Goal: Task Accomplishment & Management: Use online tool/utility

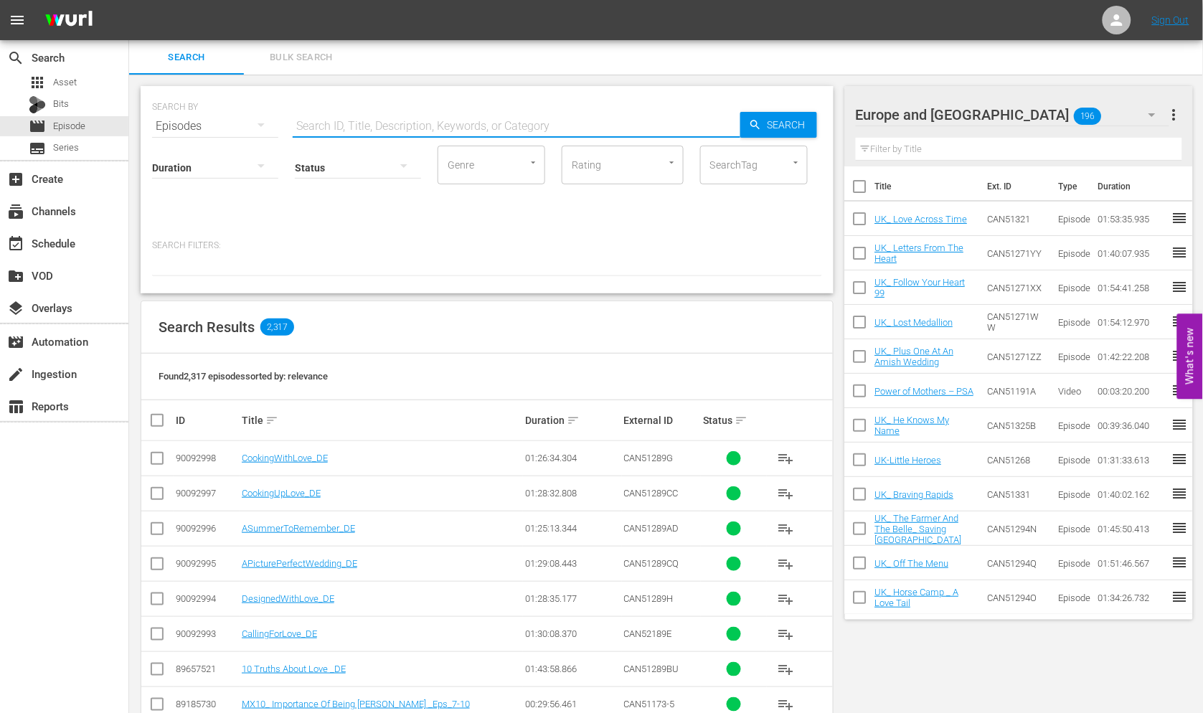
click at [346, 124] on input "text" at bounding box center [517, 126] width 448 height 34
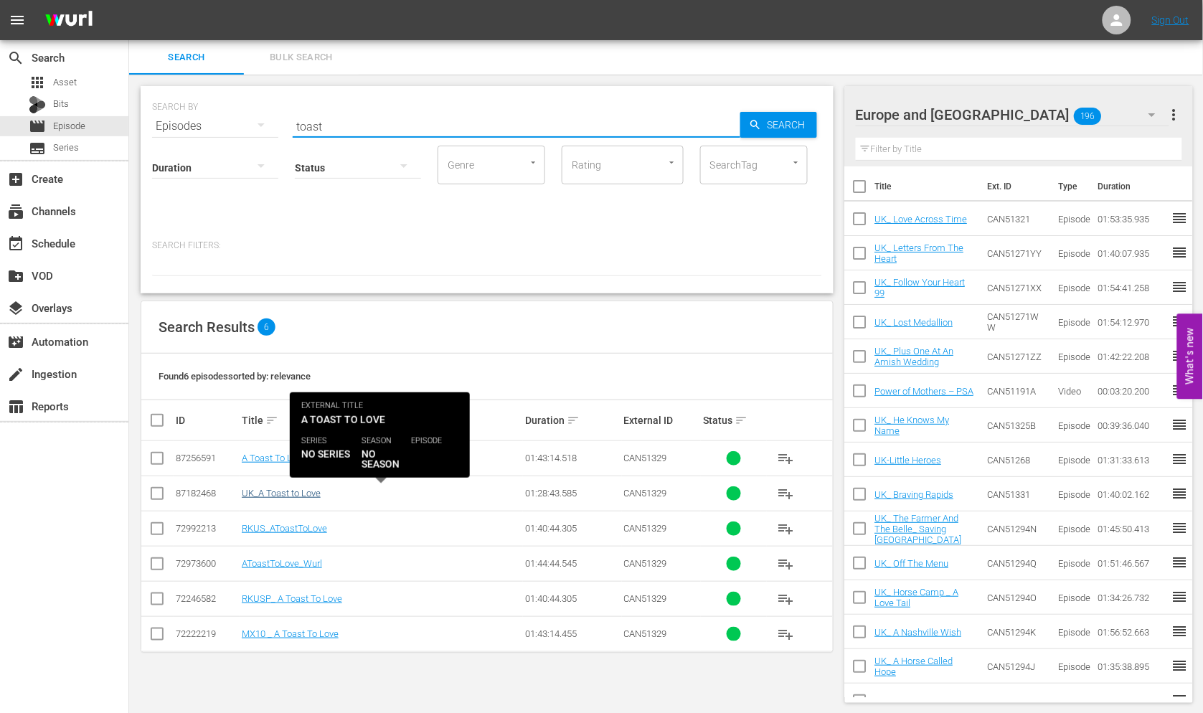
type input "toast"
click at [278, 491] on link "UK_A Toast to Love" at bounding box center [281, 493] width 79 height 11
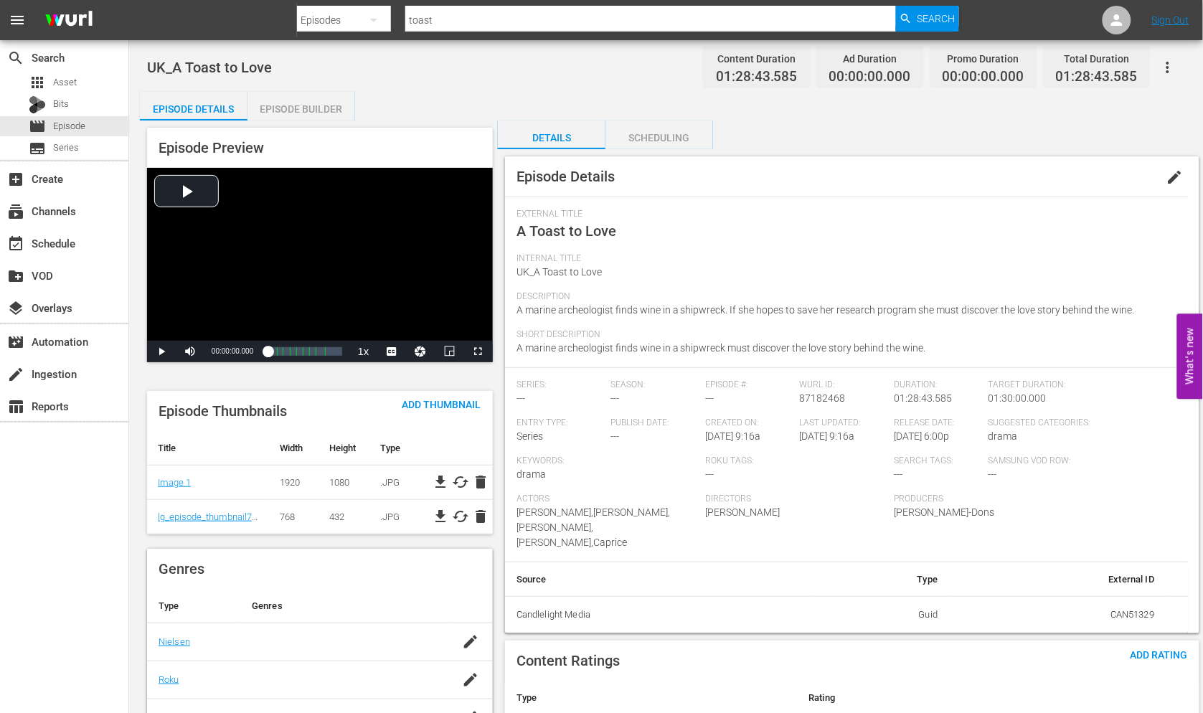
click at [298, 110] on div "Episode Builder" at bounding box center [301, 109] width 108 height 34
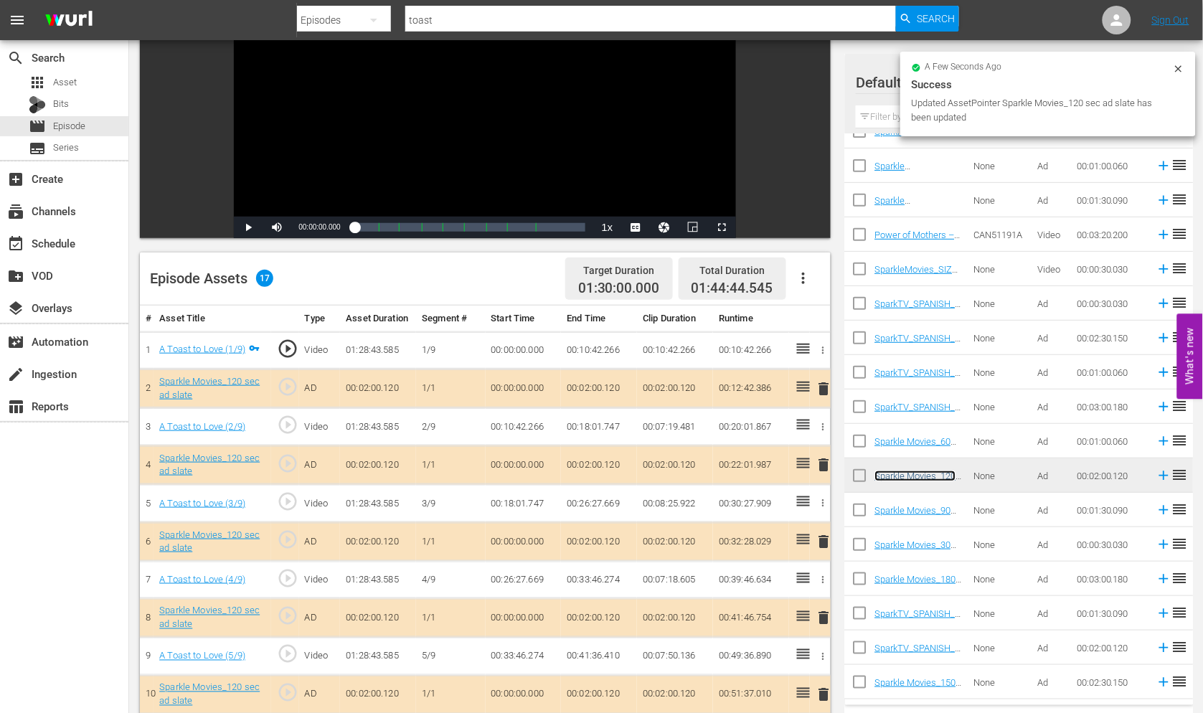
scroll to position [364, 0]
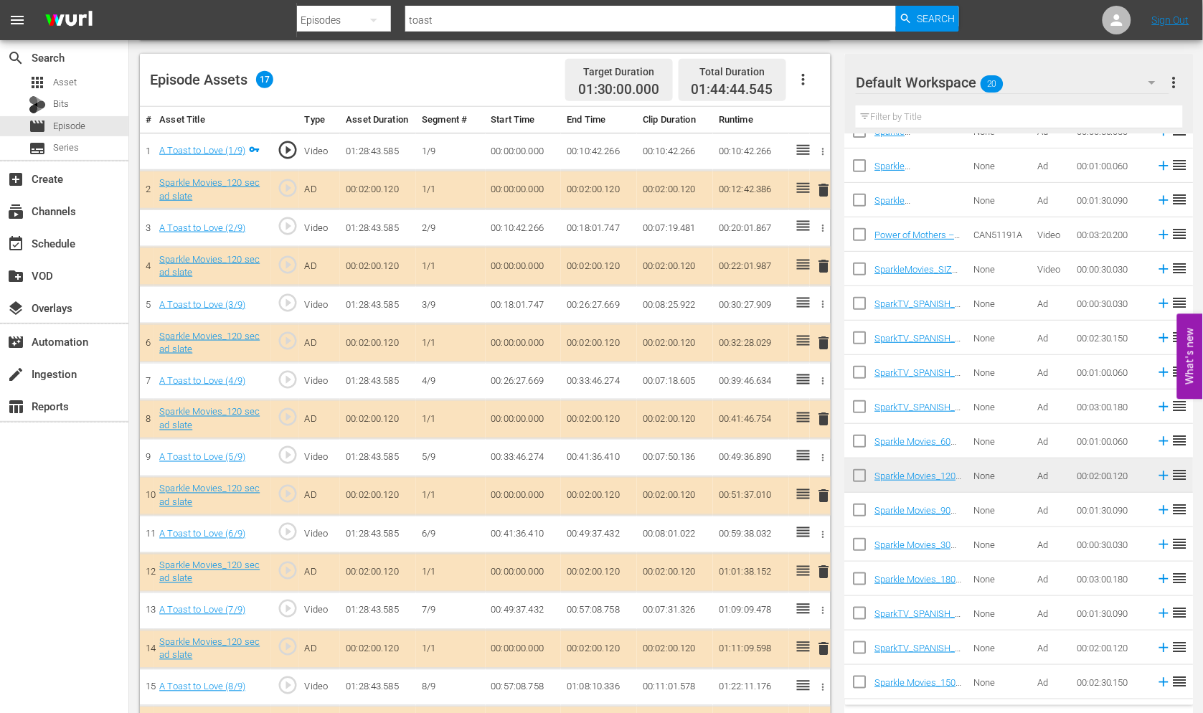
click at [823, 415] on span "delete" at bounding box center [824, 419] width 17 height 17
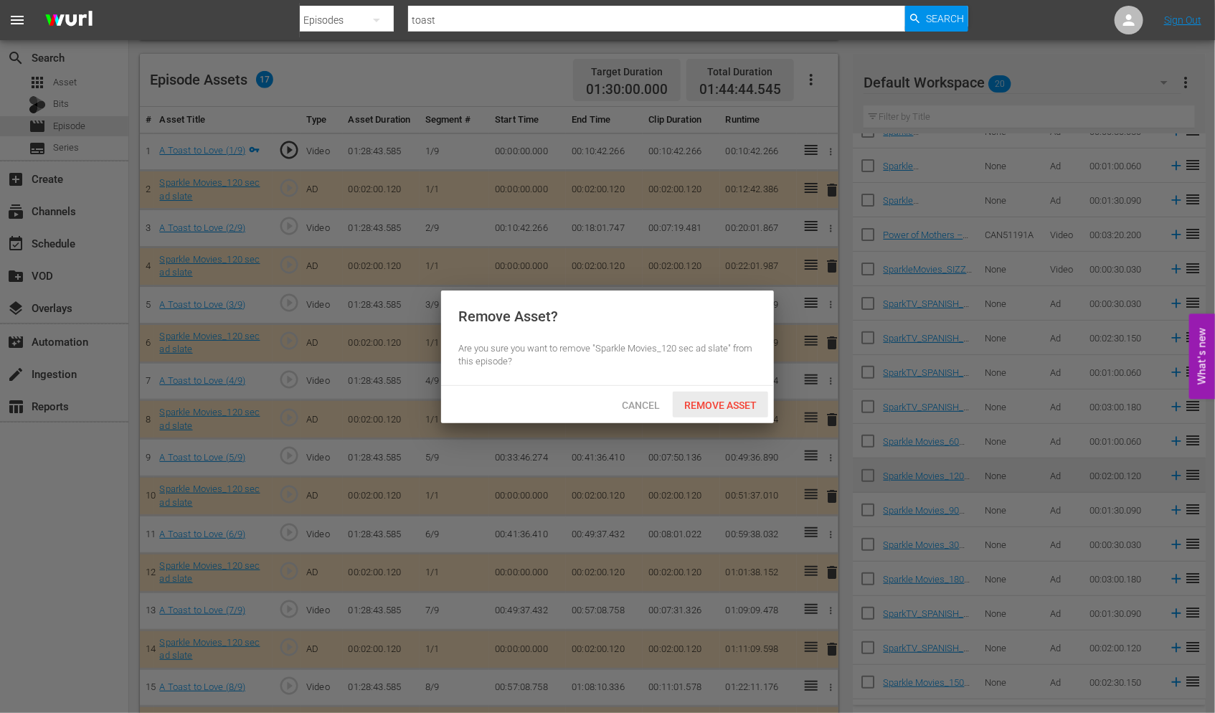
click at [708, 400] on span "Remove Asset" at bounding box center [720, 405] width 95 height 11
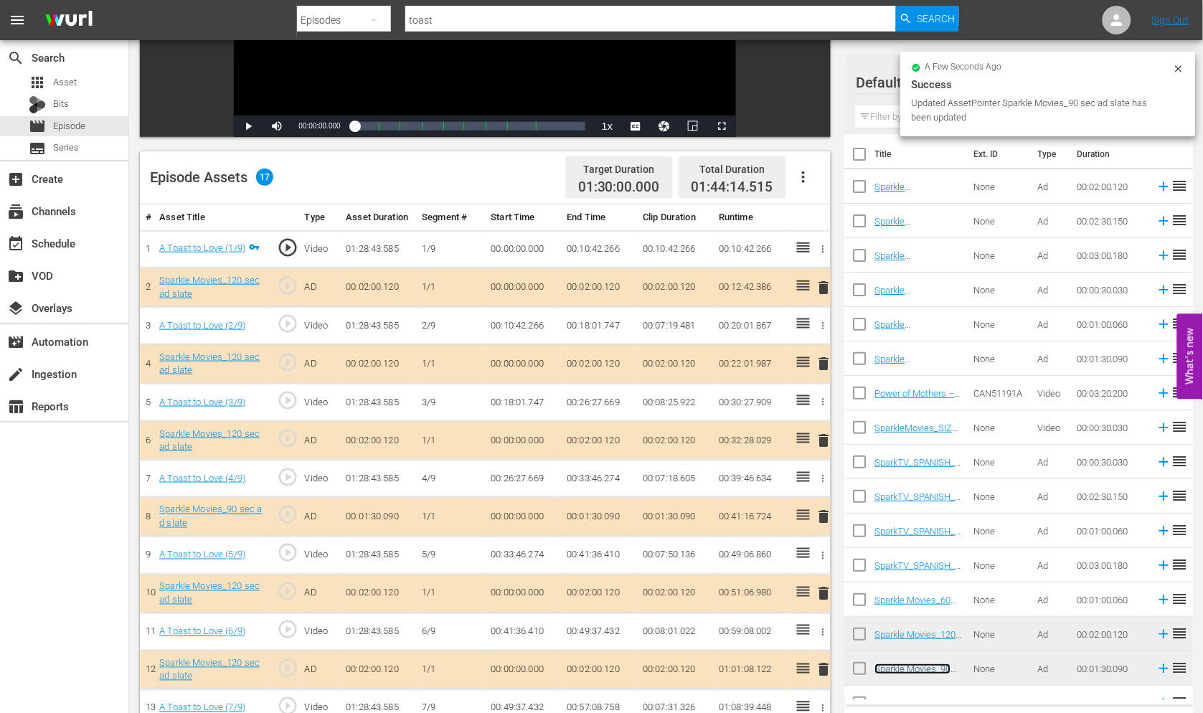
scroll to position [443, 0]
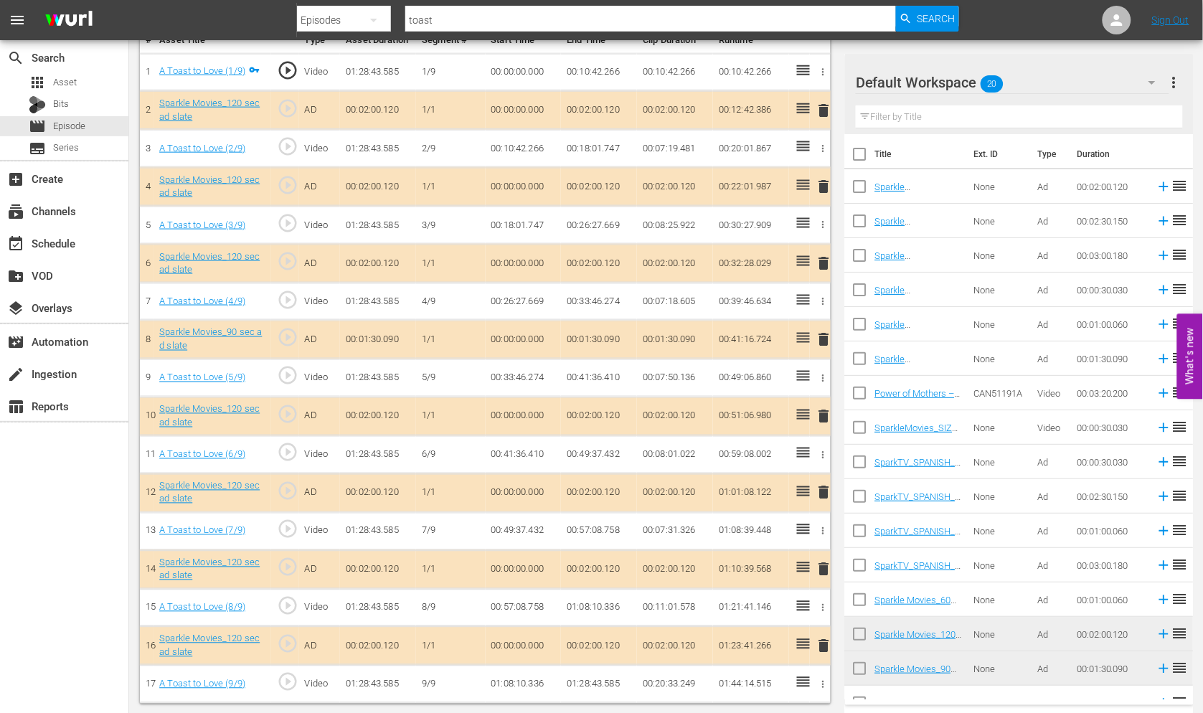
click at [825, 636] on button "delete" at bounding box center [824, 646] width 17 height 21
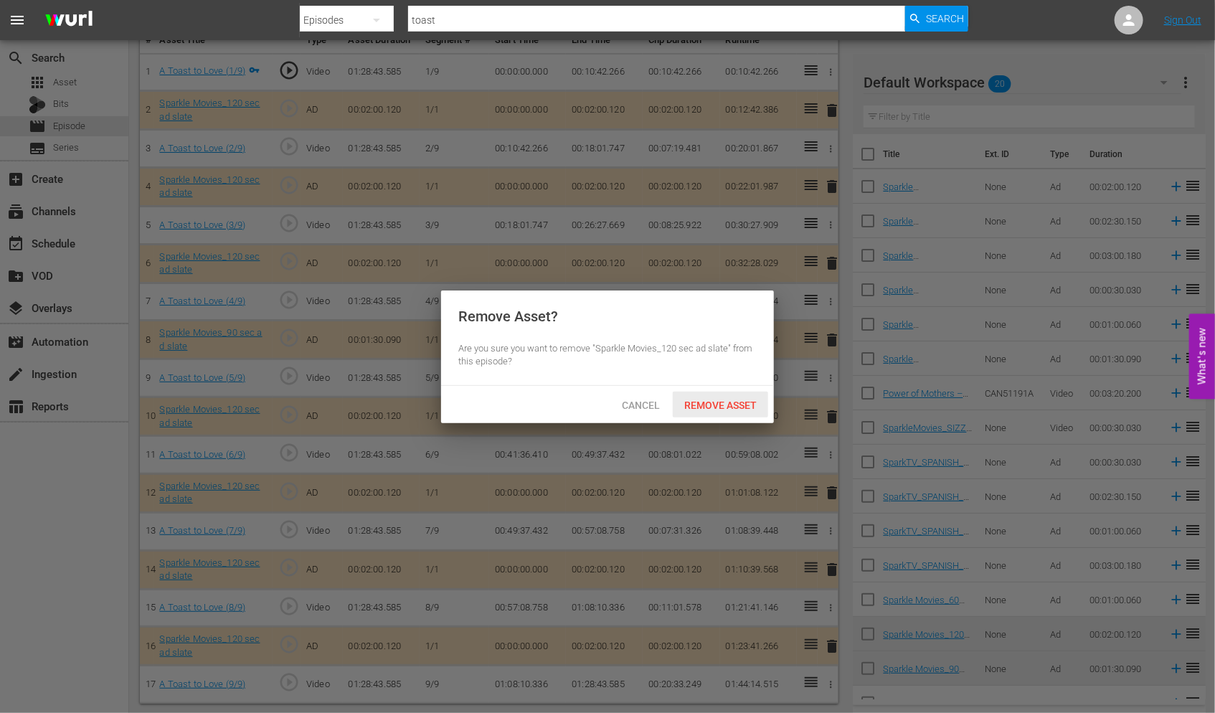
click at [718, 400] on span "Remove Asset" at bounding box center [720, 405] width 95 height 11
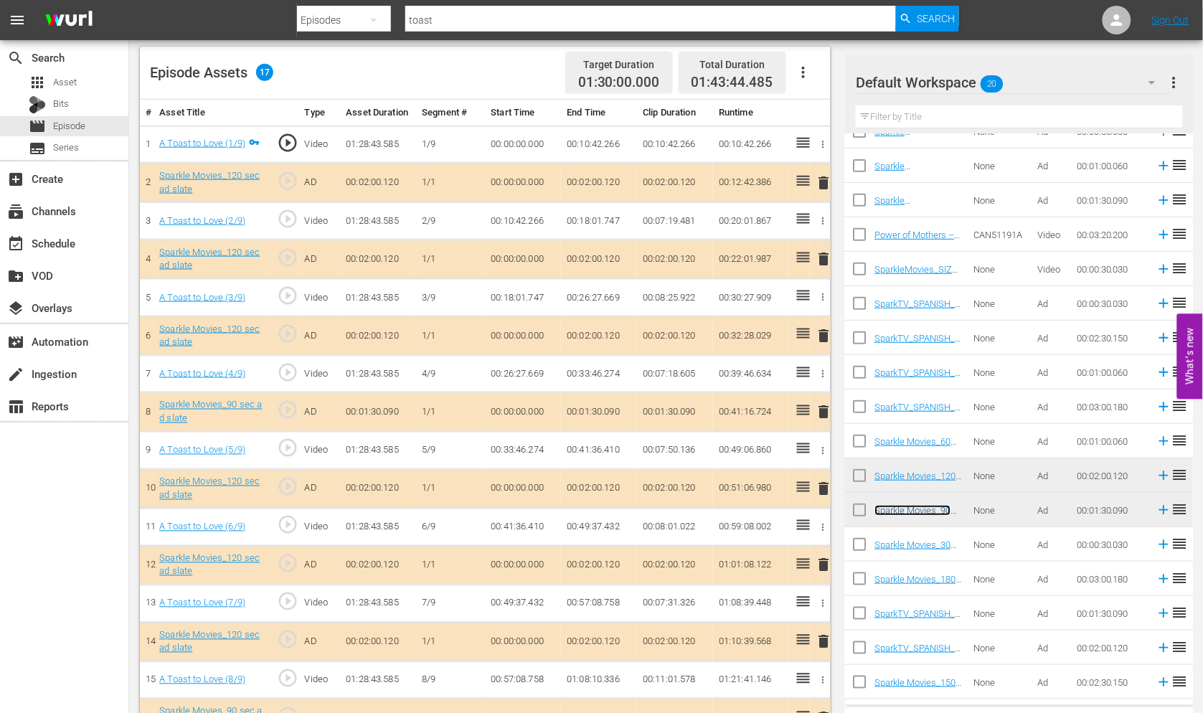
scroll to position [398, 0]
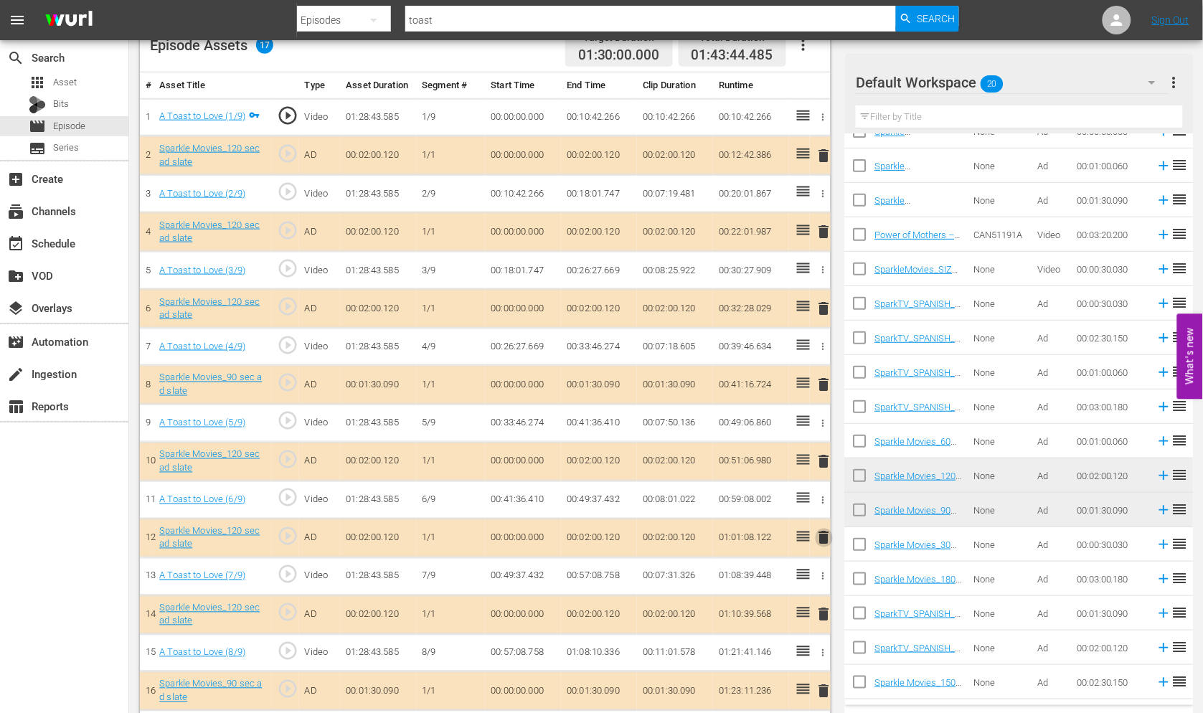
click at [821, 537] on span "delete" at bounding box center [824, 537] width 17 height 17
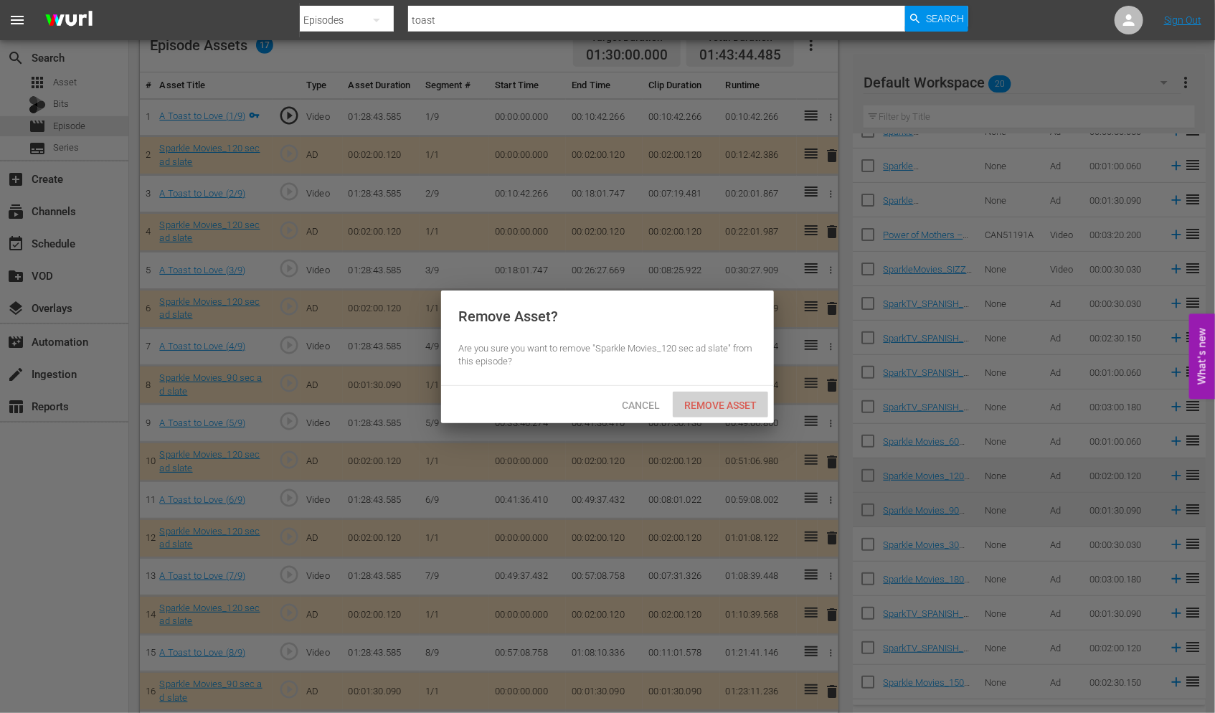
click at [714, 400] on span "Remove Asset" at bounding box center [720, 405] width 95 height 11
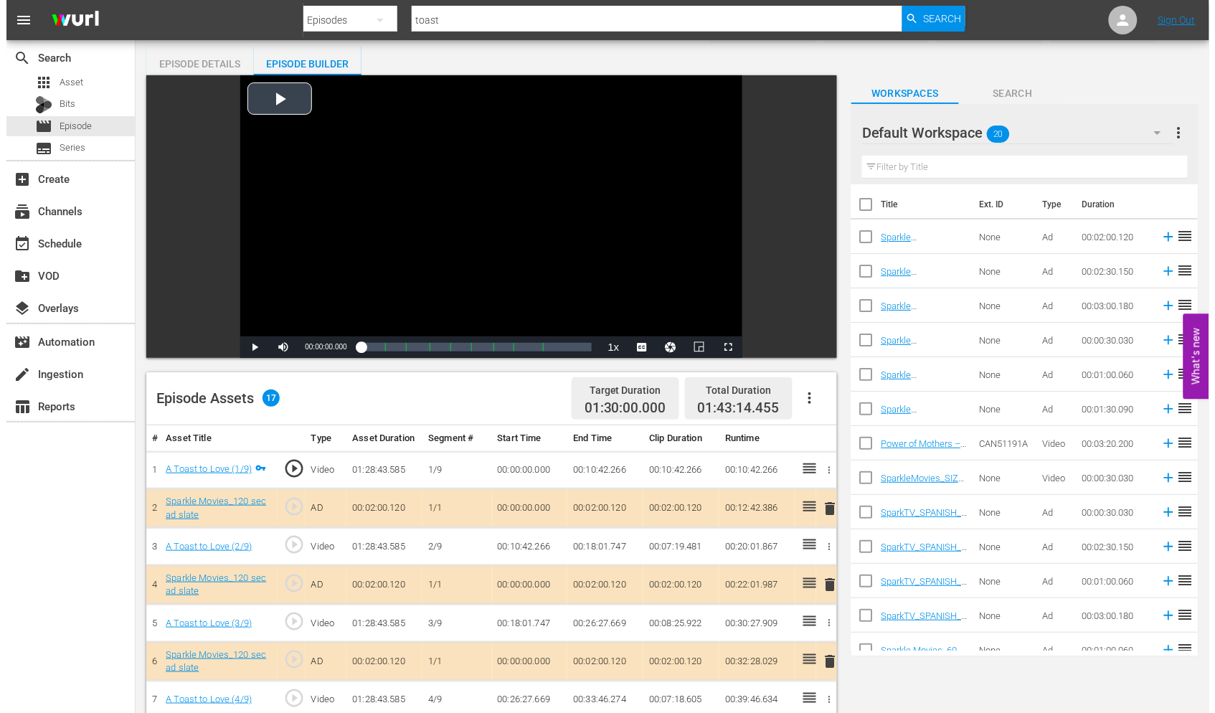
scroll to position [0, 0]
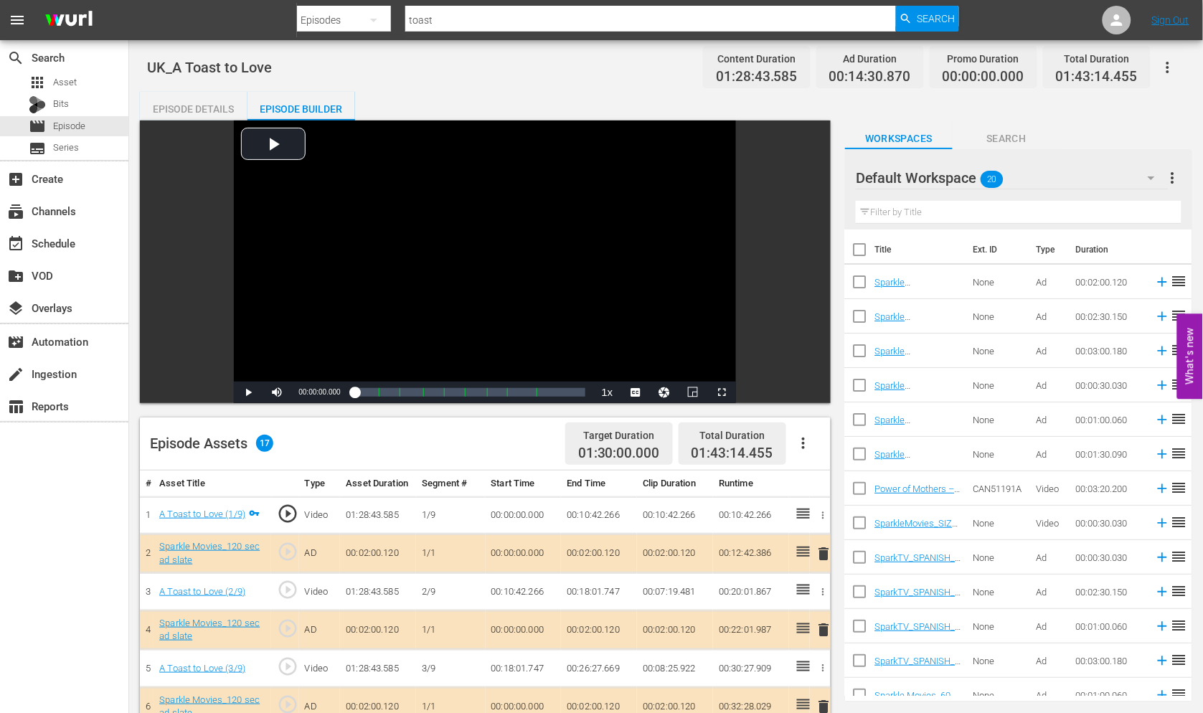
click at [1170, 66] on icon "button" at bounding box center [1167, 67] width 17 height 17
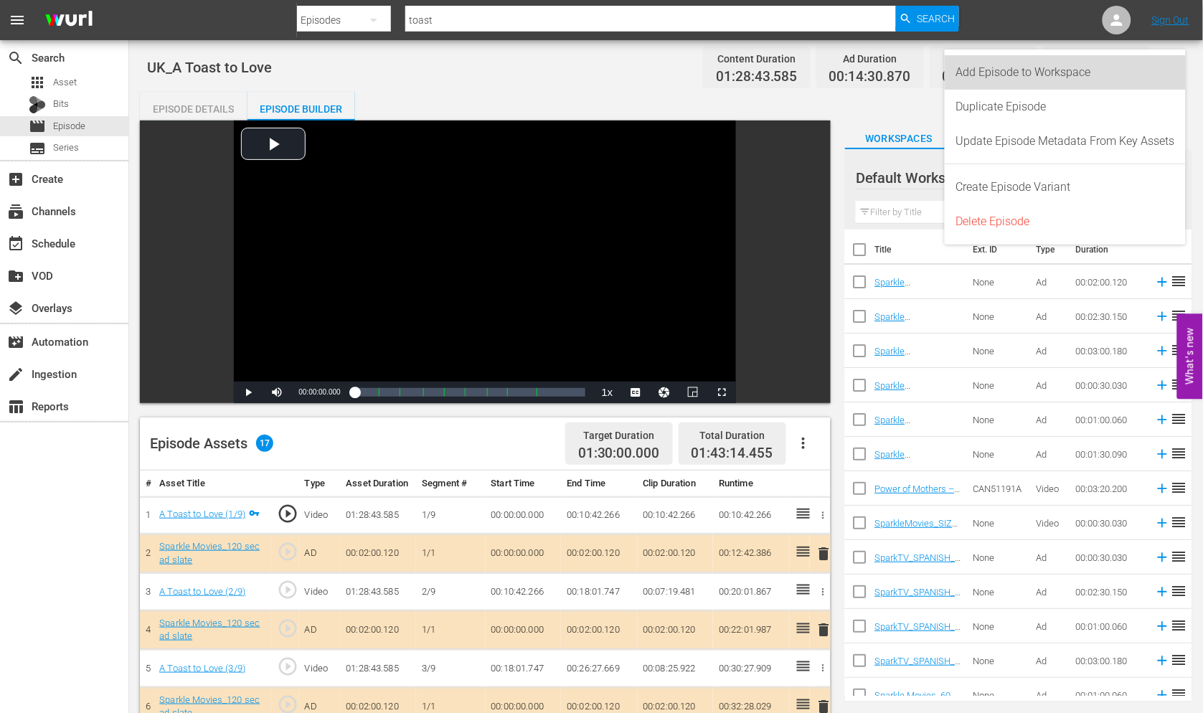
click at [1043, 73] on div "Add Episode to Workspace" at bounding box center [1065, 72] width 219 height 34
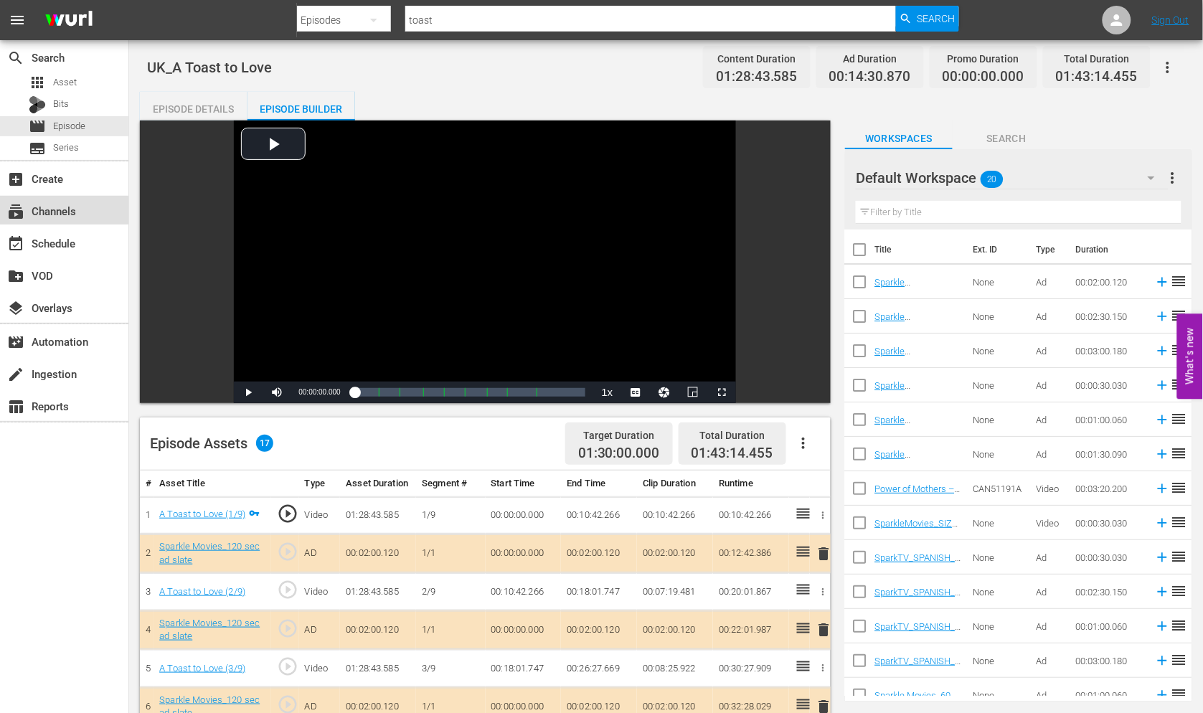
click at [62, 210] on div "subscriptions Channels" at bounding box center [40, 208] width 80 height 13
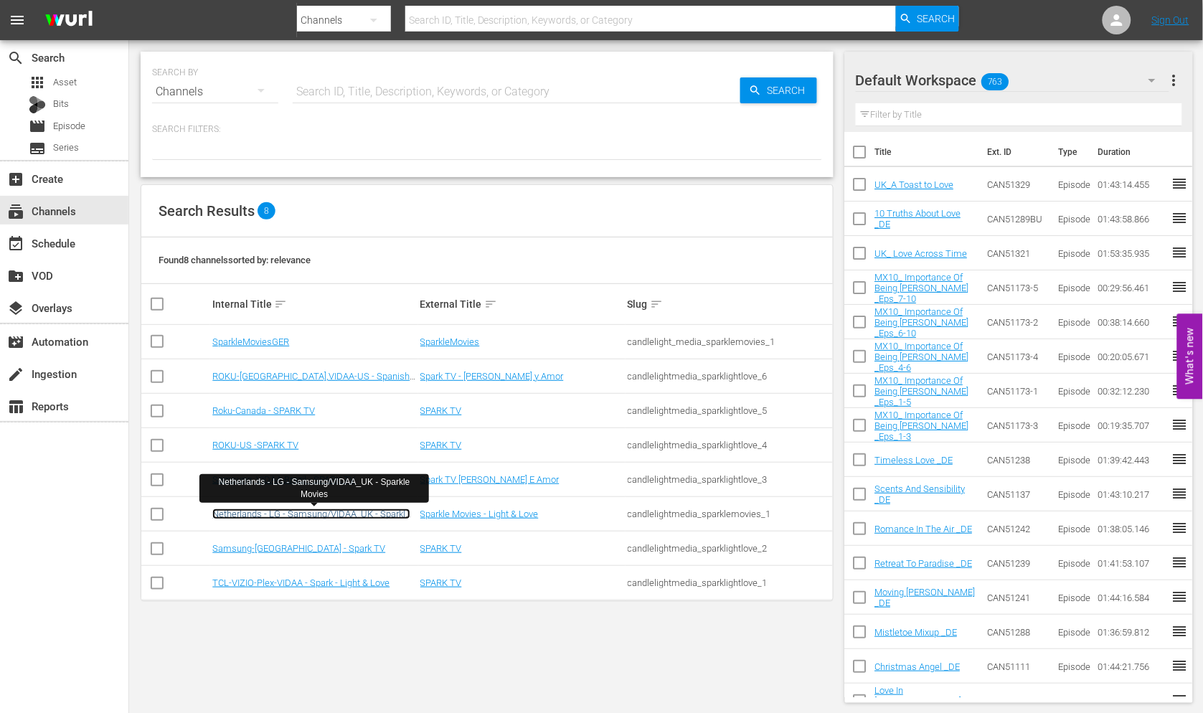
click at [346, 514] on link "Netherlands - LG - Samsung/VIDAA_UK - Sparkle Movies" at bounding box center [311, 520] width 198 height 22
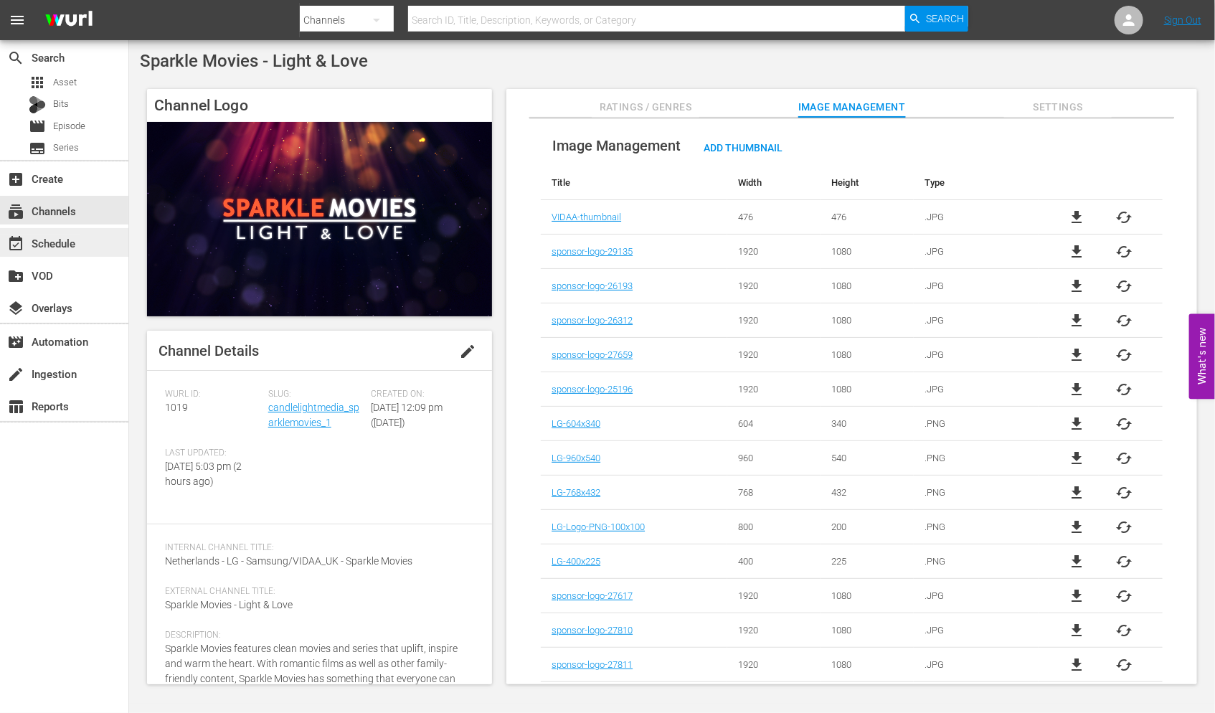
click at [51, 240] on div "event_available Schedule" at bounding box center [40, 241] width 80 height 13
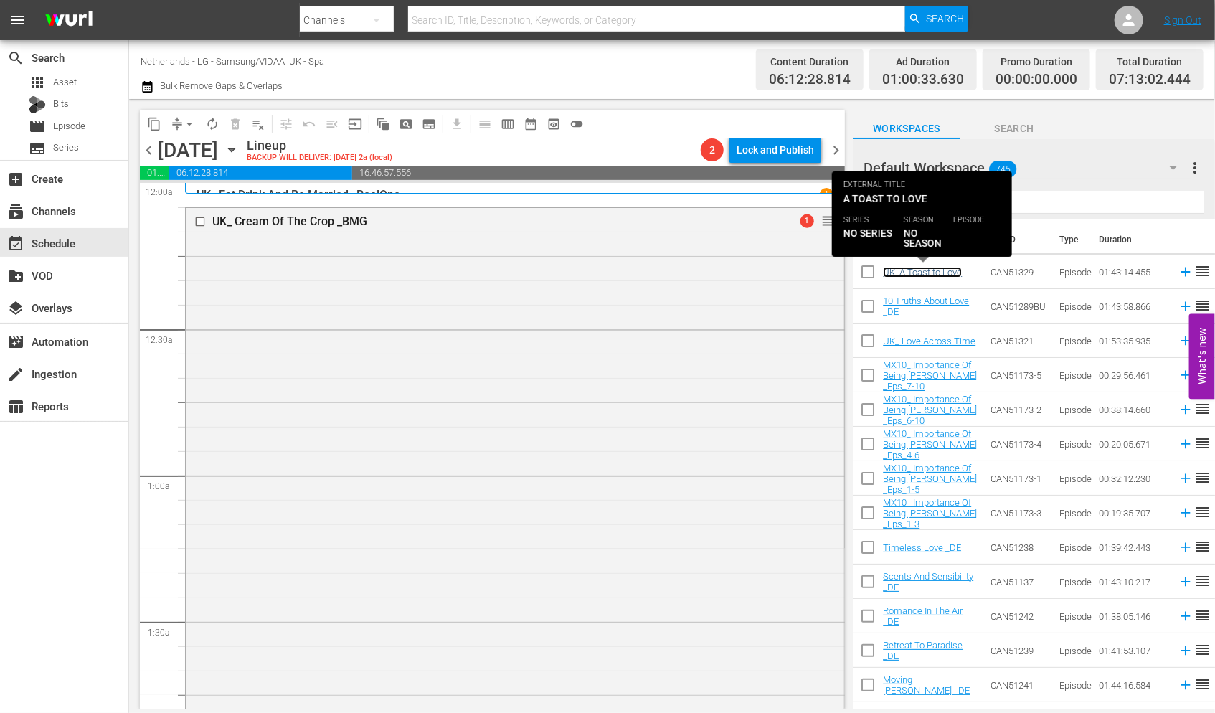
click at [930, 271] on link "UK_A Toast to Love" at bounding box center [922, 272] width 79 height 11
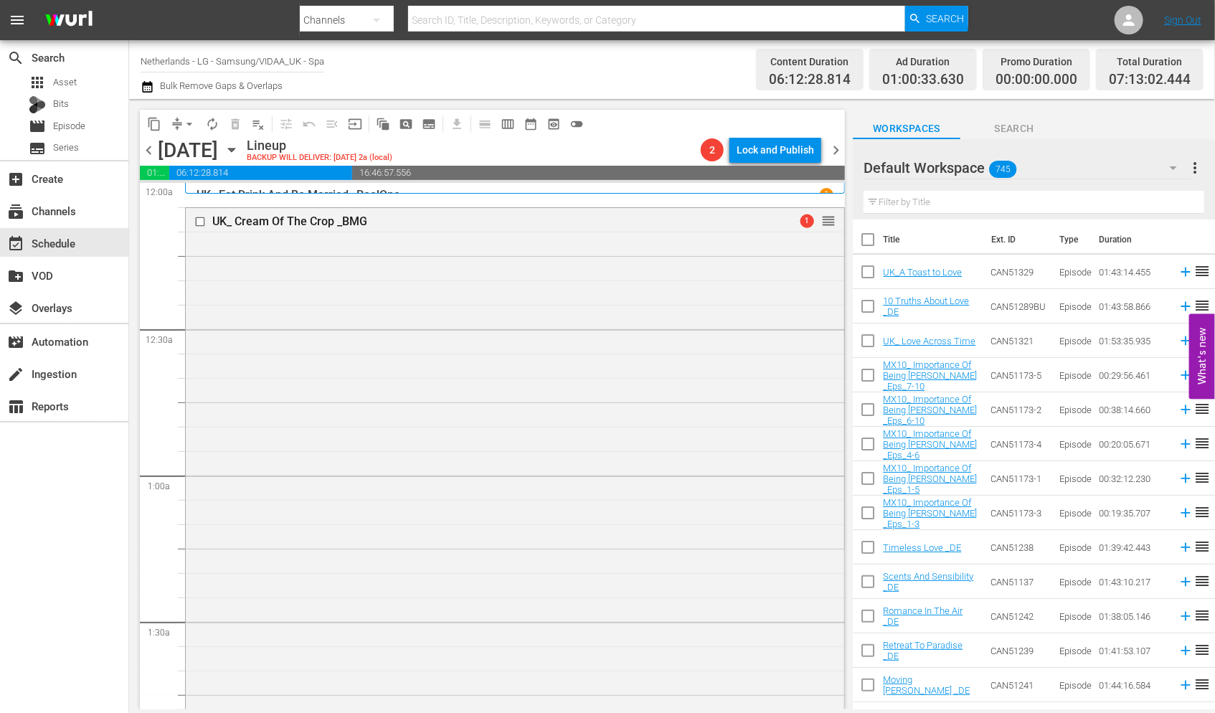
click at [869, 273] on input "checkbox" at bounding box center [868, 275] width 30 height 30
checkbox input "true"
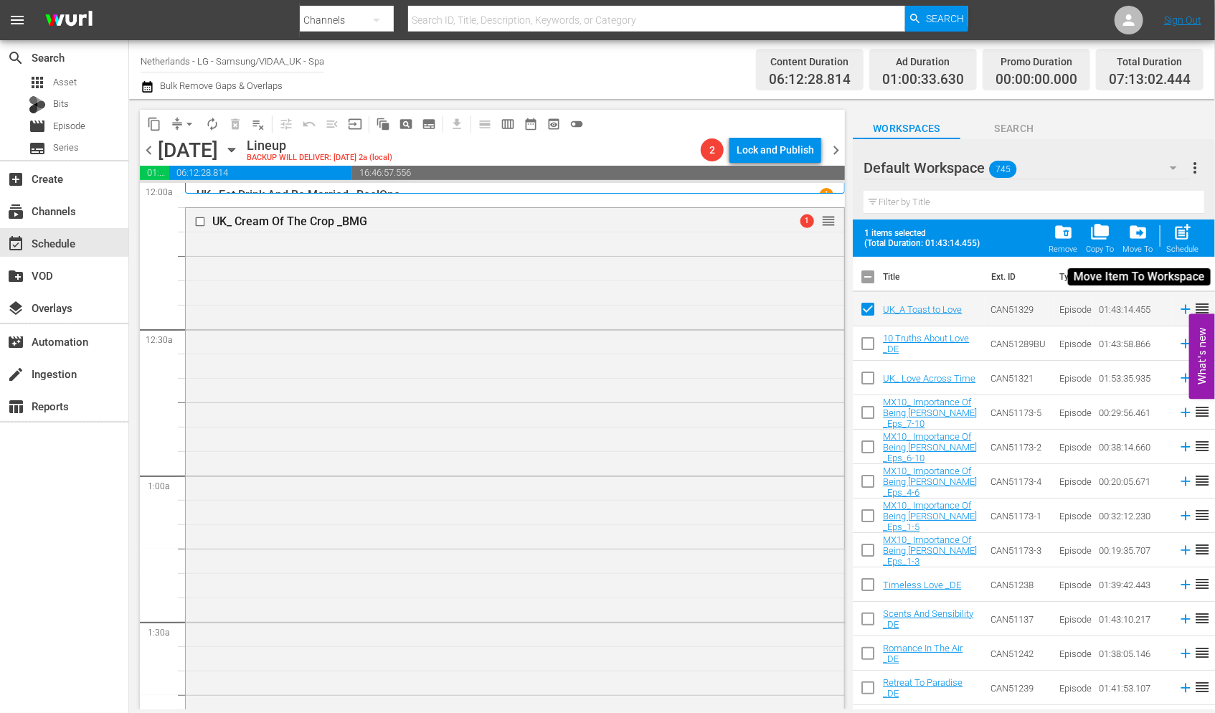
click at [1137, 231] on span "drive_file_move" at bounding box center [1137, 231] width 19 height 19
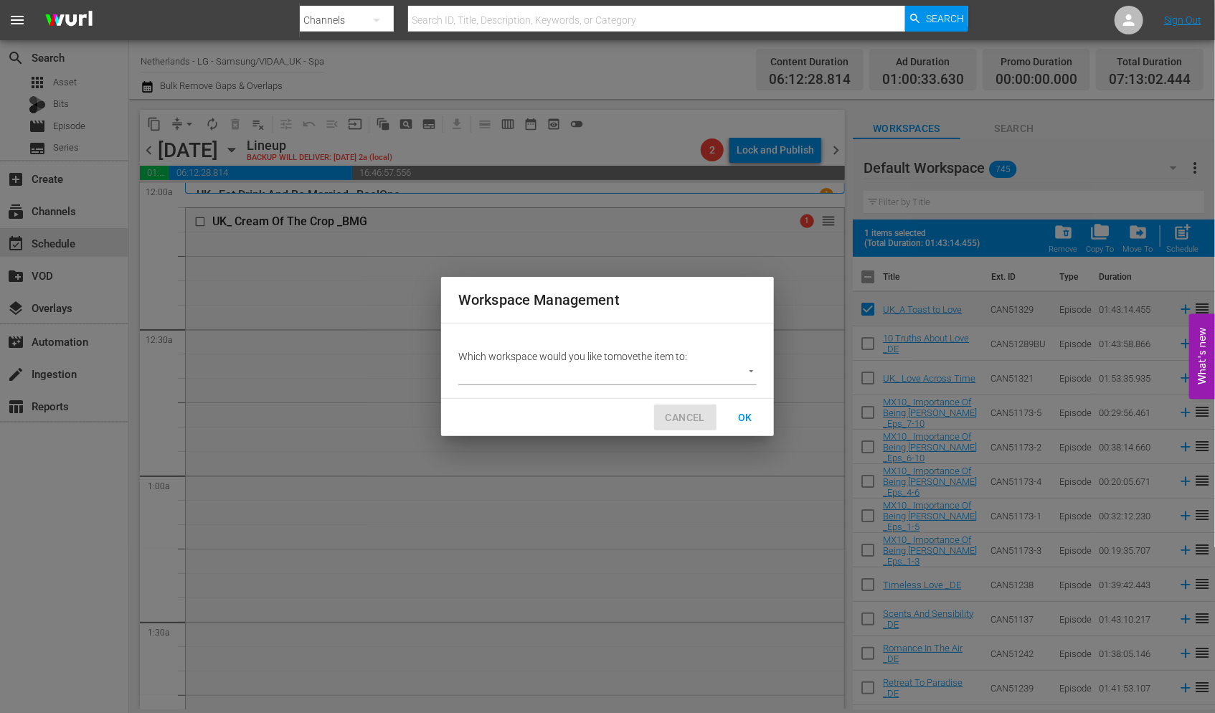
drag, startPoint x: 694, startPoint y: 416, endPoint x: 821, endPoint y: 407, distance: 126.5
click at [697, 416] on span "CANCEL" at bounding box center [685, 418] width 39 height 18
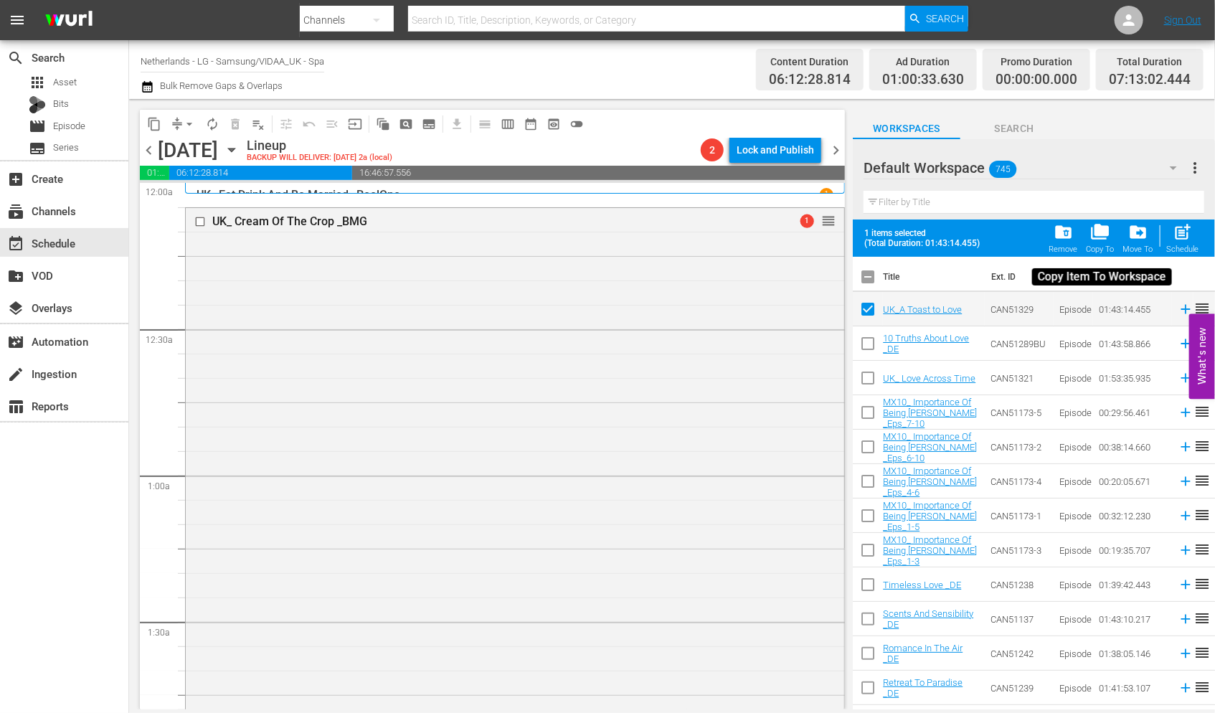
click at [1102, 230] on span "folder_copy" at bounding box center [1100, 231] width 19 height 19
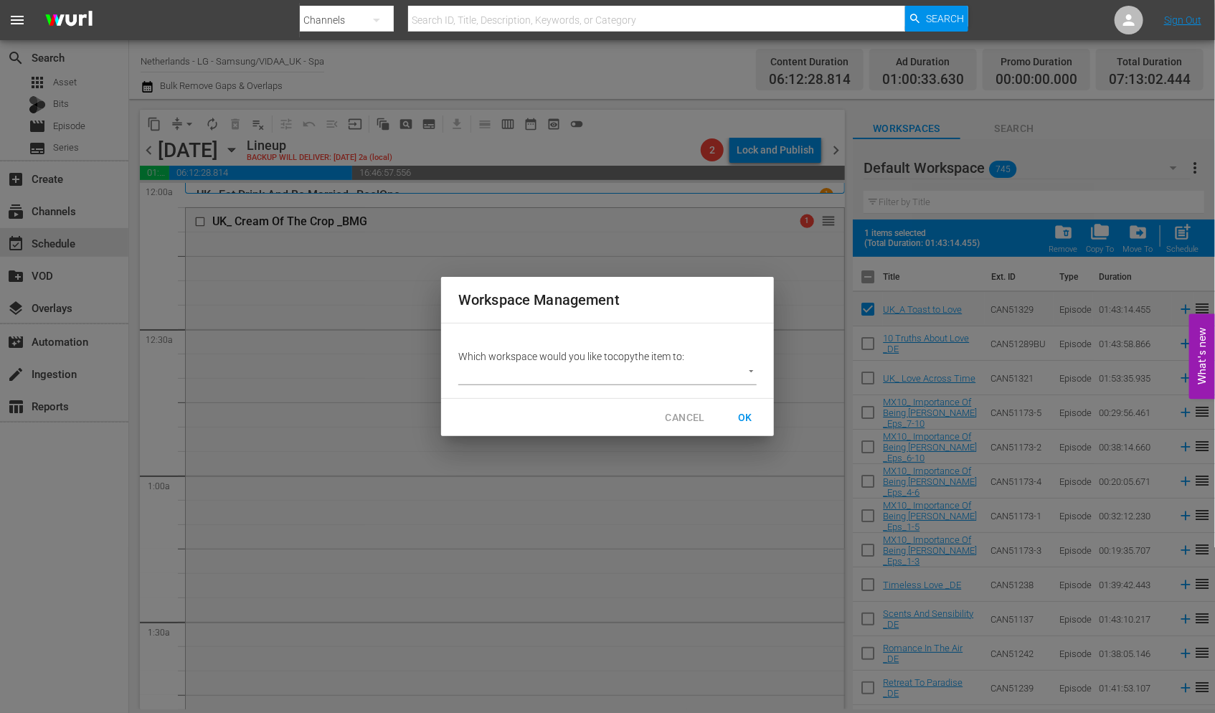
click at [755, 371] on body "menu Search By Channels Search ID, Title, Description, Keywords, or Category Se…" at bounding box center [607, 356] width 1215 height 713
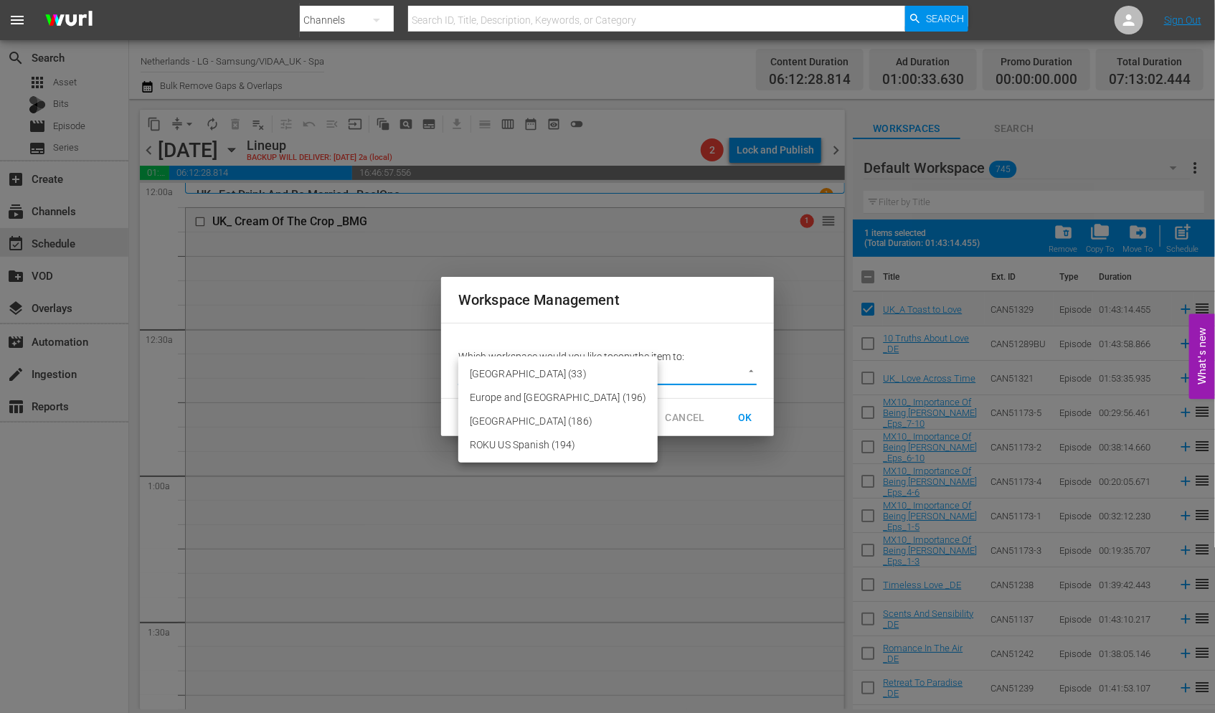
click at [551, 395] on li "Europe and [GEOGRAPHIC_DATA] (196)" at bounding box center [557, 398] width 199 height 24
type input "2215"
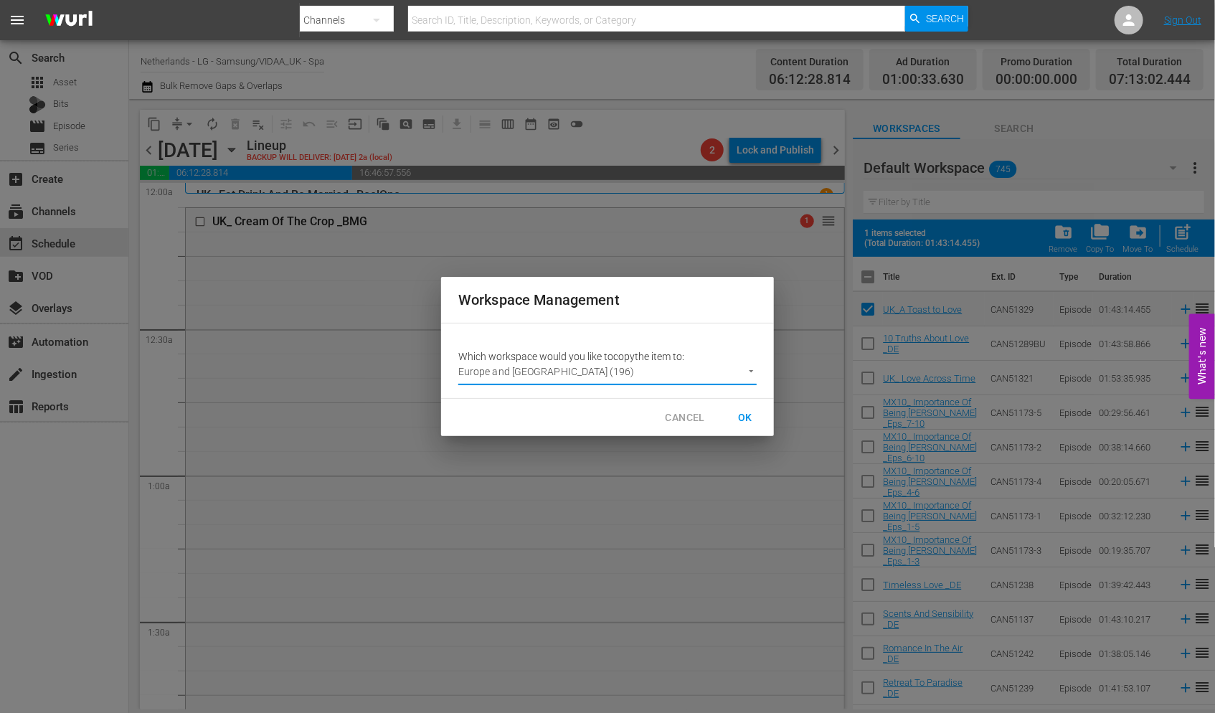
click at [747, 417] on span "OK" at bounding box center [745, 418] width 23 height 18
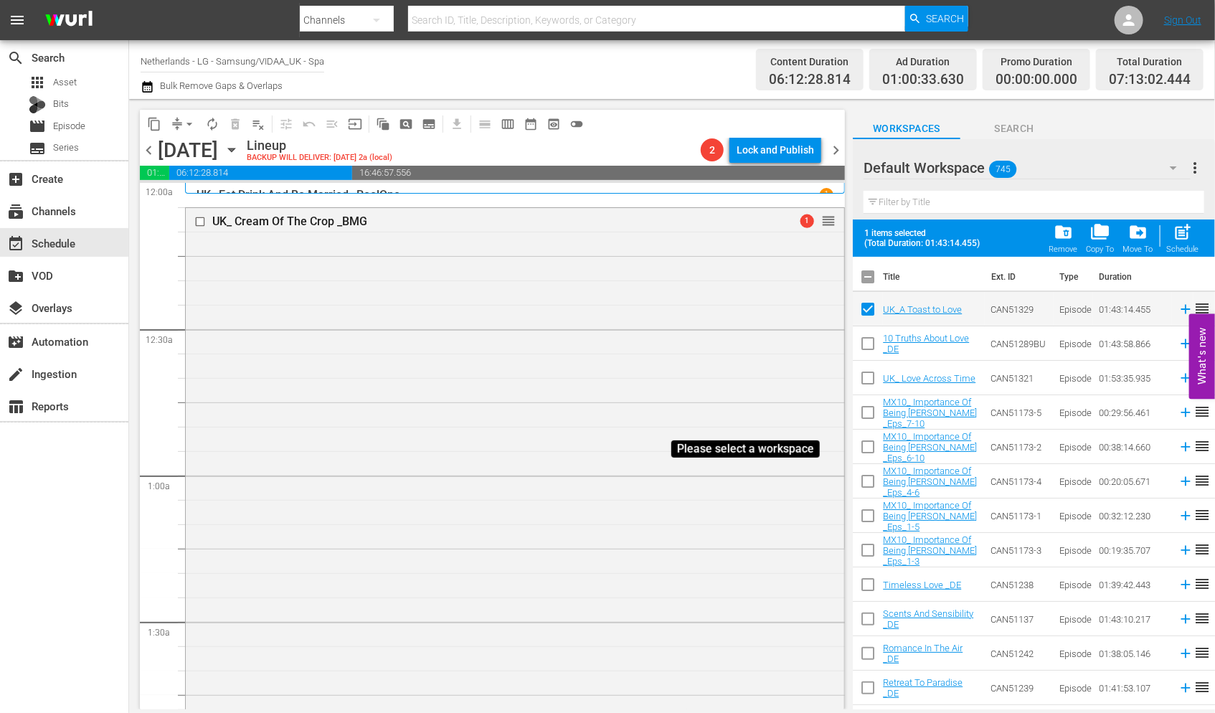
checkbox input "false"
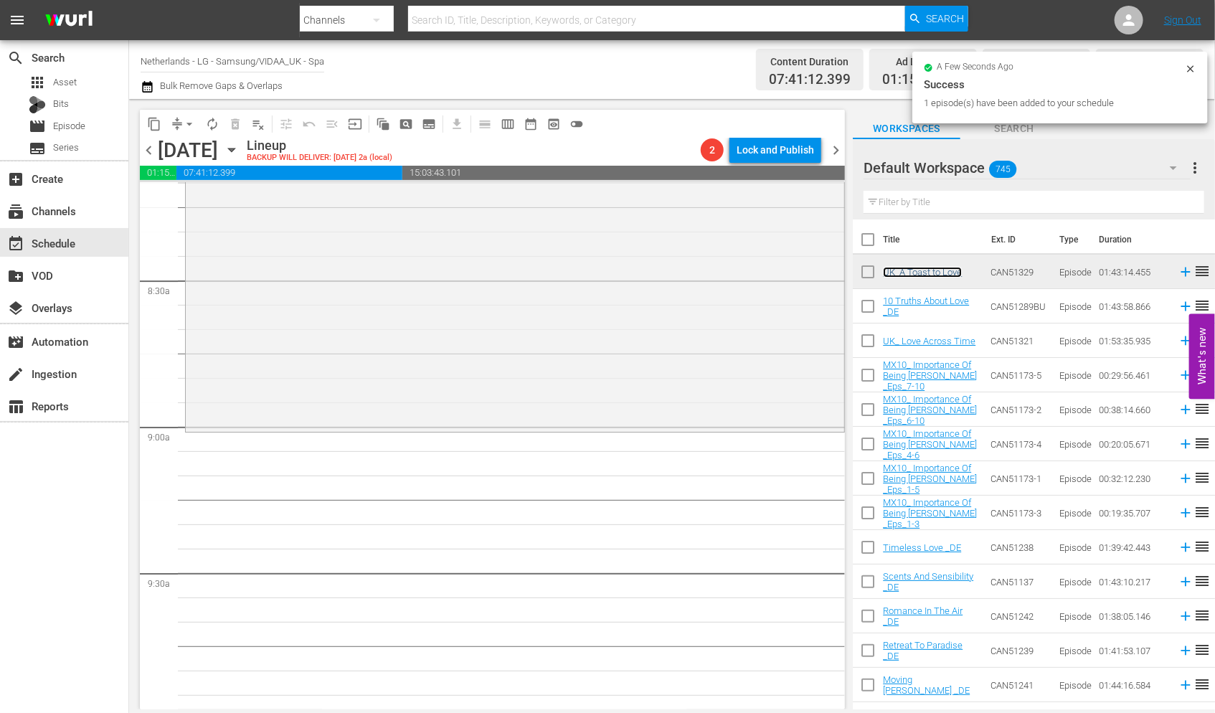
scroll to position [2391, 0]
drag, startPoint x: 936, startPoint y: 198, endPoint x: 765, endPoint y: 195, distance: 170.8
click at [765, 195] on div "content_copy compress arrow_drop_down autorenew_outlined delete_forever_outline…" at bounding box center [672, 404] width 1086 height 610
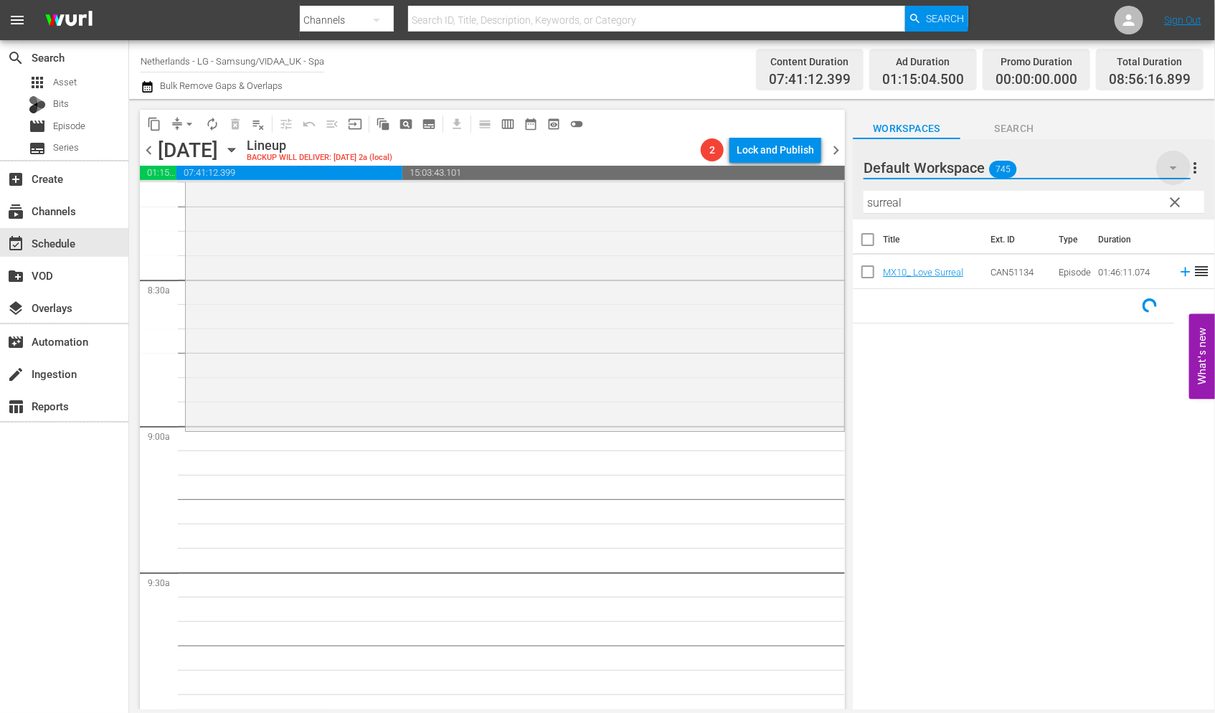
click at [1174, 167] on icon "button" at bounding box center [1173, 168] width 7 height 4
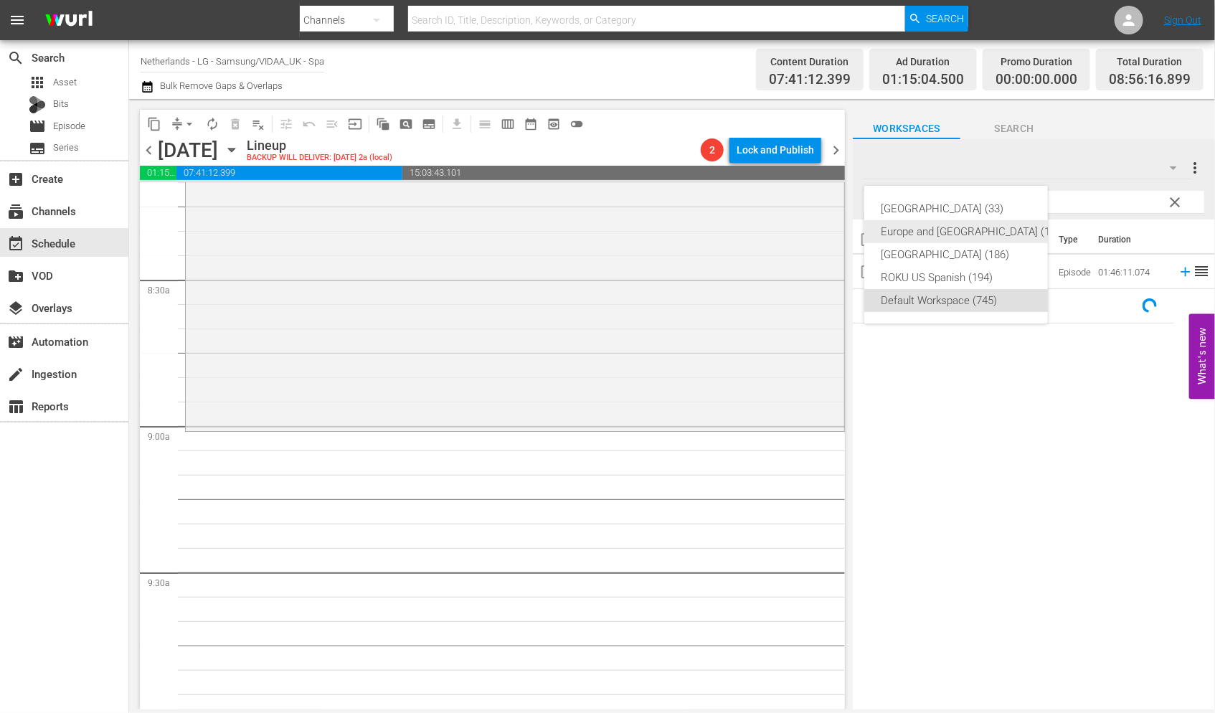
click at [955, 230] on div "Europe and [GEOGRAPHIC_DATA] (197)" at bounding box center [974, 231] width 184 height 23
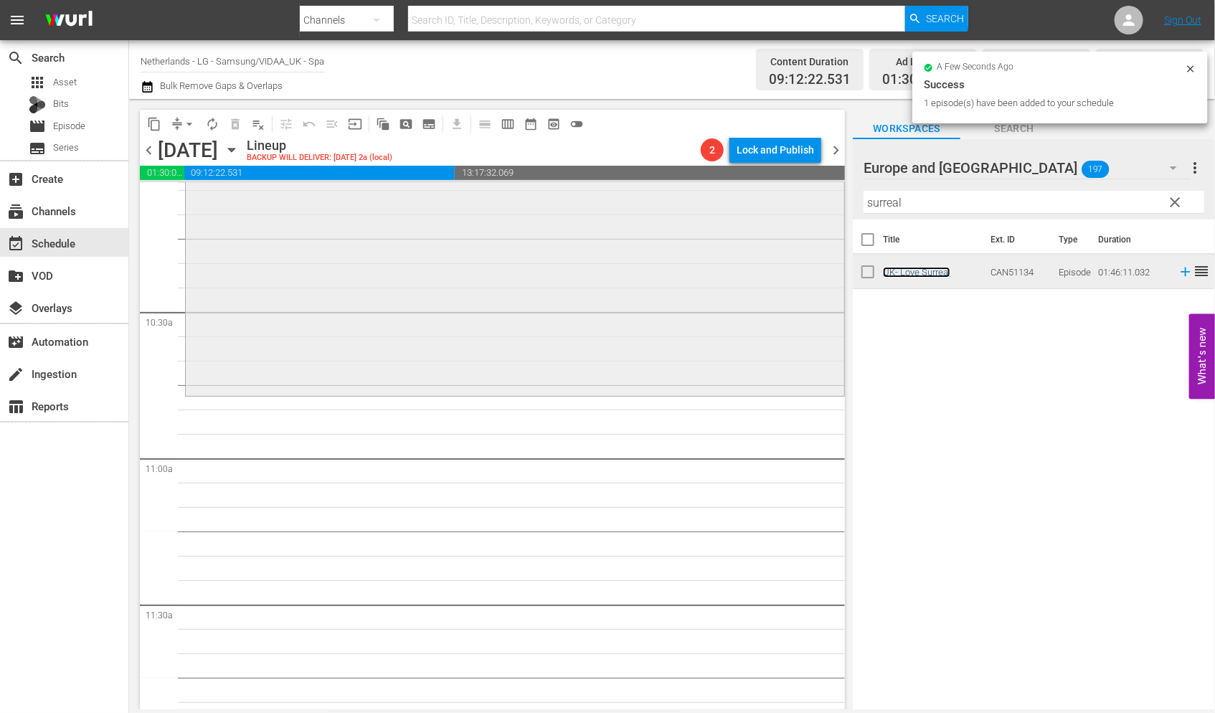
scroll to position [2949, 0]
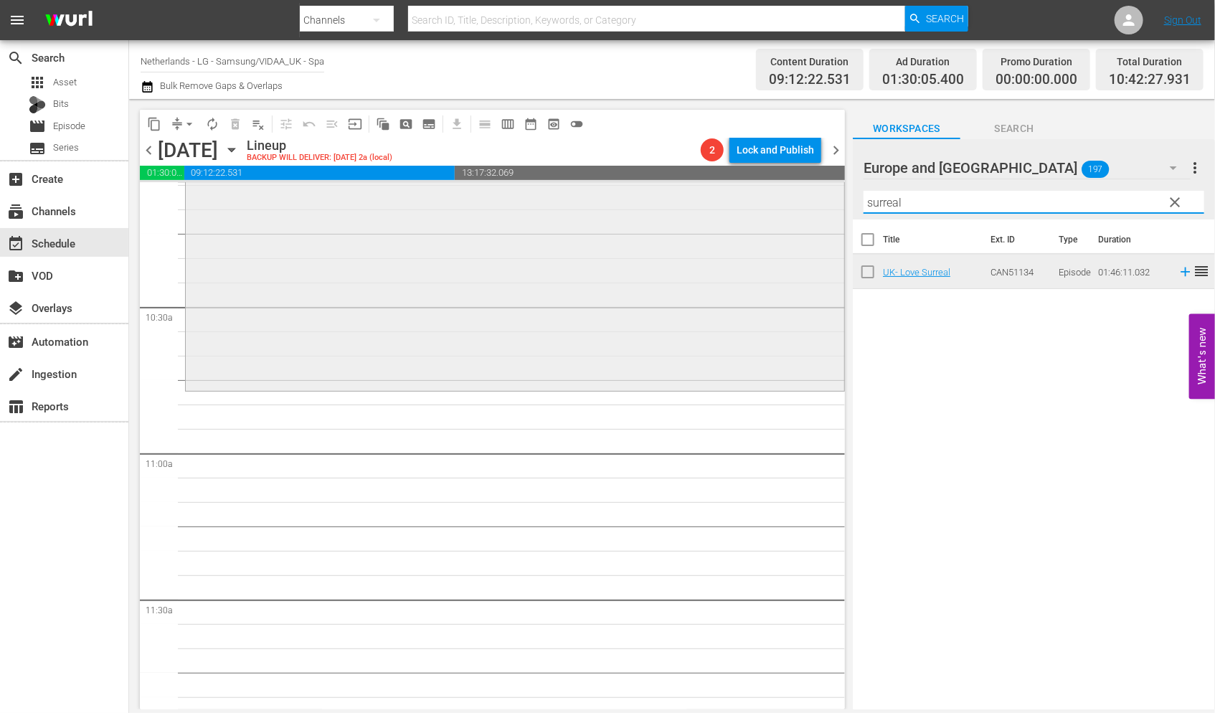
drag, startPoint x: 915, startPoint y: 204, endPoint x: 711, endPoint y: 214, distance: 203.9
click at [711, 214] on div "content_copy compress arrow_drop_down autorenew_outlined delete_forever_outline…" at bounding box center [672, 404] width 1086 height 610
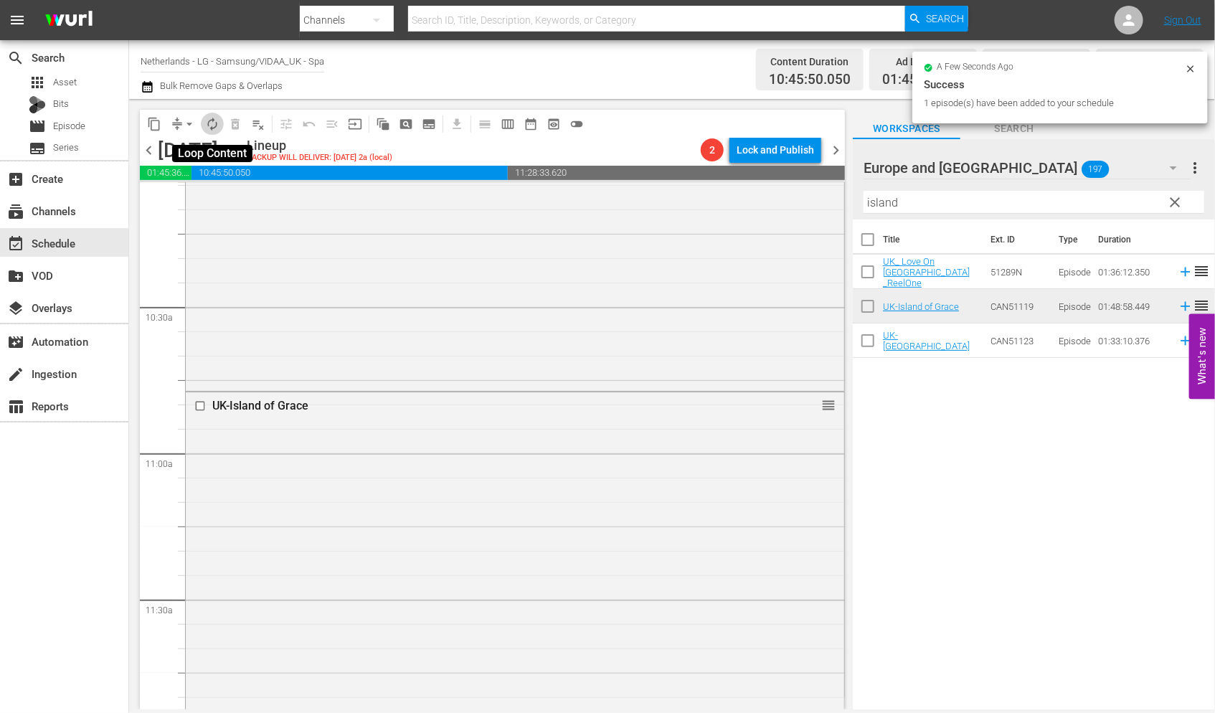
click at [215, 123] on span "autorenew_outlined" at bounding box center [212, 124] width 14 height 14
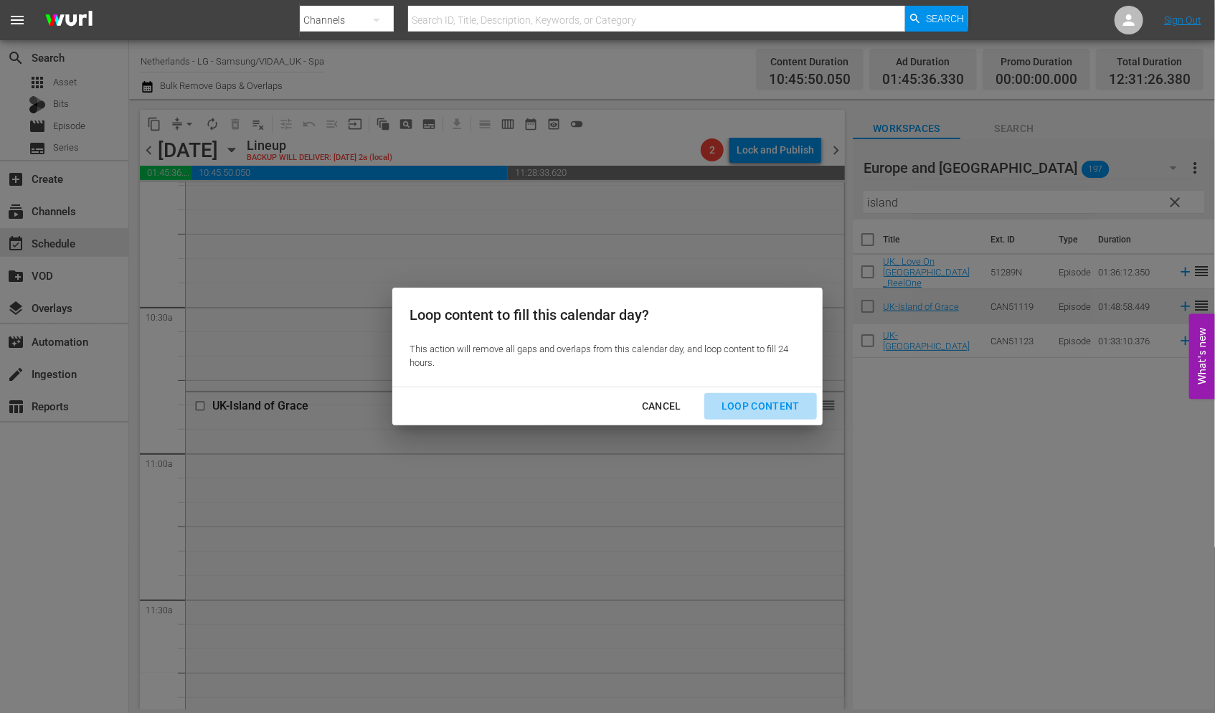
click at [772, 405] on div "Loop Content" at bounding box center [760, 406] width 101 height 18
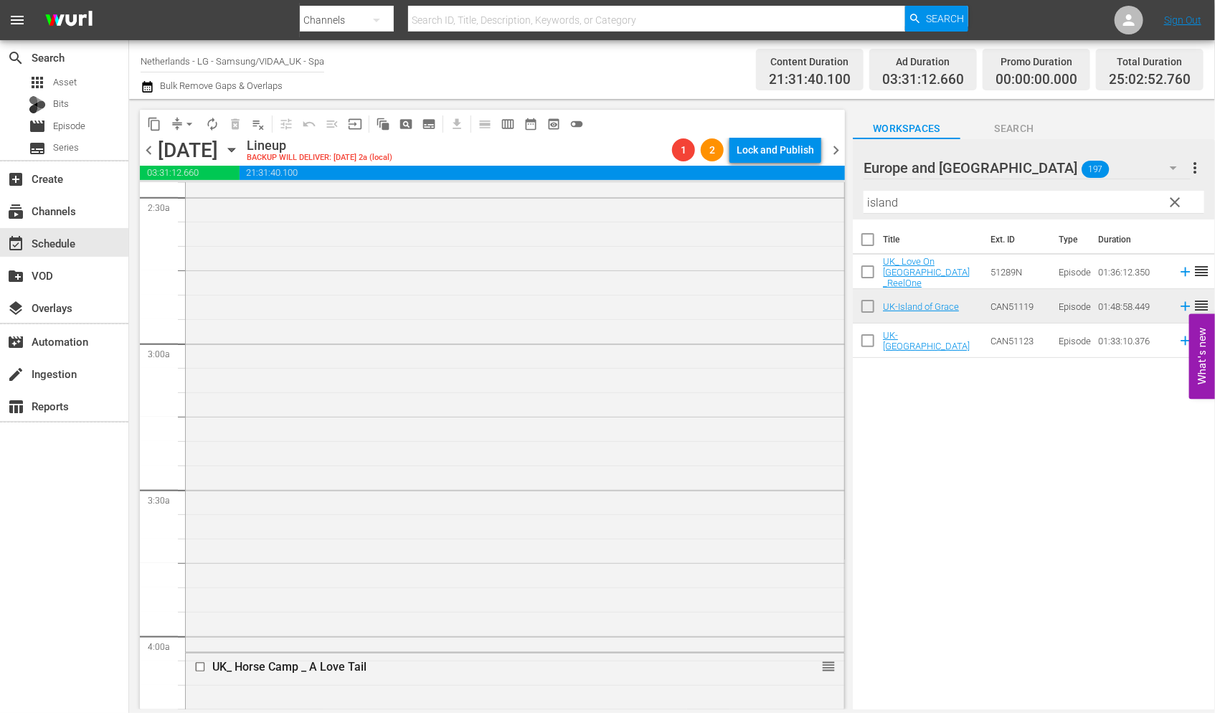
scroll to position [1036, 0]
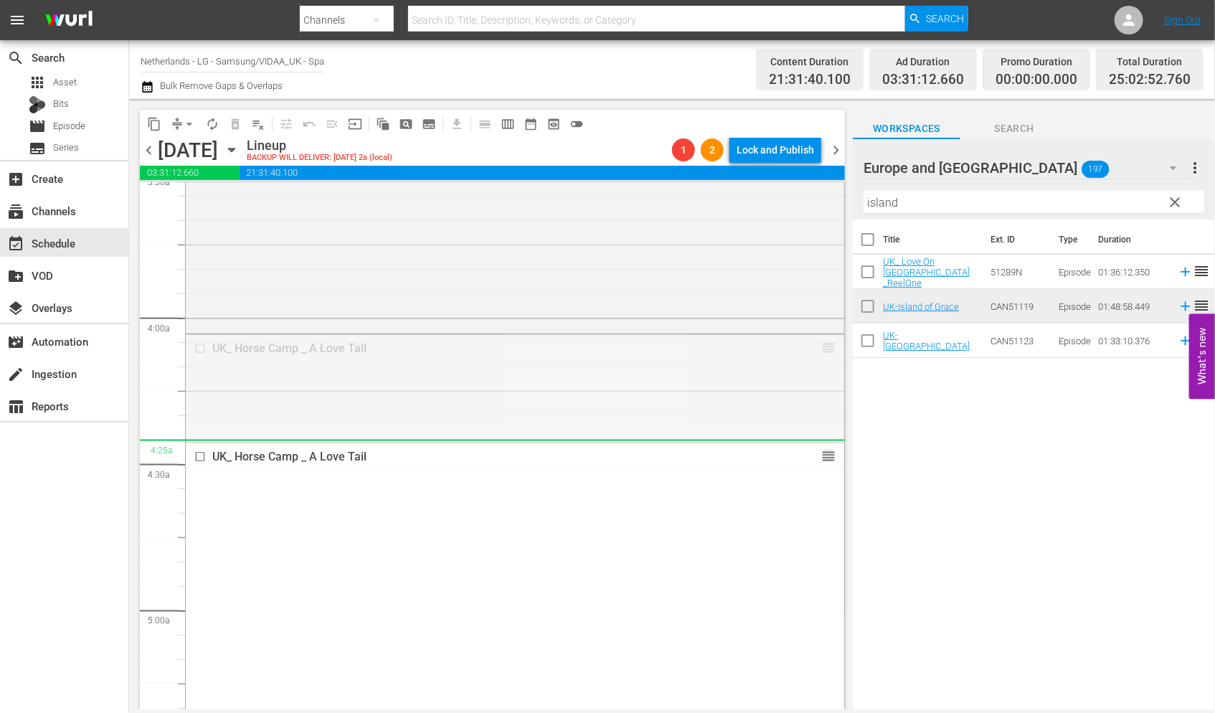
drag, startPoint x: 814, startPoint y: 346, endPoint x: 940, endPoint y: 189, distance: 201.5
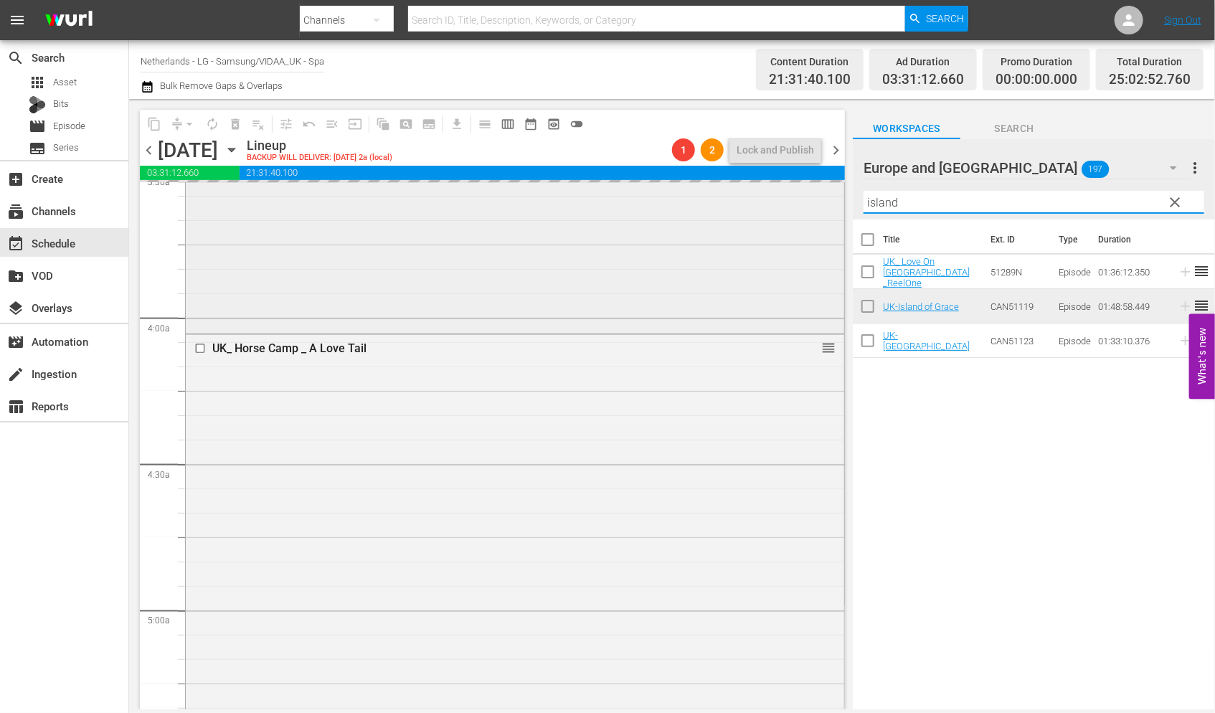
drag, startPoint x: 894, startPoint y: 201, endPoint x: 793, endPoint y: 203, distance: 100.5
click at [793, 203] on div "content_copy compress arrow_drop_down autorenew_outlined delete_forever_outline…" at bounding box center [672, 404] width 1086 height 610
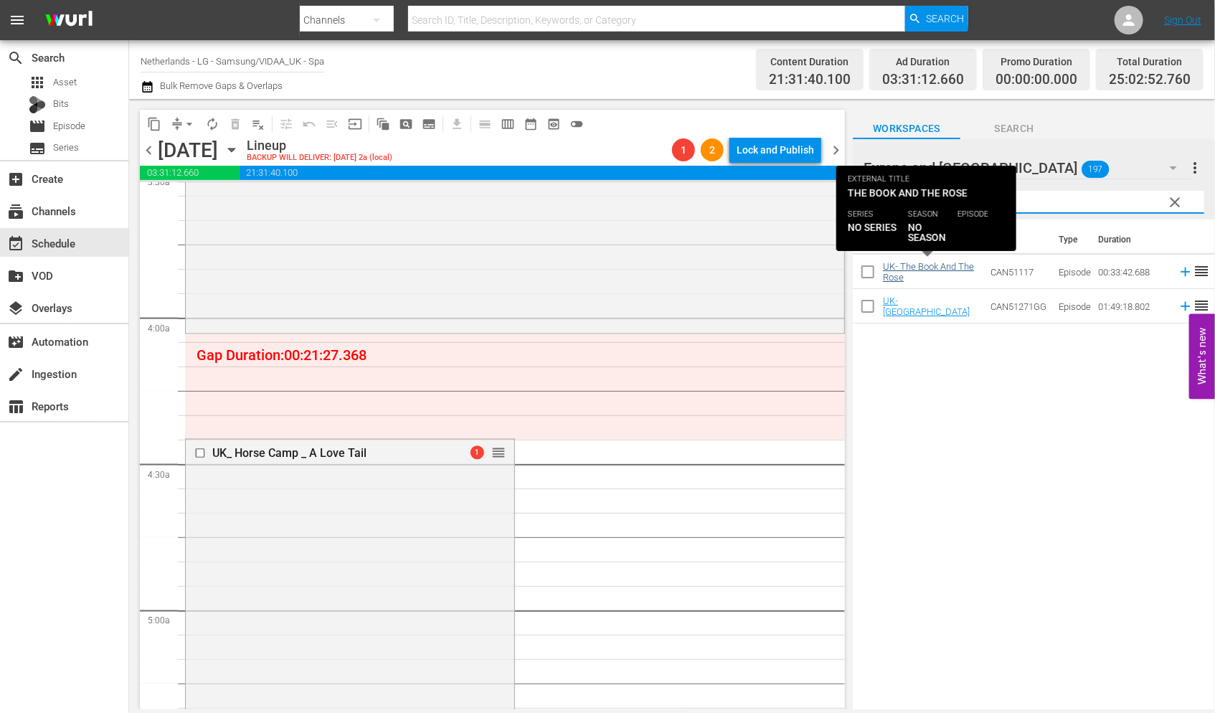
type input "rose"
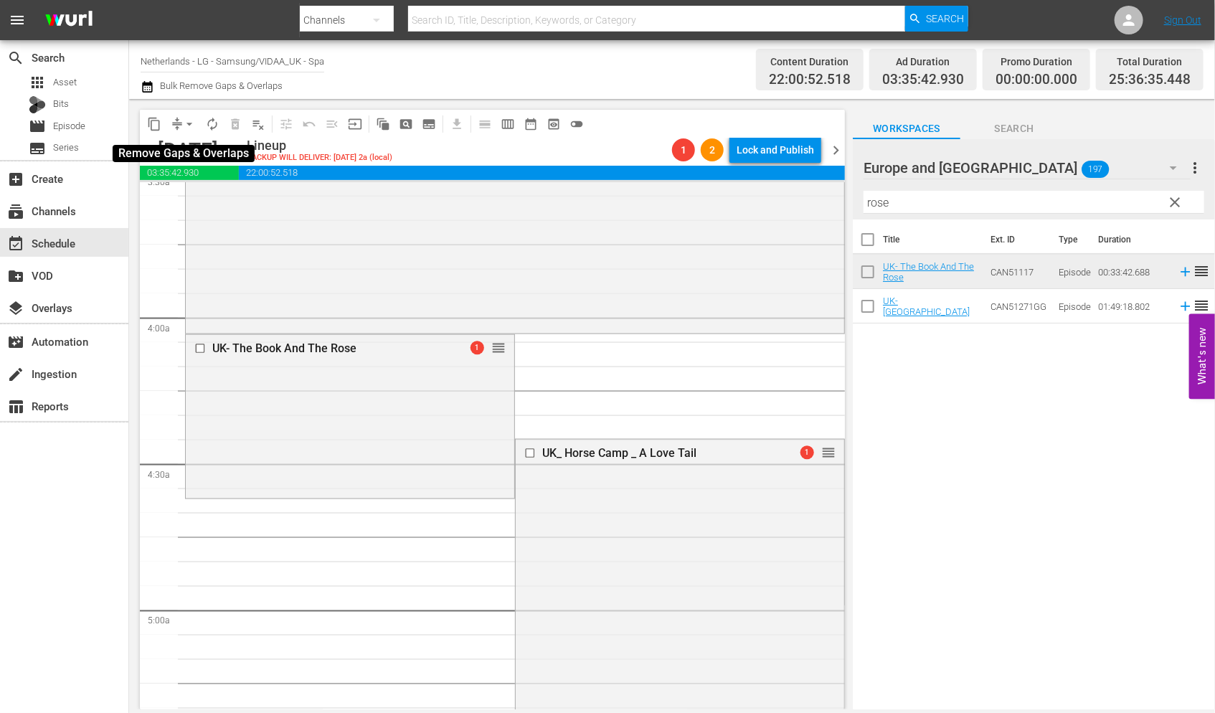
click at [185, 120] on span "arrow_drop_down" at bounding box center [189, 124] width 14 height 14
click at [215, 194] on li "Align to End of Previous Day" at bounding box center [190, 200] width 151 height 24
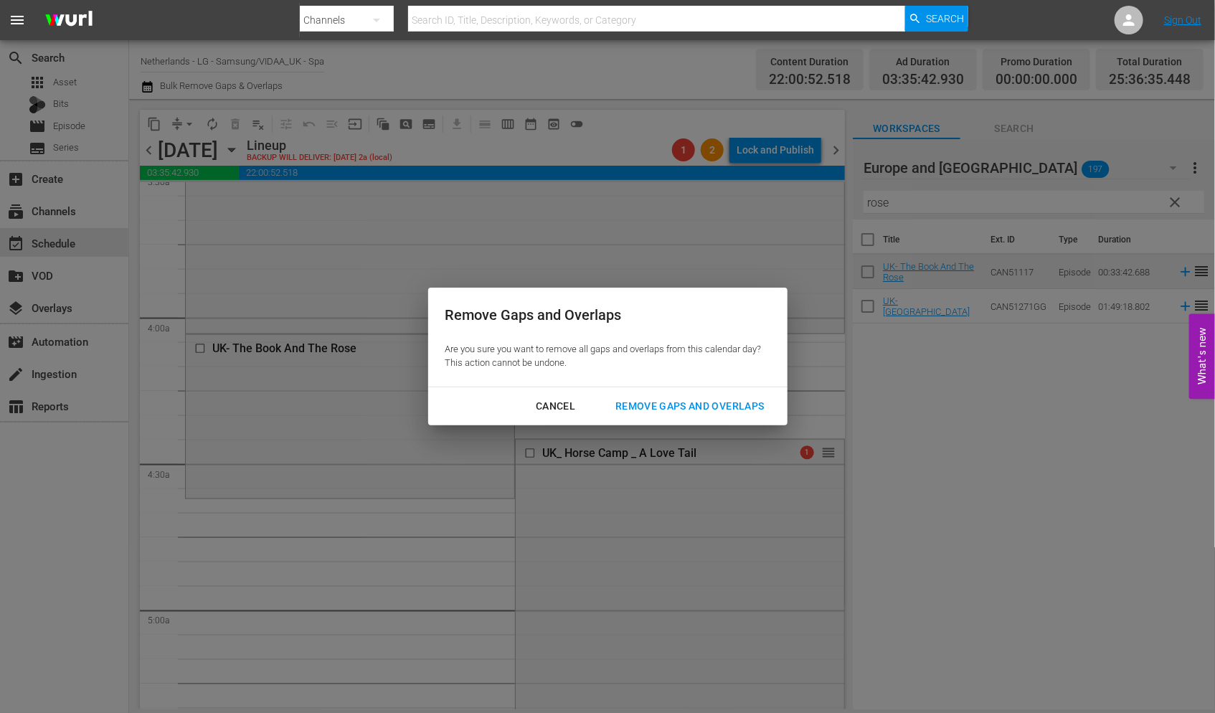
click at [707, 407] on div "Remove Gaps and Overlaps" at bounding box center [689, 406] width 171 height 18
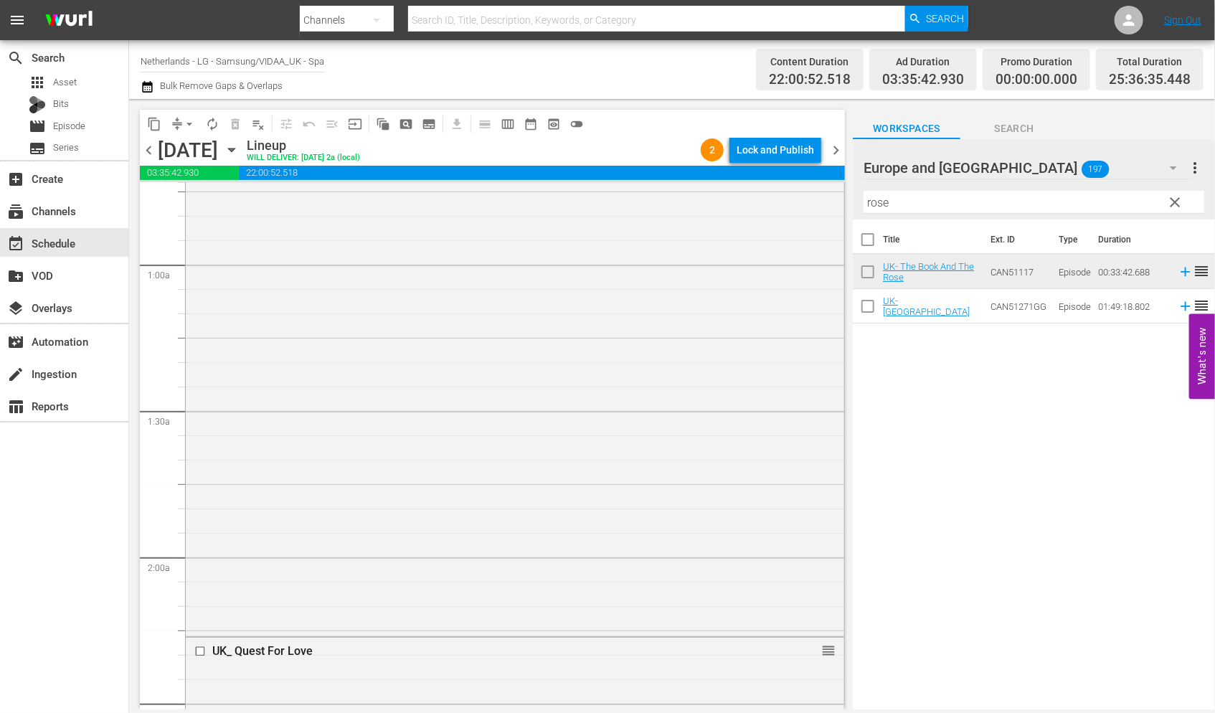
scroll to position [0, 0]
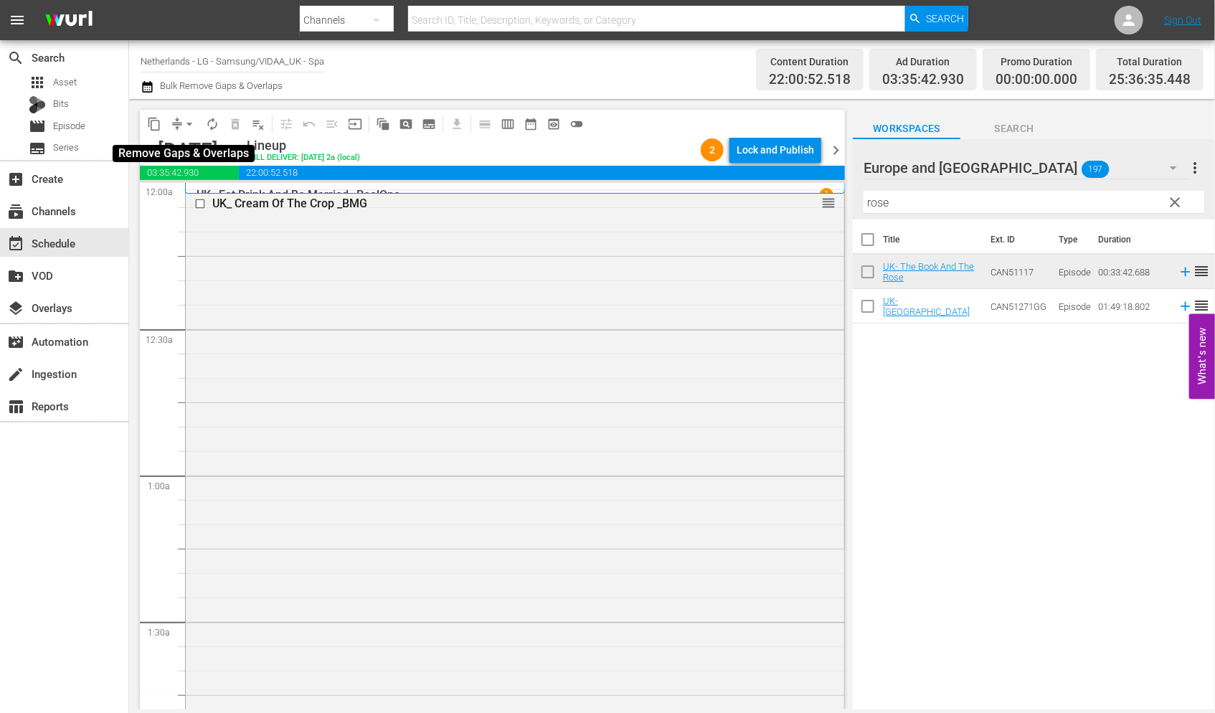
click at [184, 122] on span "arrow_drop_down" at bounding box center [189, 124] width 14 height 14
click at [217, 199] on li "Align to End of Previous Day" at bounding box center [190, 200] width 151 height 24
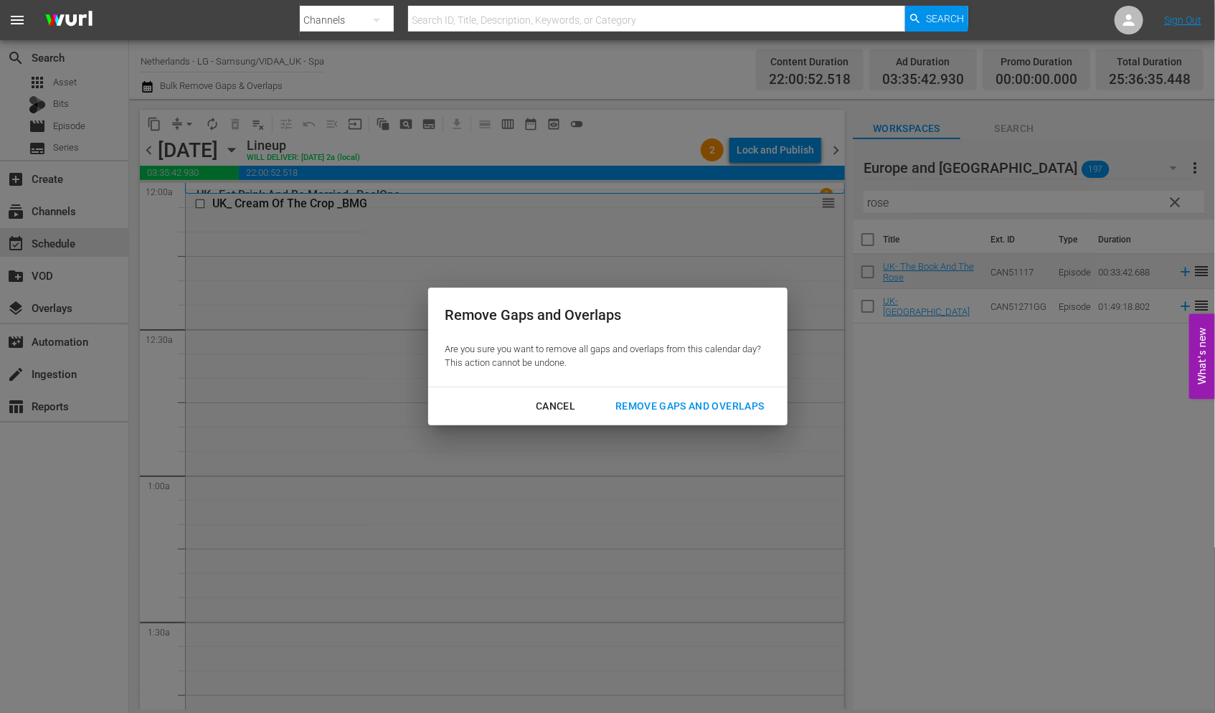
click at [704, 410] on div "Remove Gaps and Overlaps" at bounding box center [689, 406] width 171 height 18
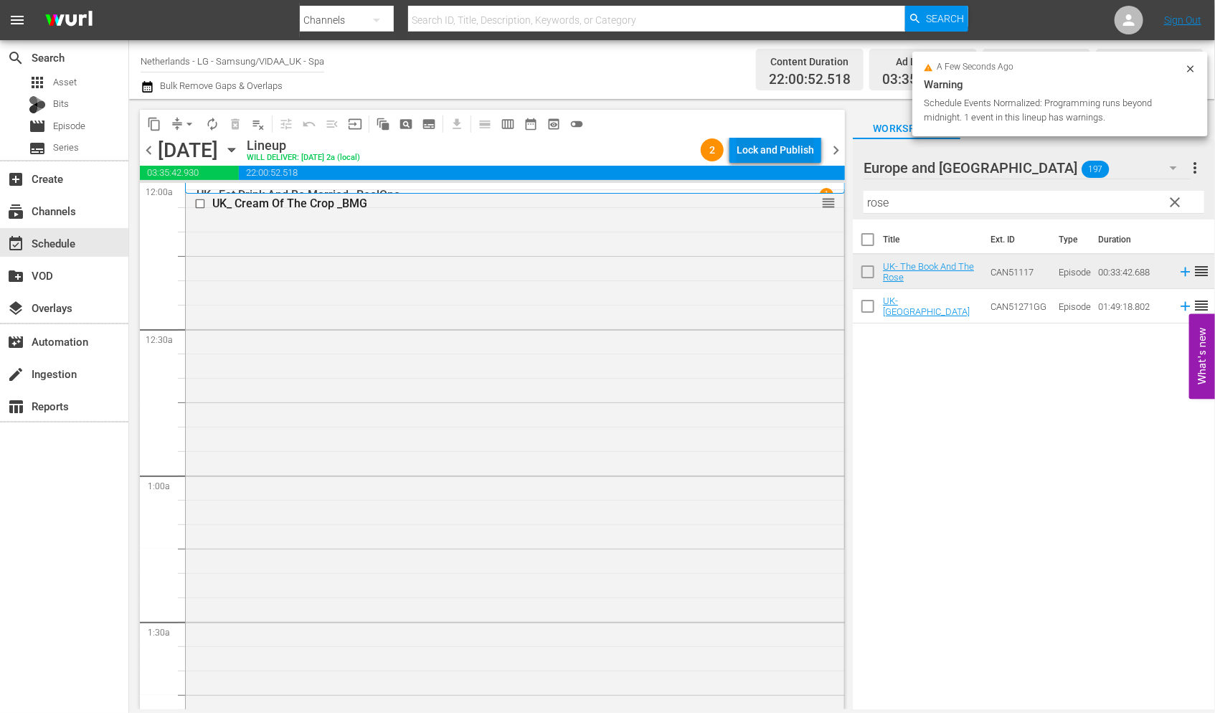
click at [773, 151] on div "Lock and Publish" at bounding box center [775, 150] width 77 height 26
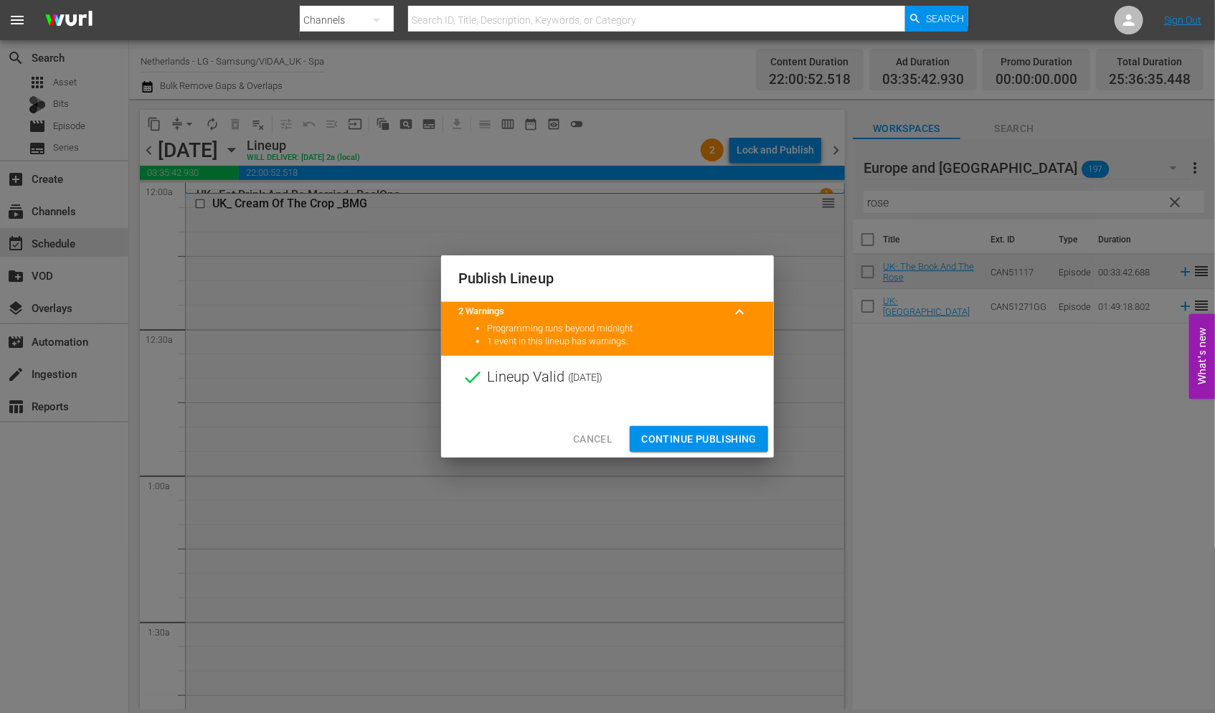
click at [692, 439] on span "Continue Publishing" at bounding box center [698, 439] width 115 height 18
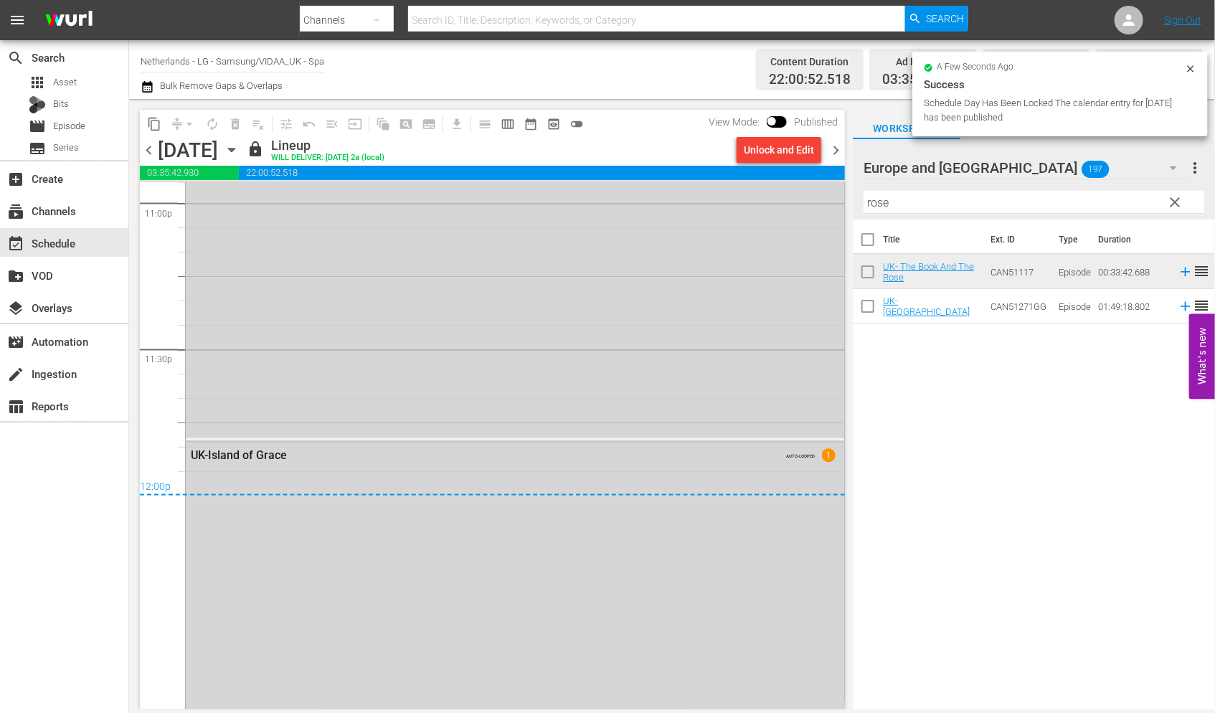
scroll to position [6975, 0]
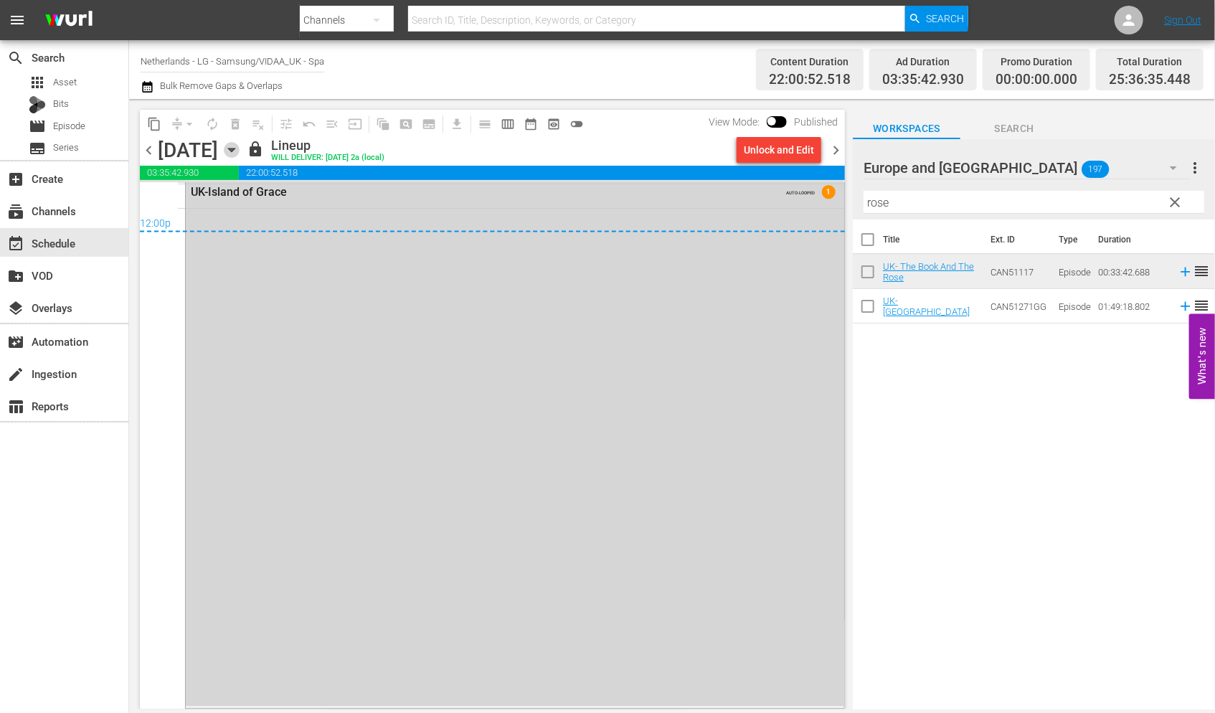
click at [240, 148] on icon "button" at bounding box center [232, 150] width 16 height 16
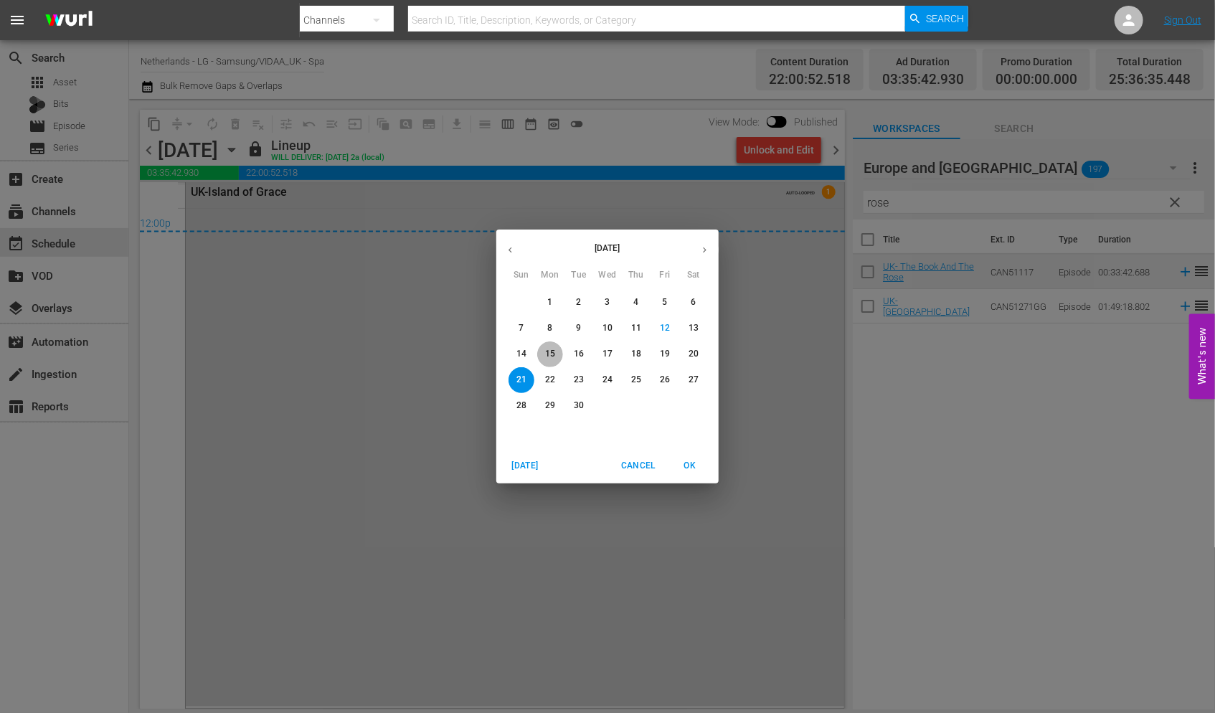
click at [547, 354] on p "15" at bounding box center [550, 354] width 10 height 12
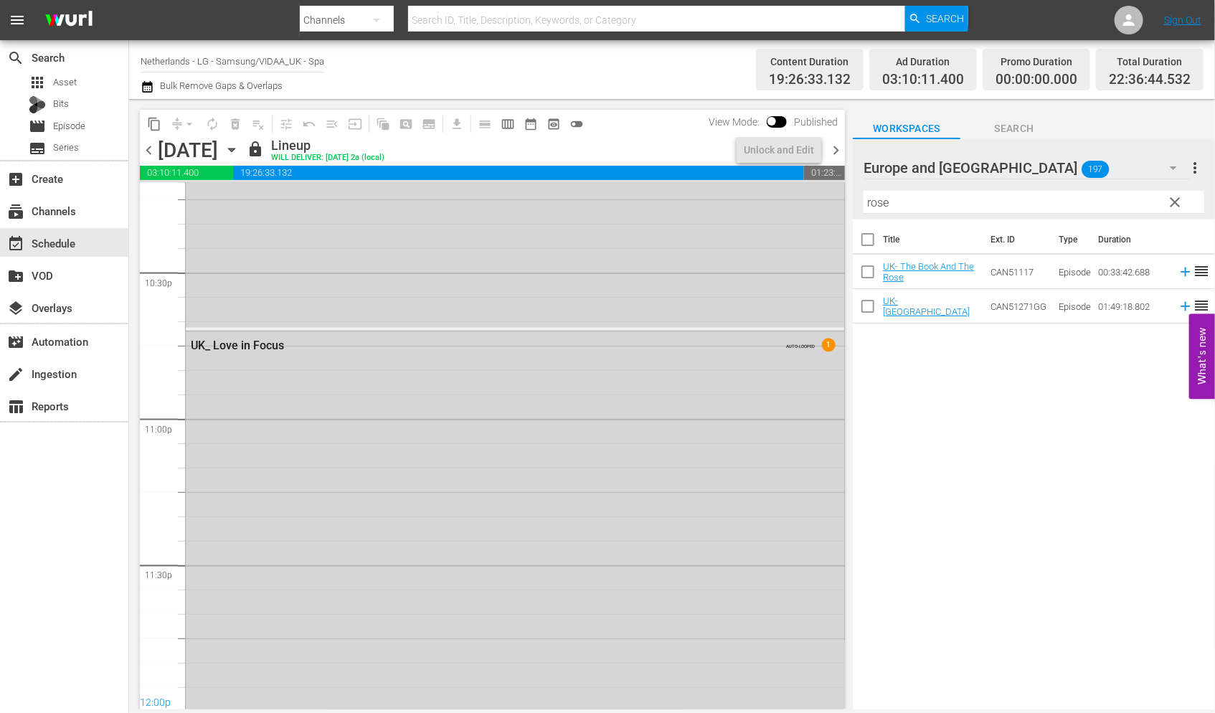
scroll to position [6607, 0]
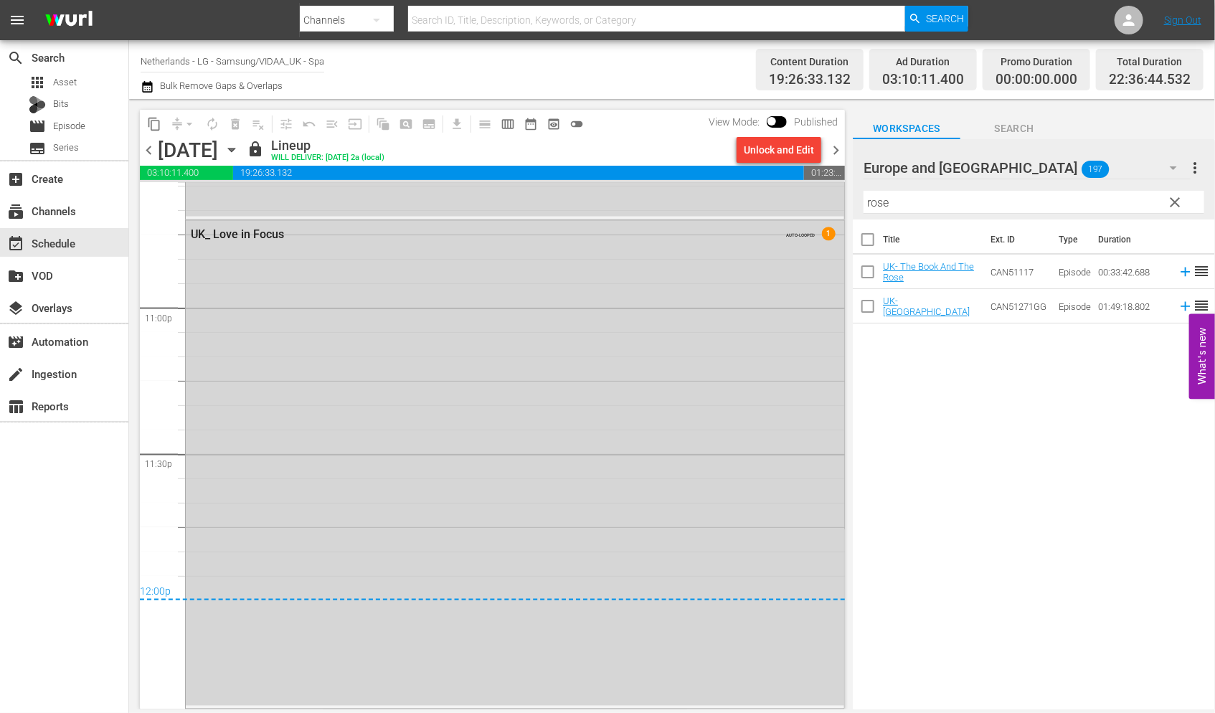
click at [235, 148] on icon "button" at bounding box center [231, 150] width 6 height 4
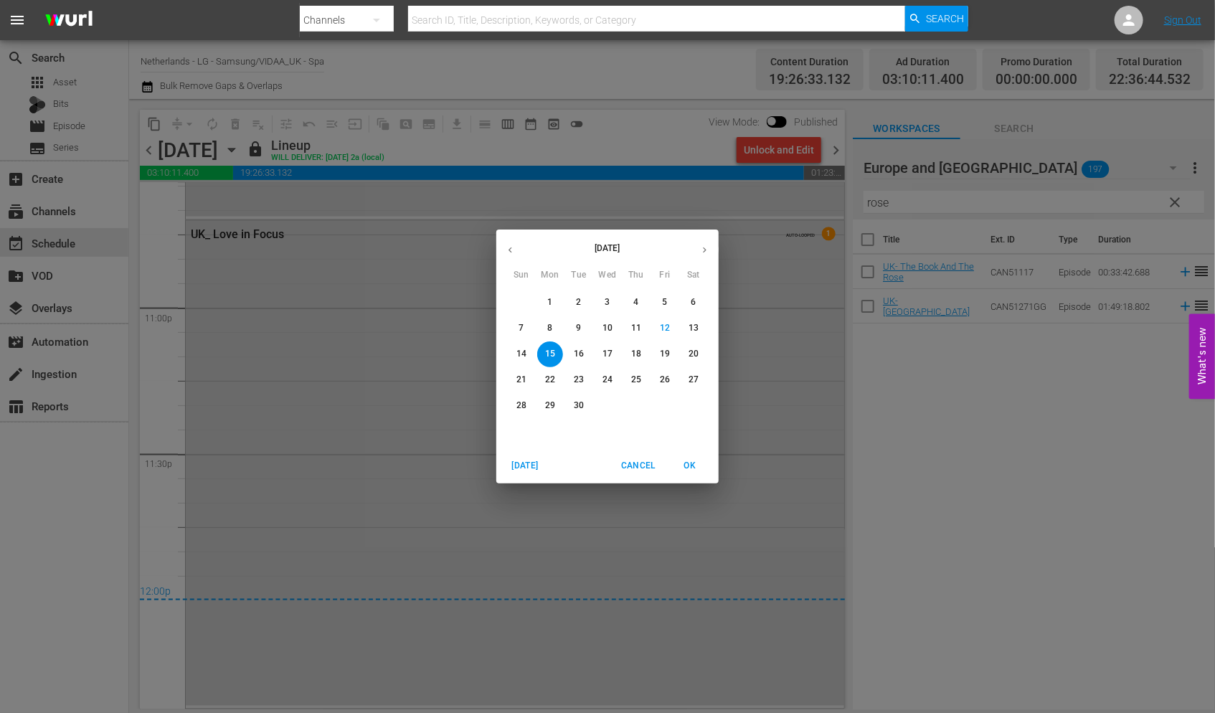
click at [581, 357] on p "16" at bounding box center [579, 354] width 10 height 12
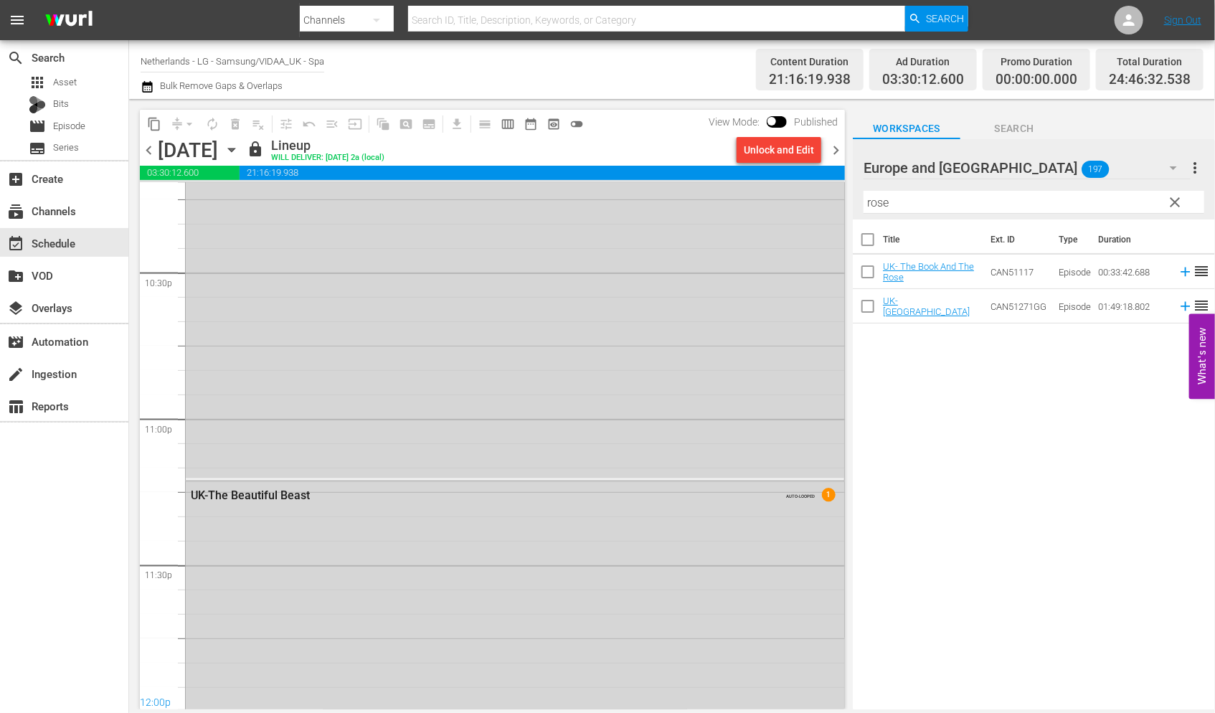
scroll to position [6833, 0]
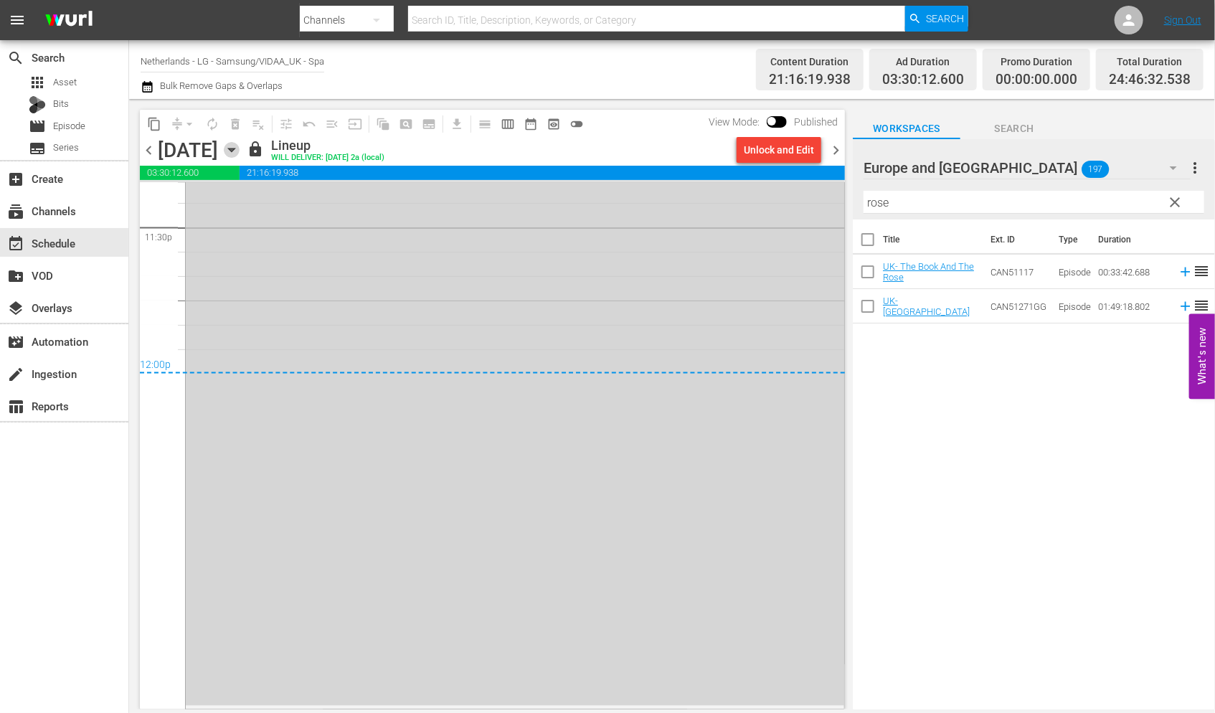
click at [240, 151] on icon "button" at bounding box center [232, 150] width 16 height 16
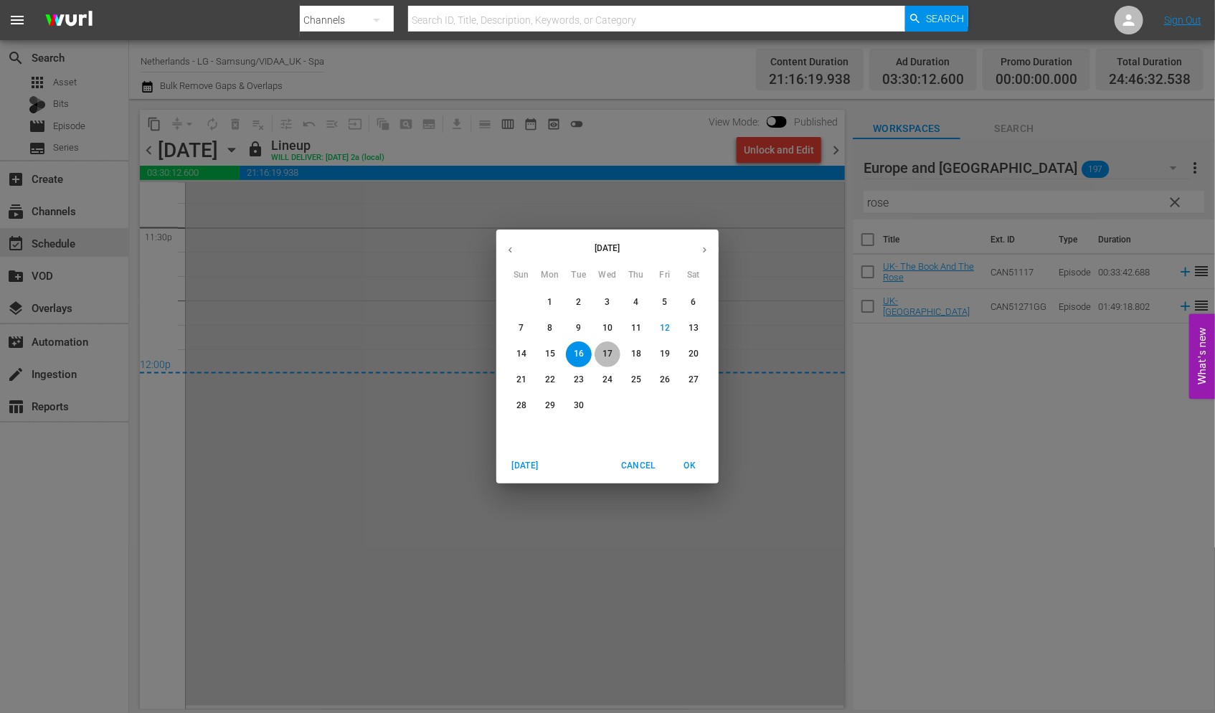
click at [608, 350] on p "17" at bounding box center [608, 354] width 10 height 12
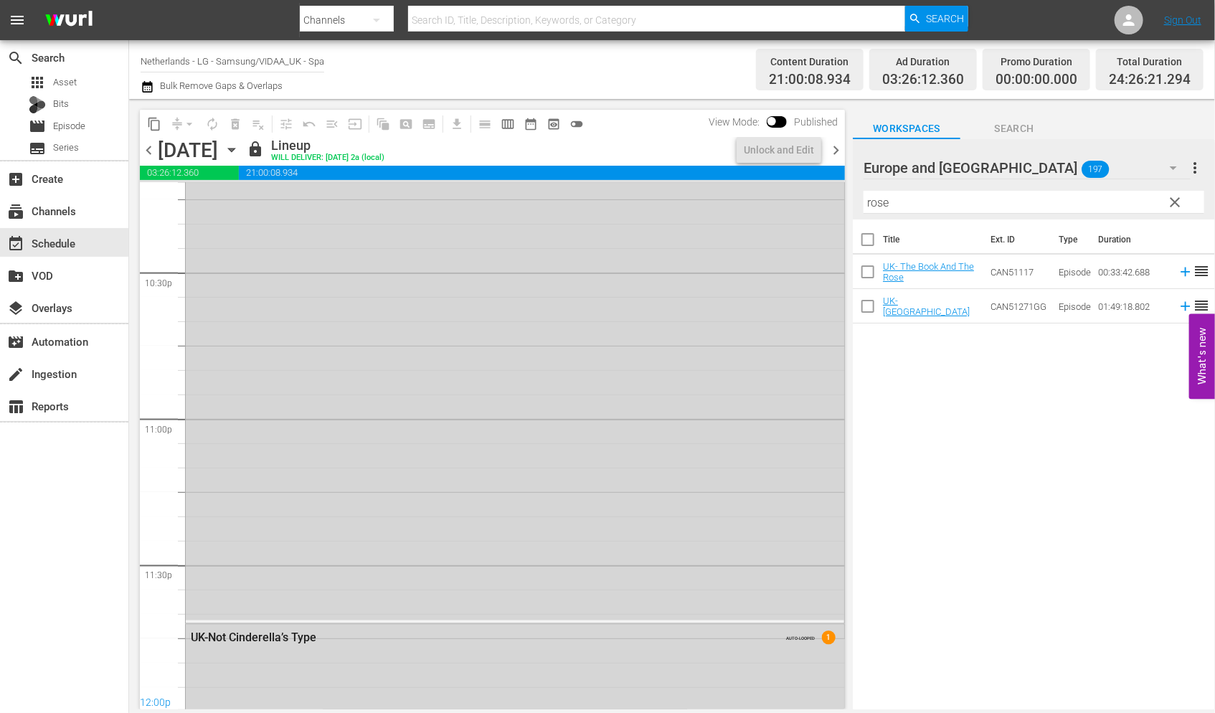
scroll to position [6962, 0]
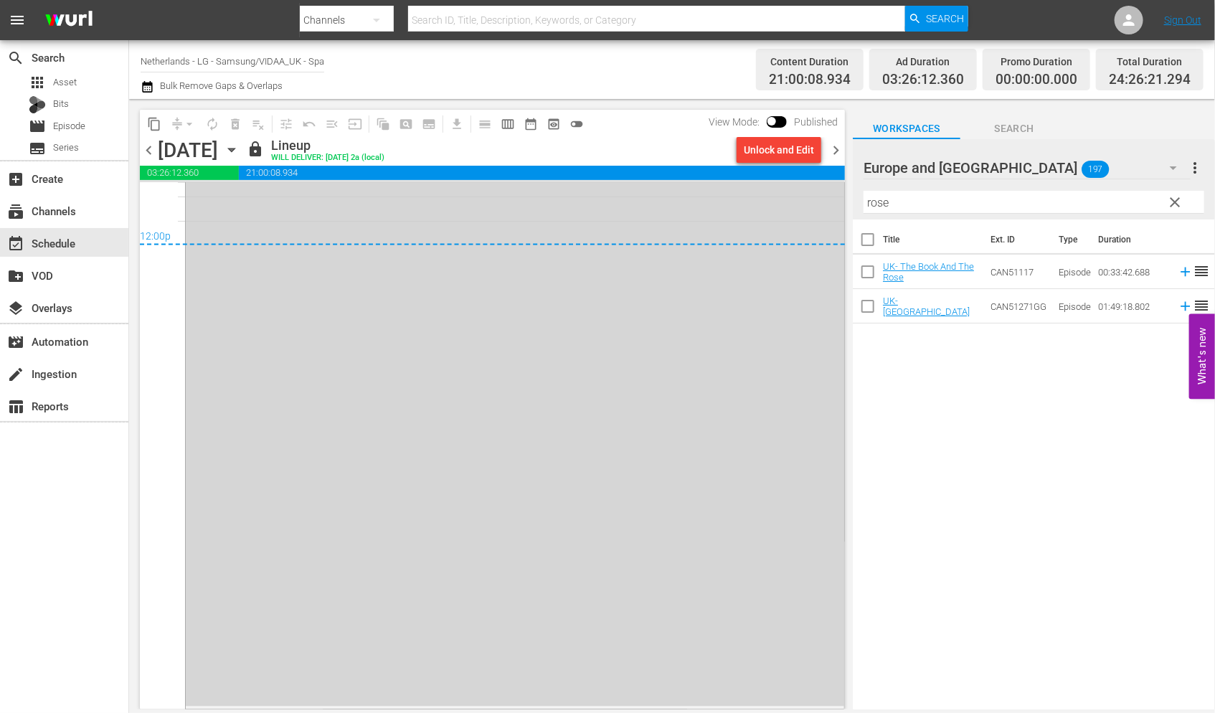
click at [240, 154] on icon "button" at bounding box center [232, 150] width 16 height 16
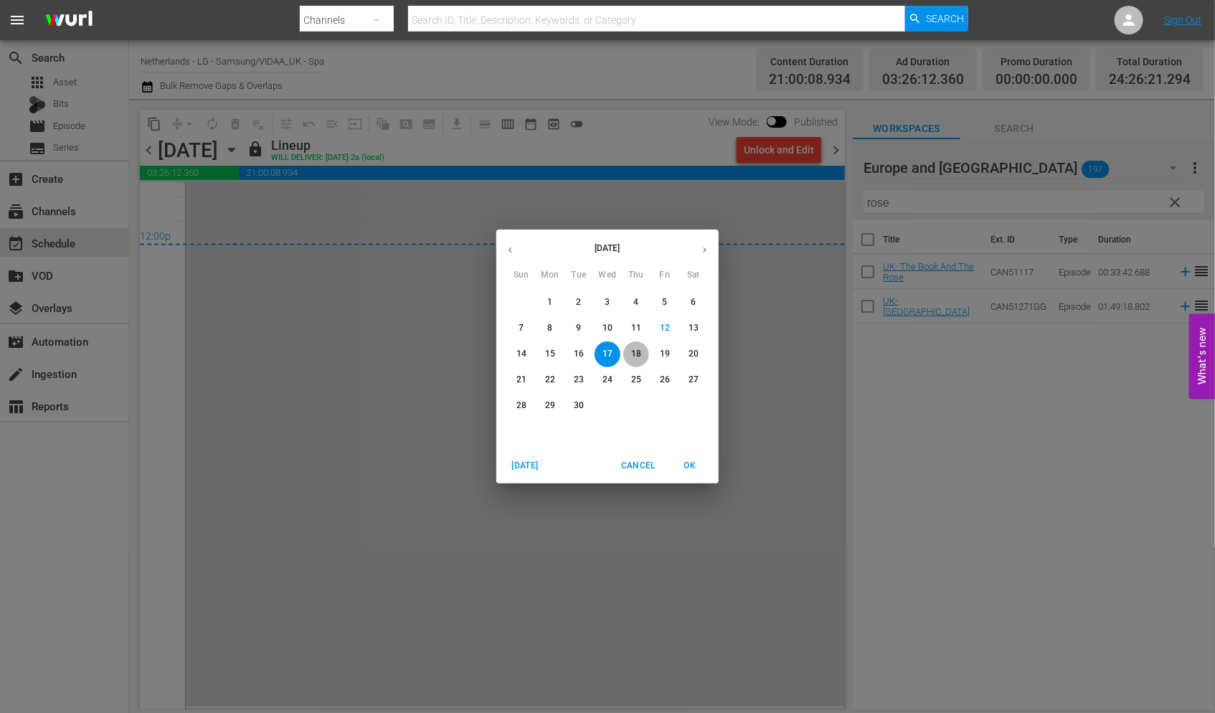
click at [637, 354] on p "18" at bounding box center [636, 354] width 10 height 12
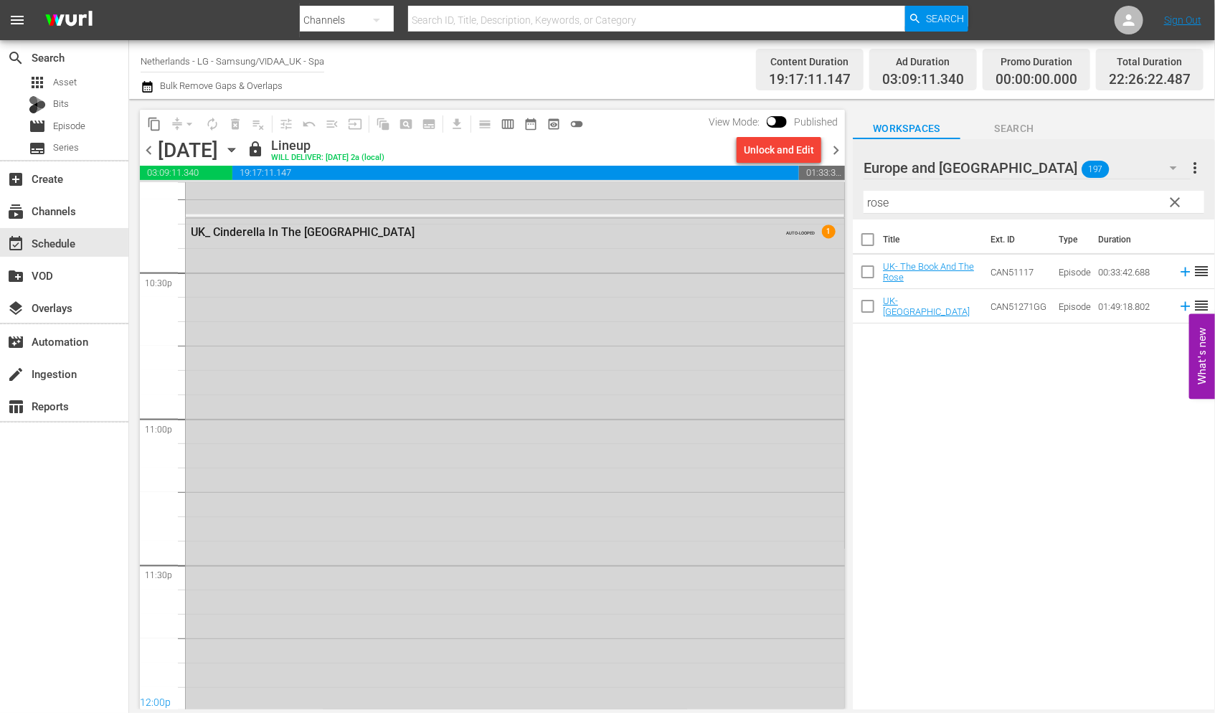
scroll to position [6505, 0]
click at [240, 151] on icon "button" at bounding box center [232, 150] width 16 height 16
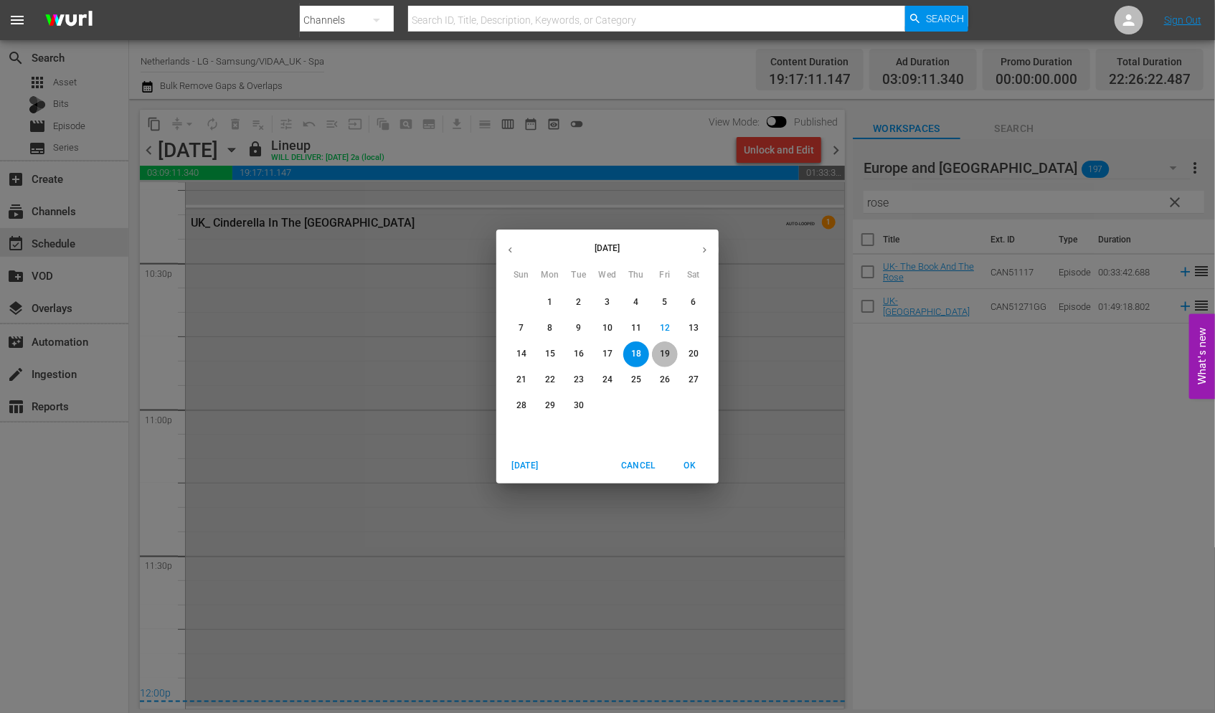
click at [667, 354] on p "19" at bounding box center [665, 354] width 10 height 12
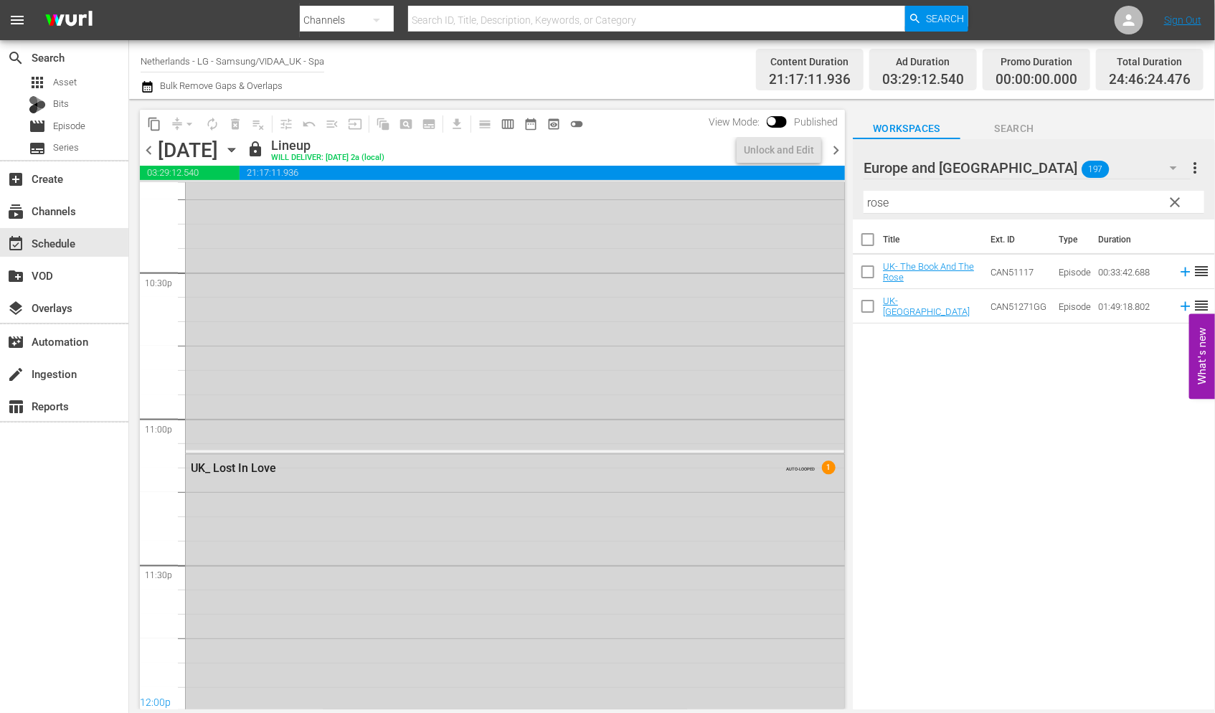
scroll to position [6732, 0]
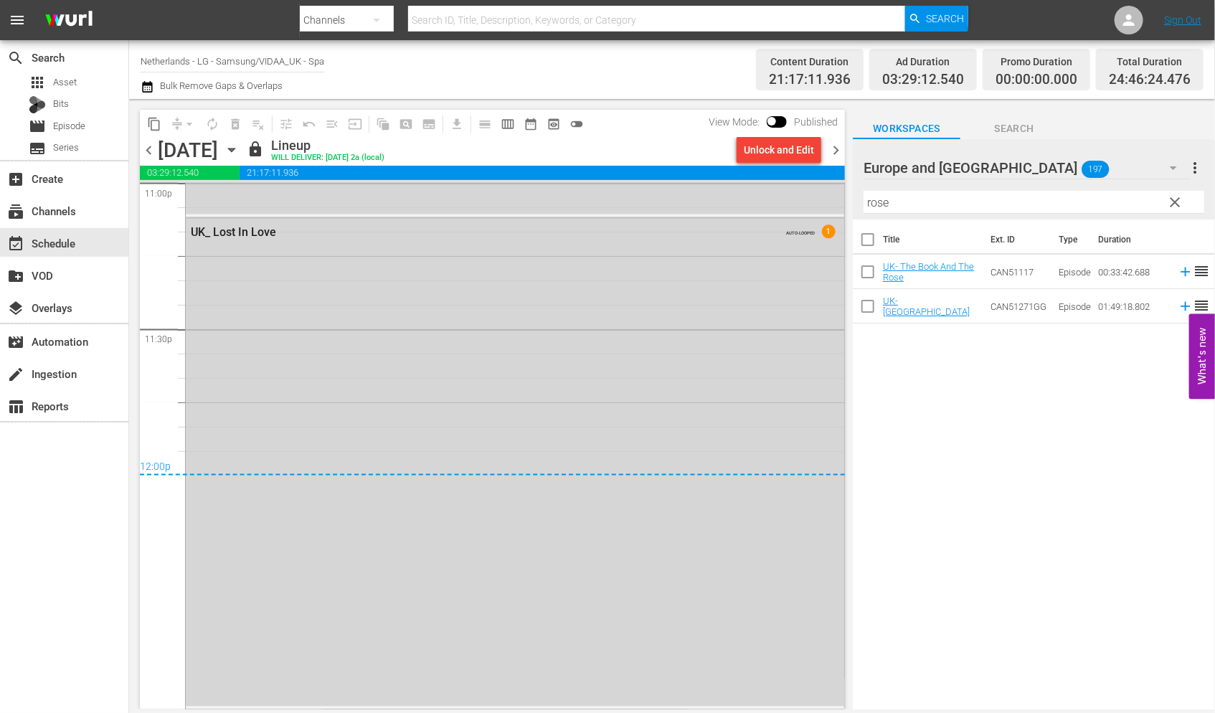
click at [235, 148] on icon "button" at bounding box center [231, 150] width 6 height 4
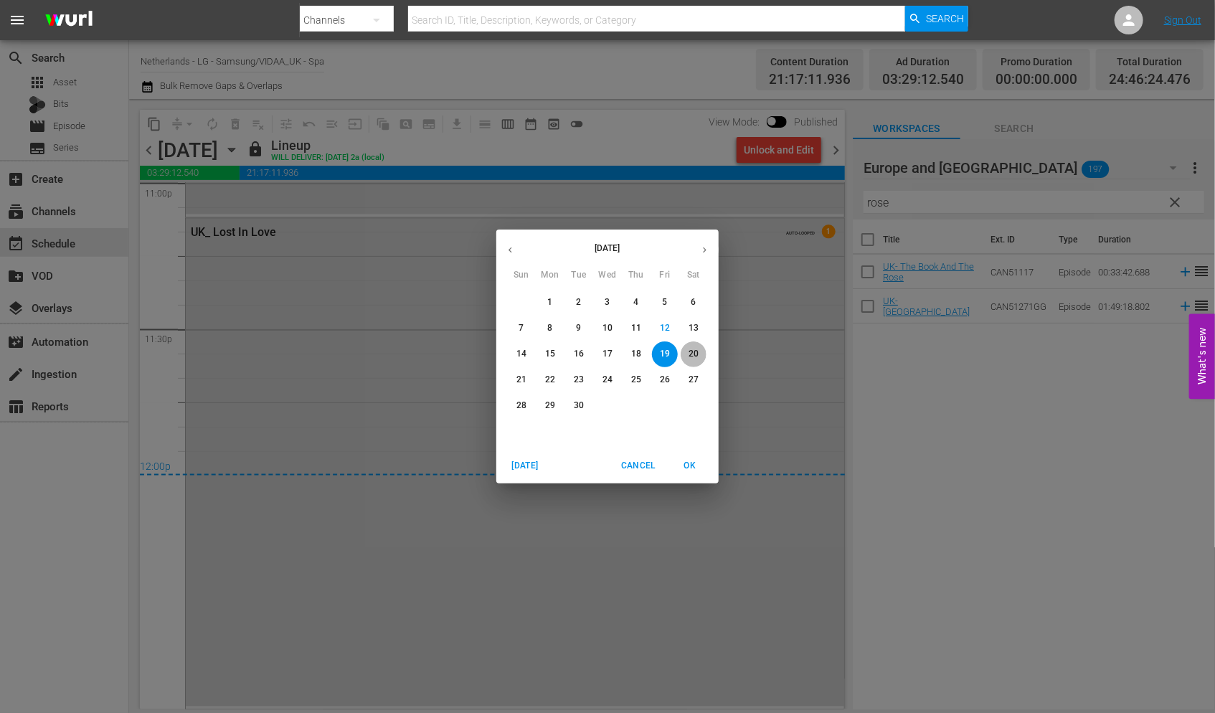
click at [699, 353] on span "20" at bounding box center [694, 354] width 26 height 12
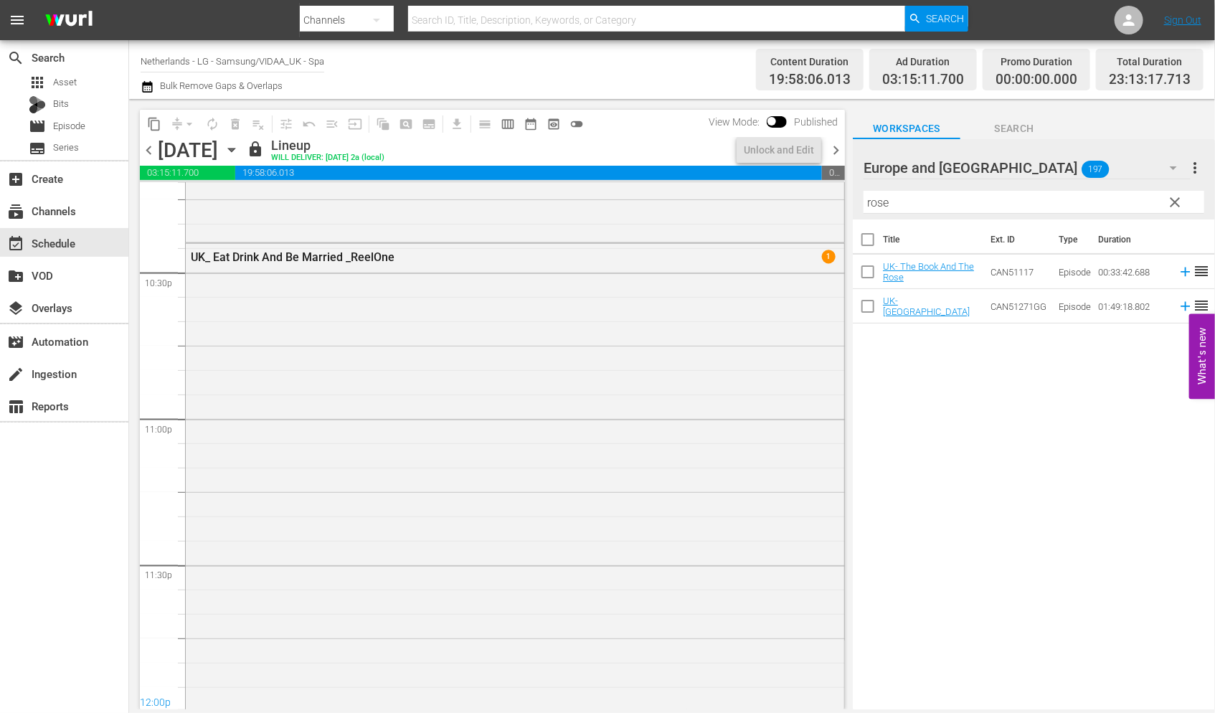
scroll to position [6504, 0]
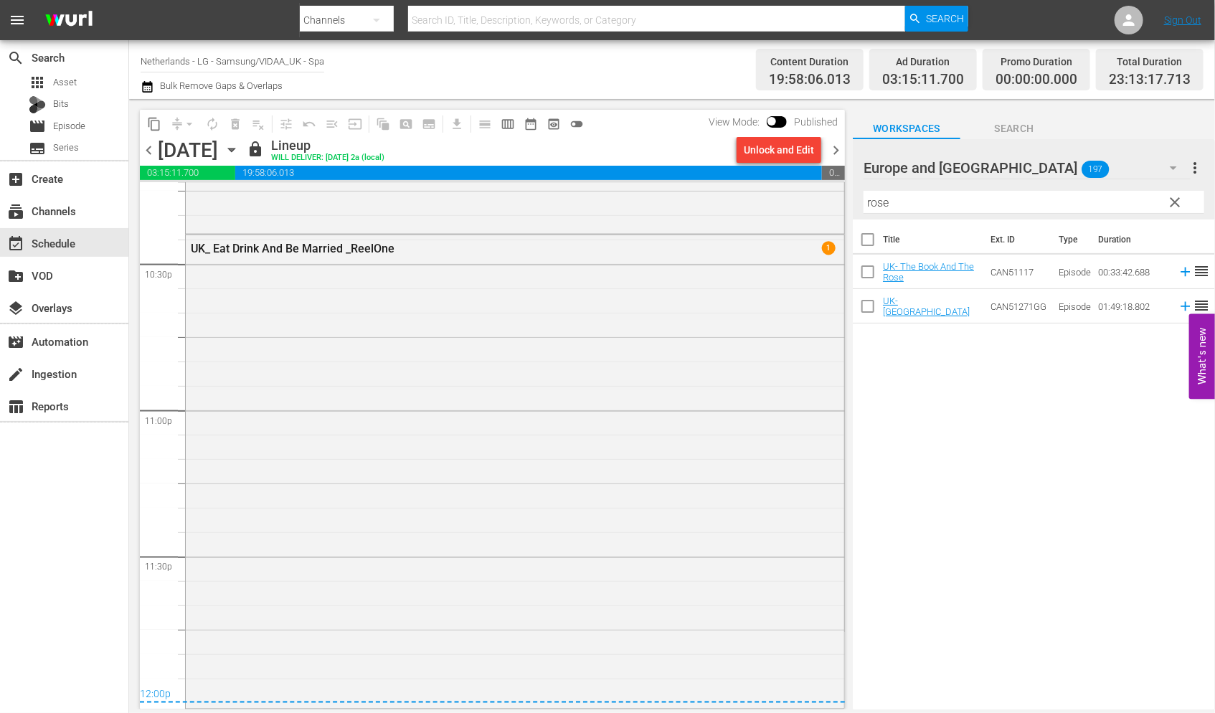
click at [240, 148] on icon "button" at bounding box center [232, 150] width 16 height 16
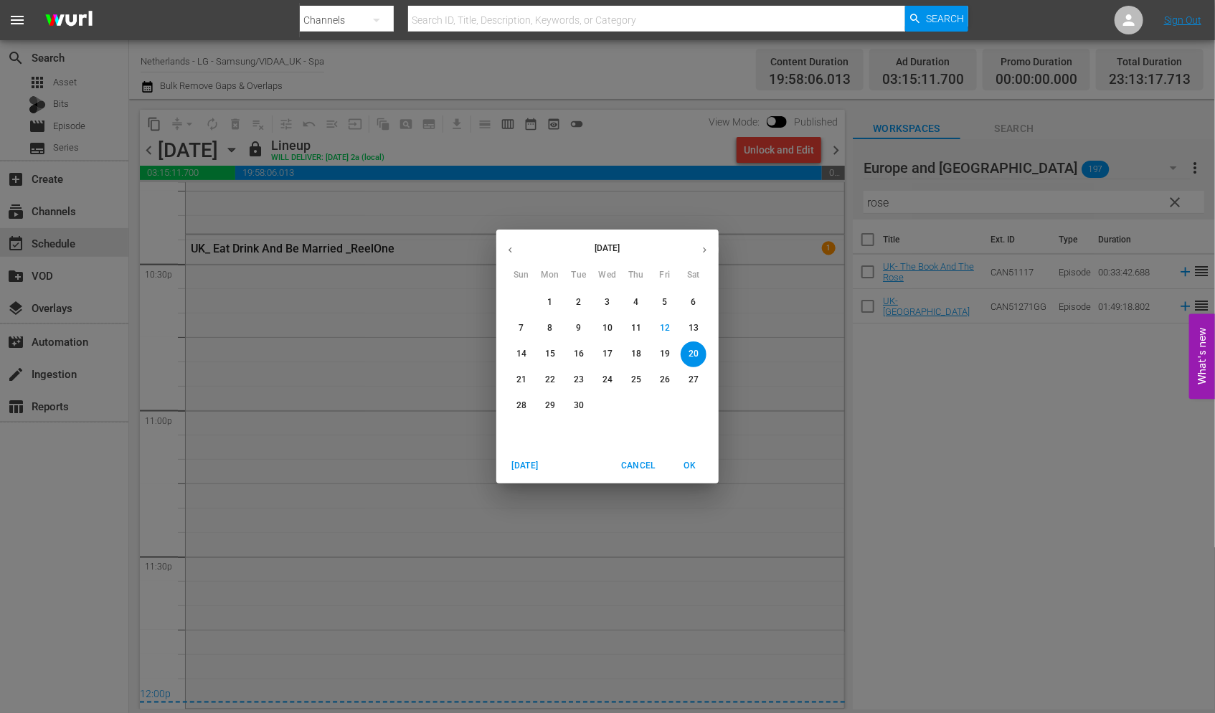
click at [525, 377] on p "21" at bounding box center [521, 380] width 10 height 12
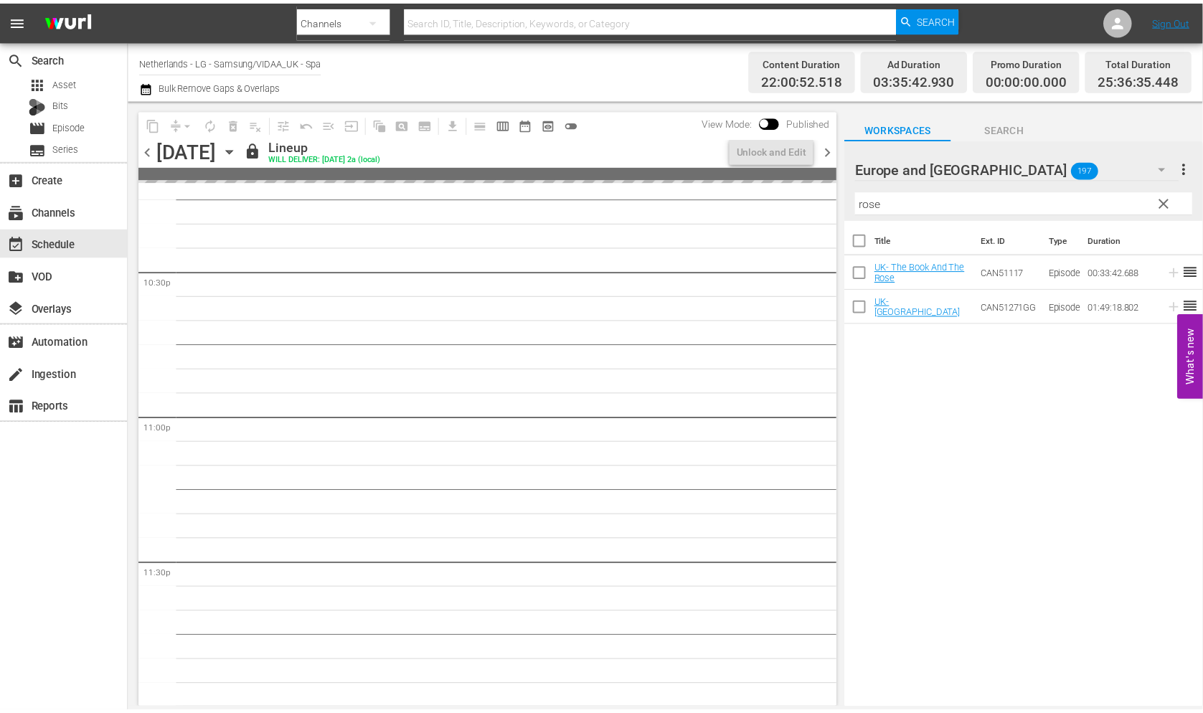
scroll to position [6975, 0]
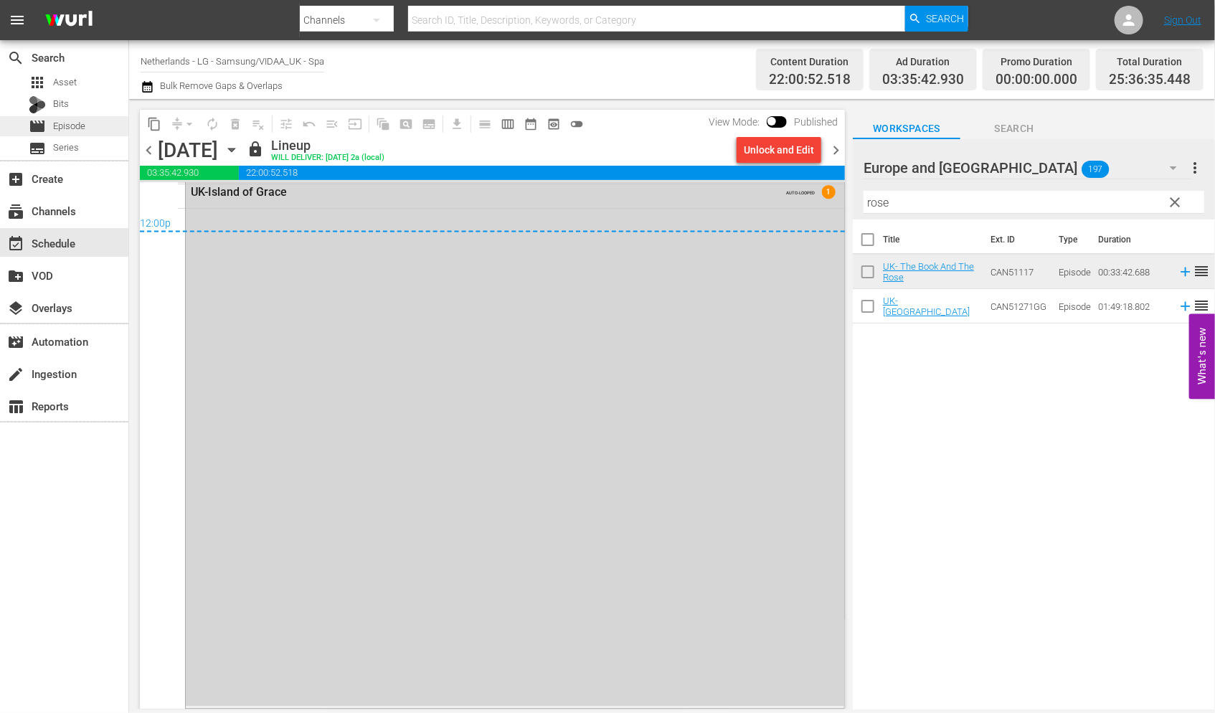
click at [75, 123] on span "Episode" at bounding box center [69, 126] width 32 height 14
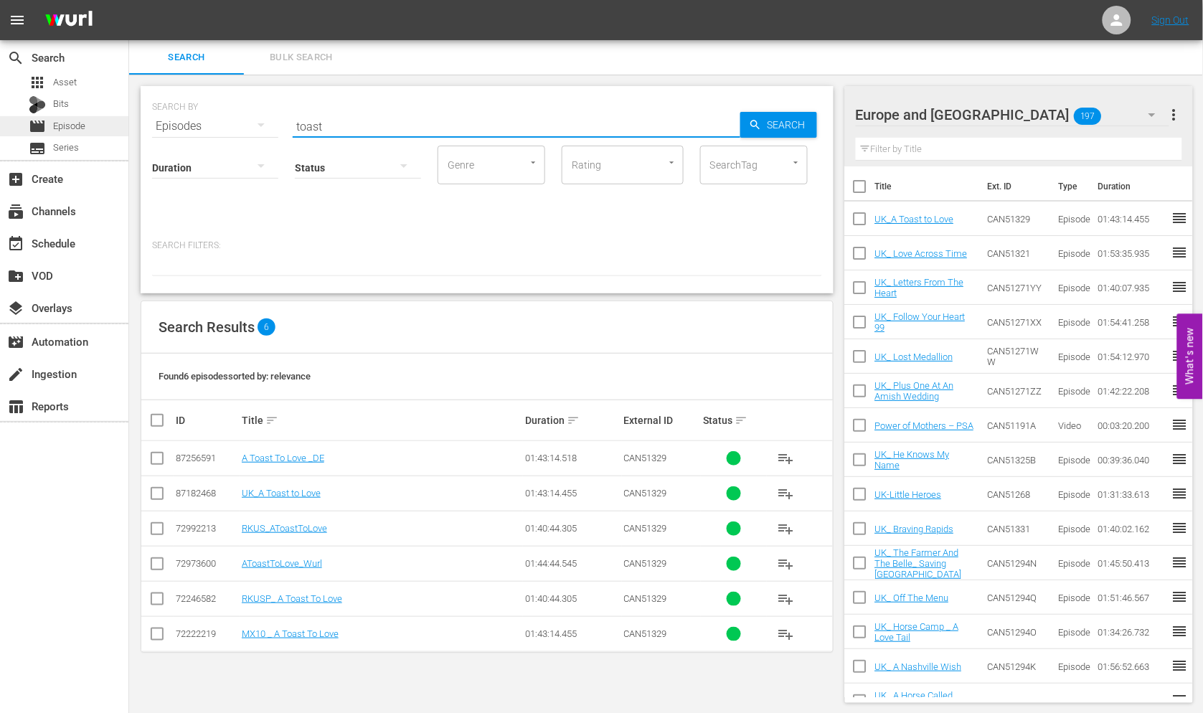
drag, startPoint x: 330, startPoint y: 128, endPoint x: 116, endPoint y: 116, distance: 214.1
click at [129, 0] on div "search Search apps Asset Bits movie Episode subtitles Series add_box Create sub…" at bounding box center [666, 0] width 1074 height 0
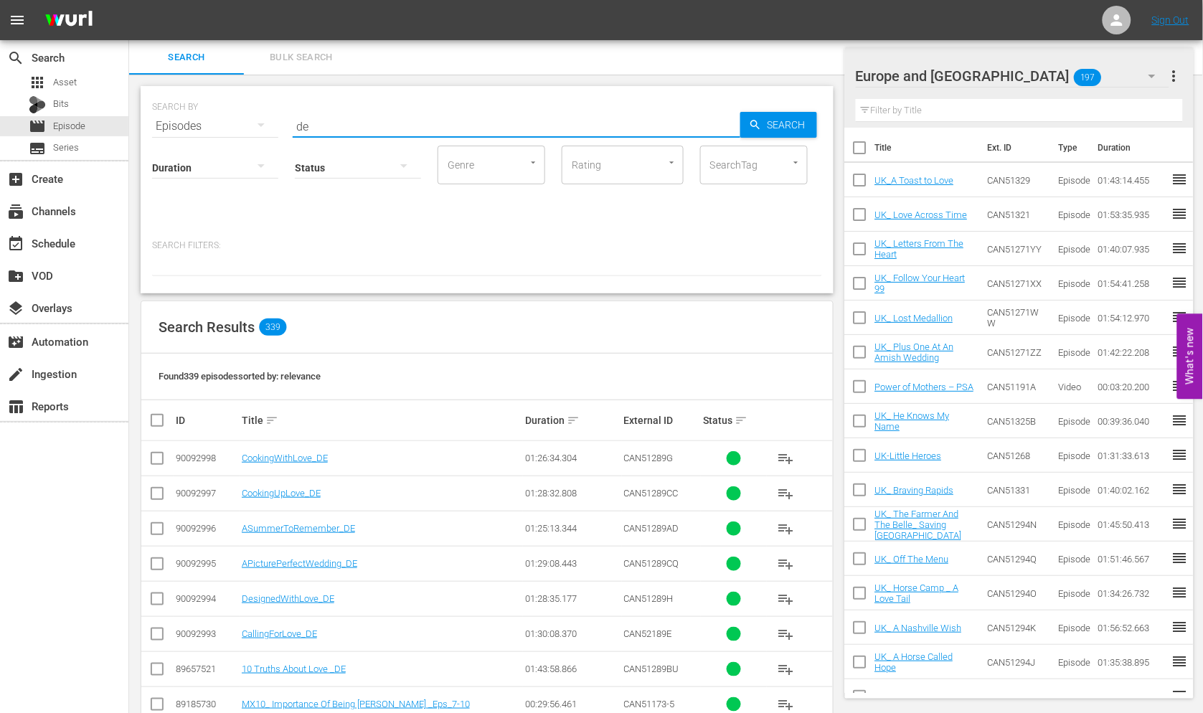
scroll to position [80, 0]
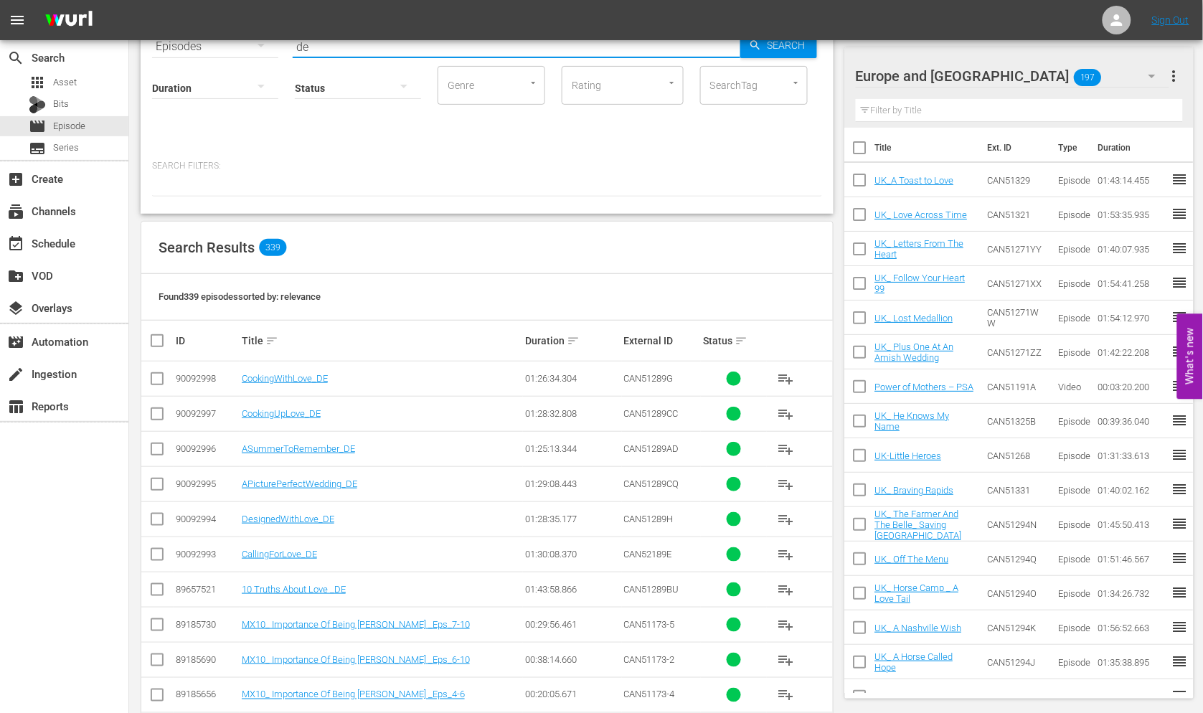
type input "de"
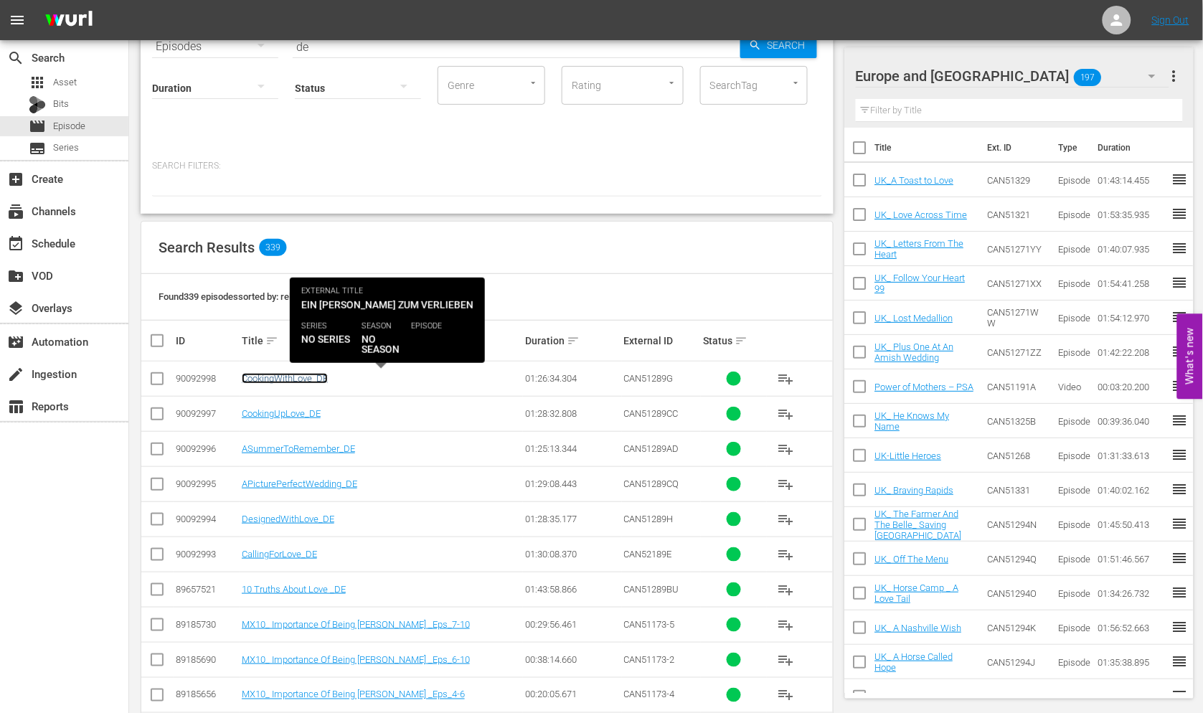
click at [276, 377] on link "CookingWithLove_DE" at bounding box center [285, 378] width 86 height 11
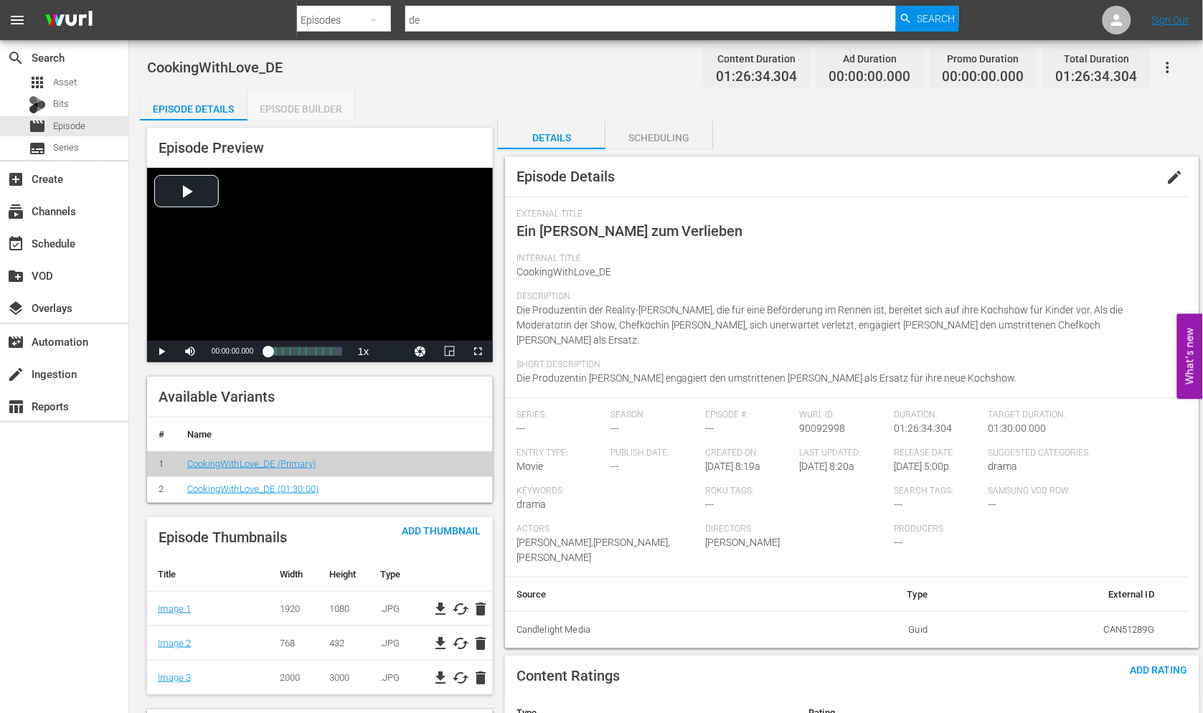
click at [275, 103] on div "Episode Builder" at bounding box center [301, 109] width 108 height 34
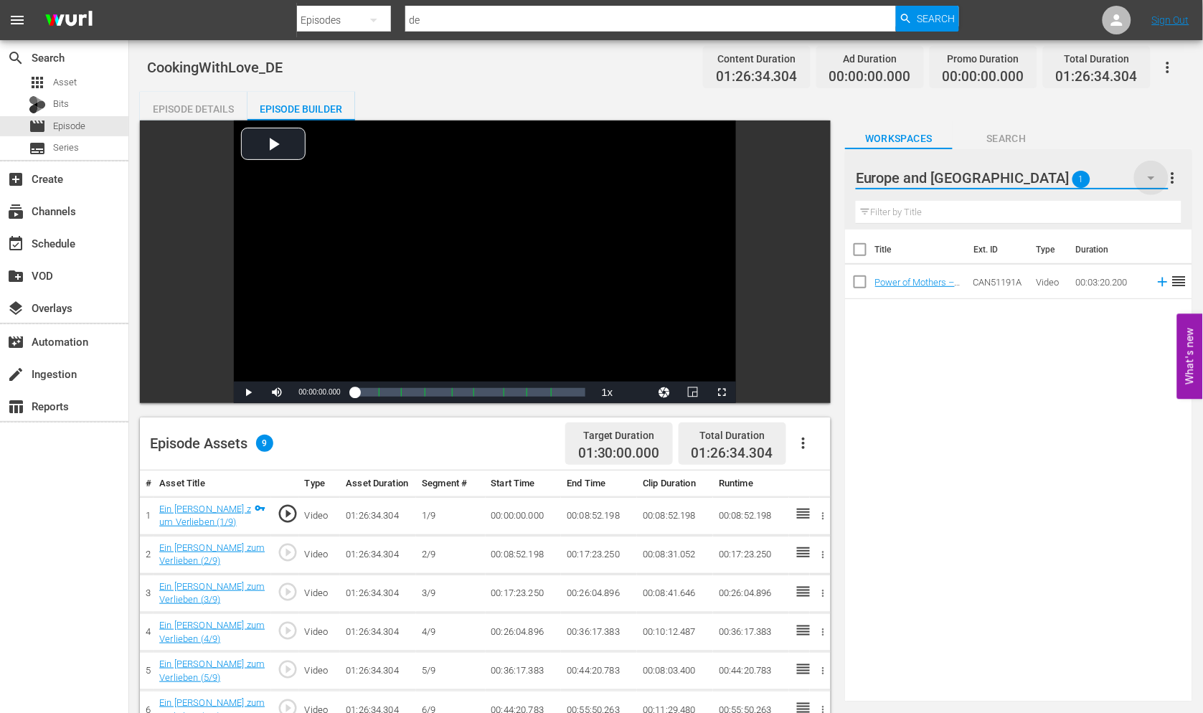
click at [1149, 173] on icon "button" at bounding box center [1151, 177] width 17 height 17
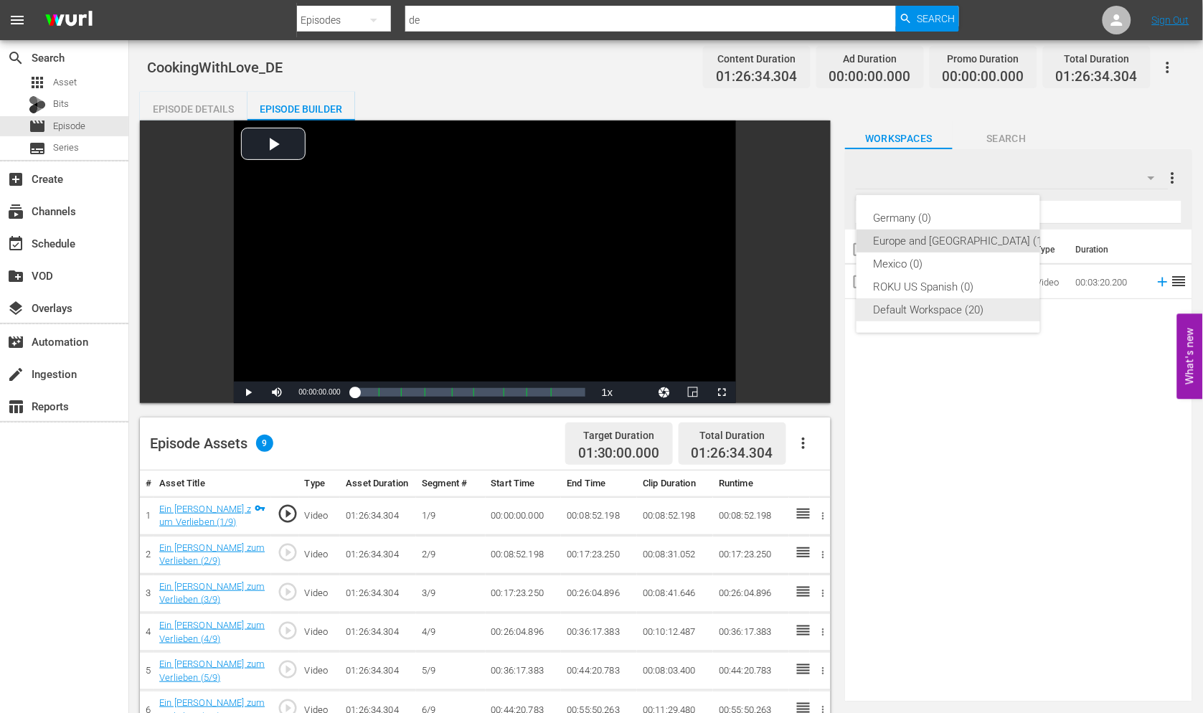
click at [909, 303] on div "Default Workspace (20)" at bounding box center [960, 309] width 173 height 23
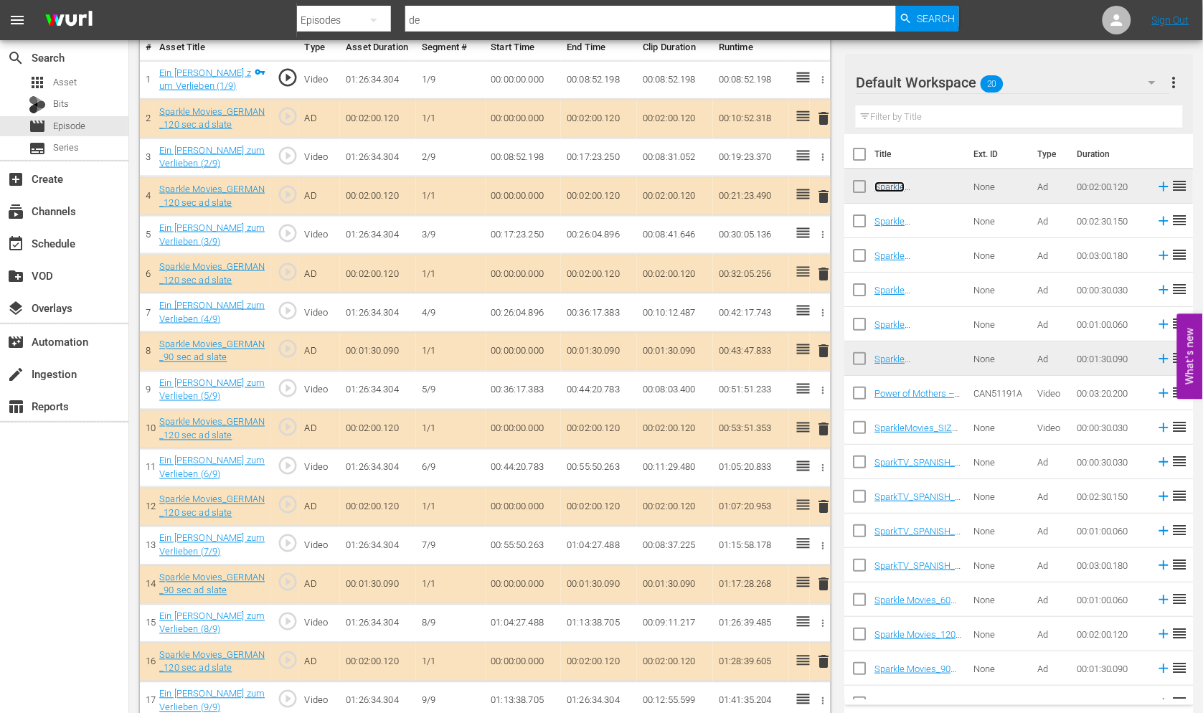
scroll to position [456, 0]
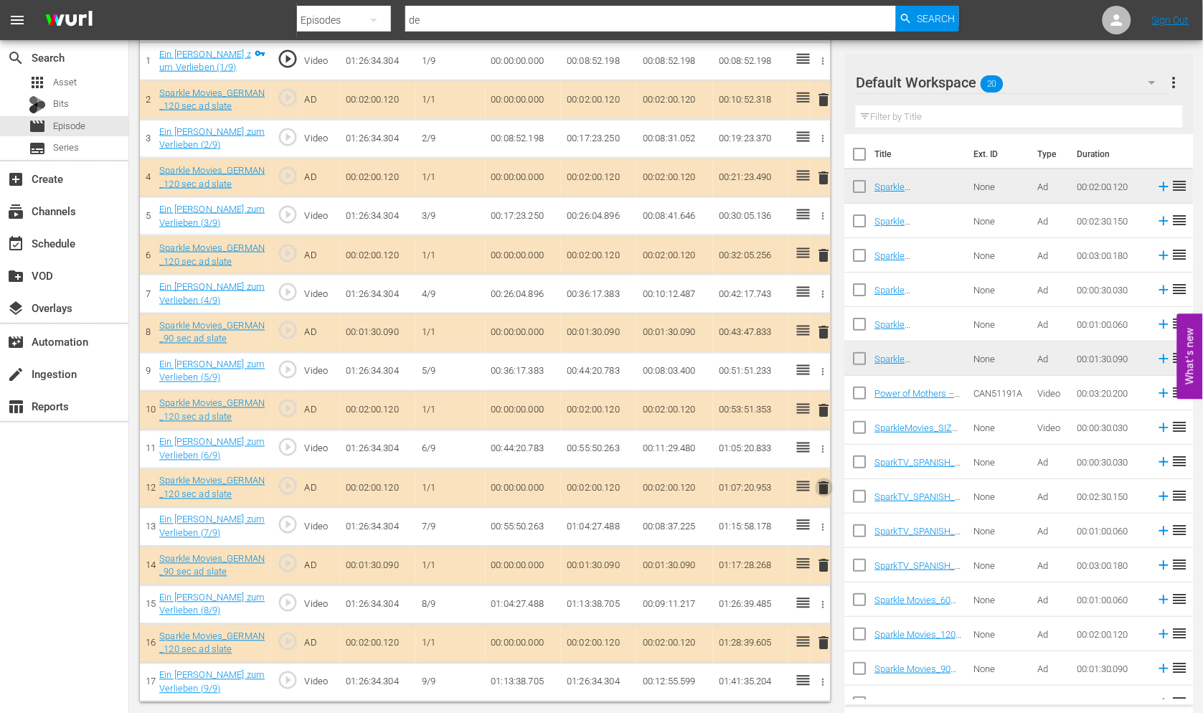
click at [821, 488] on span "delete" at bounding box center [824, 488] width 17 height 17
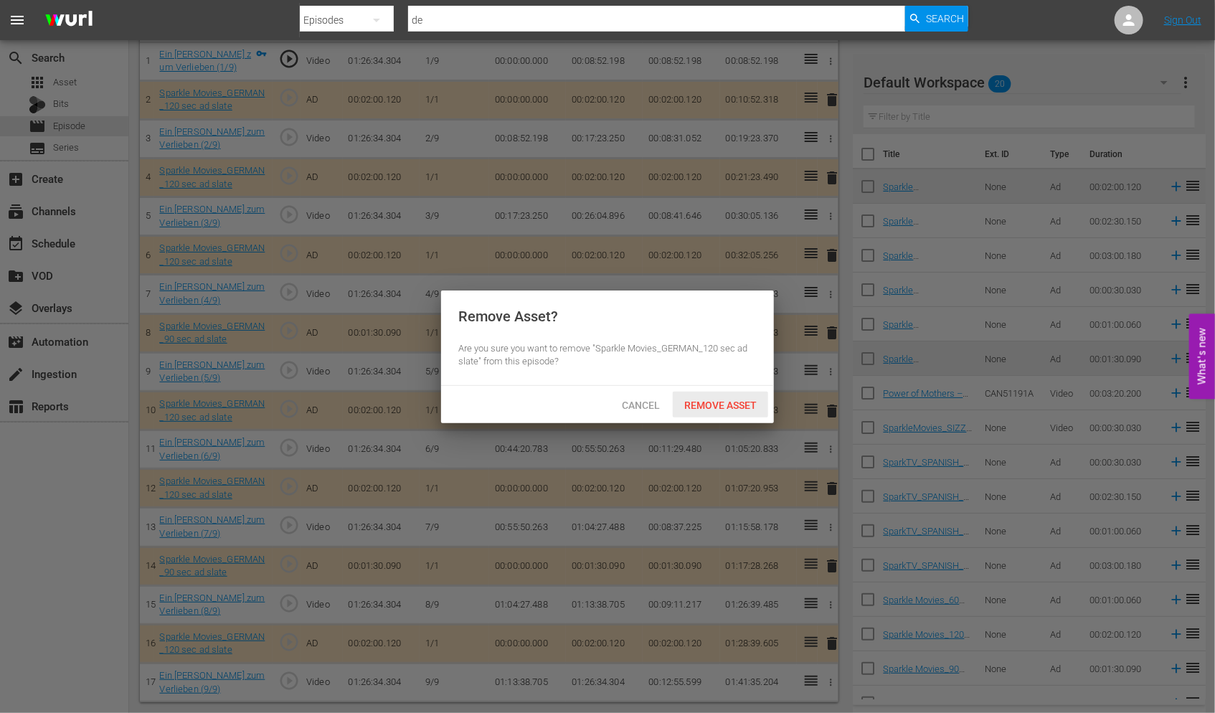
click at [707, 403] on span "Remove Asset" at bounding box center [720, 405] width 95 height 11
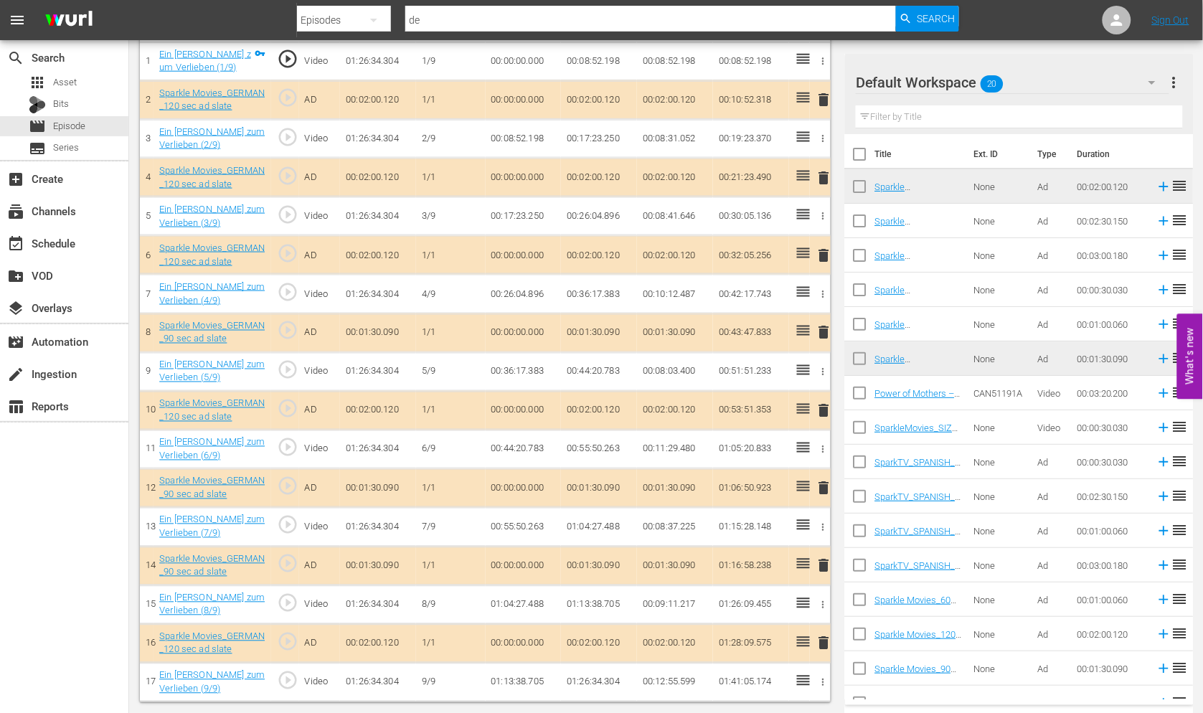
click at [820, 562] on span "delete" at bounding box center [824, 565] width 17 height 17
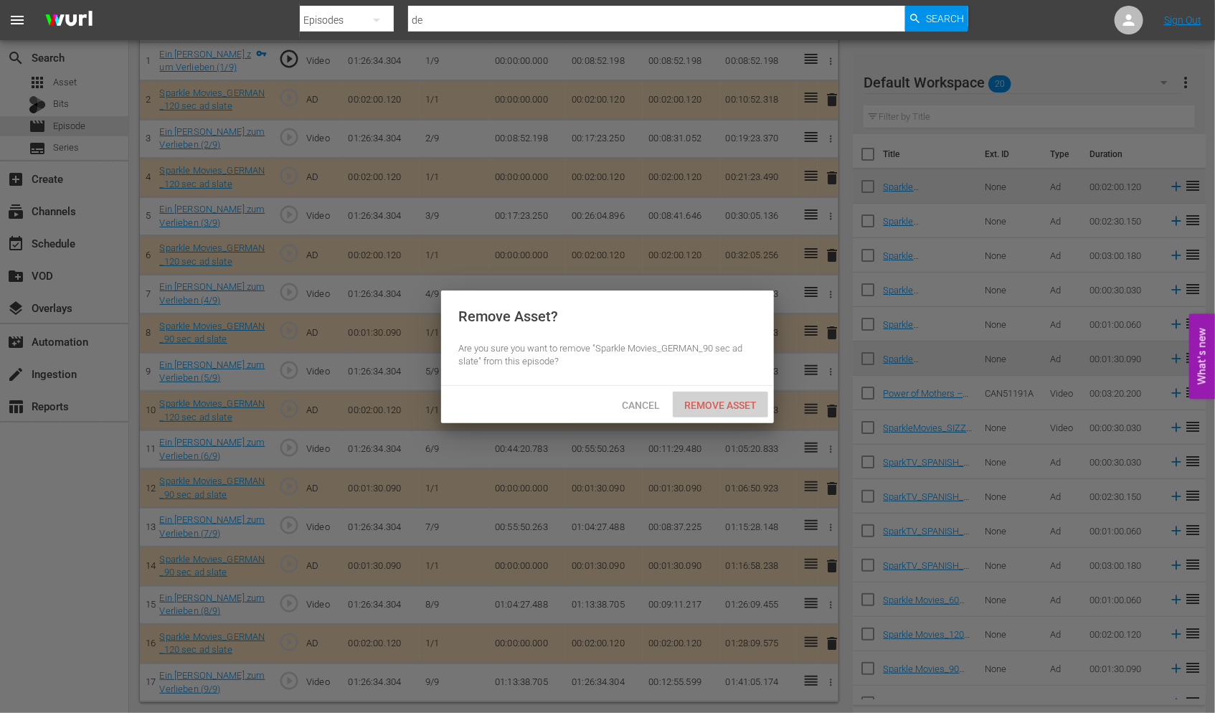
click at [713, 404] on span "Remove Asset" at bounding box center [720, 405] width 95 height 11
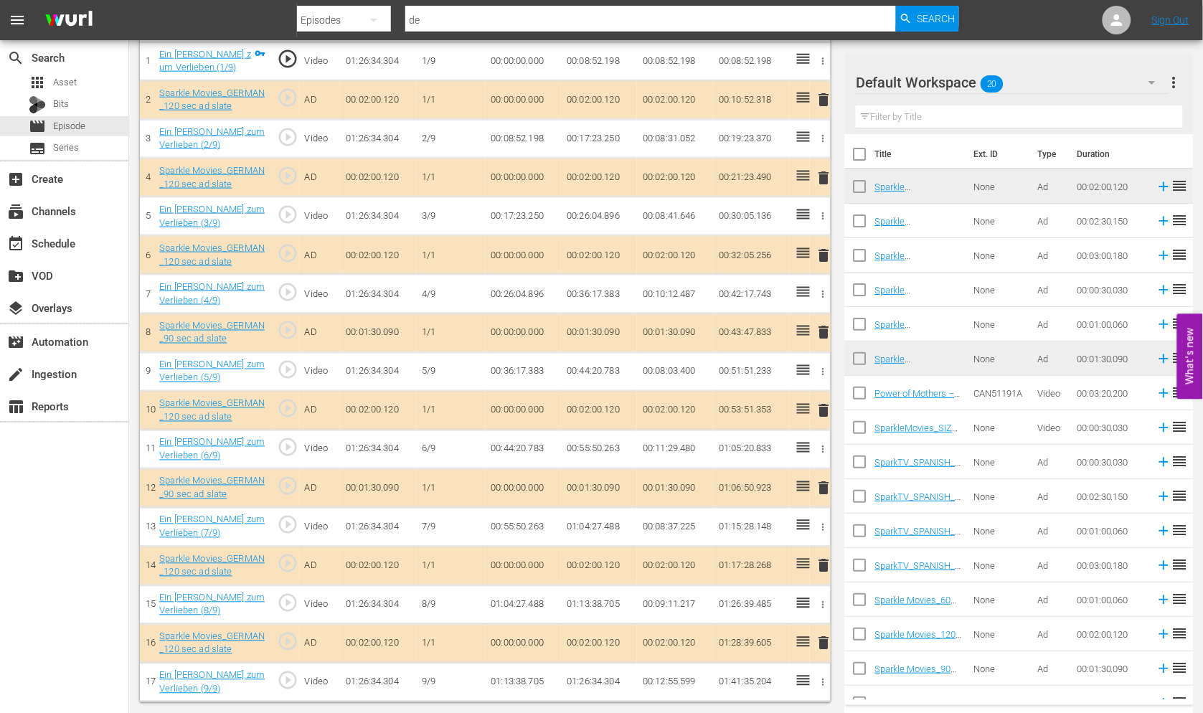
click at [826, 641] on span "delete" at bounding box center [824, 643] width 17 height 17
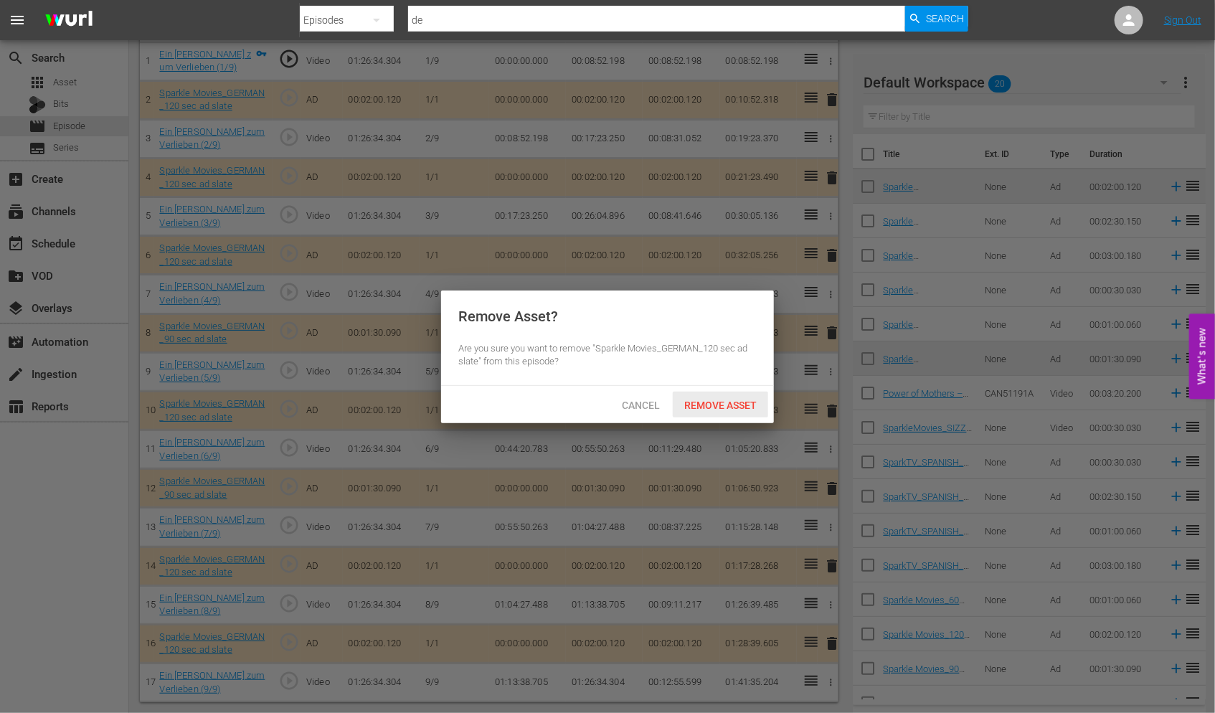
click at [735, 402] on span "Remove Asset" at bounding box center [720, 405] width 95 height 11
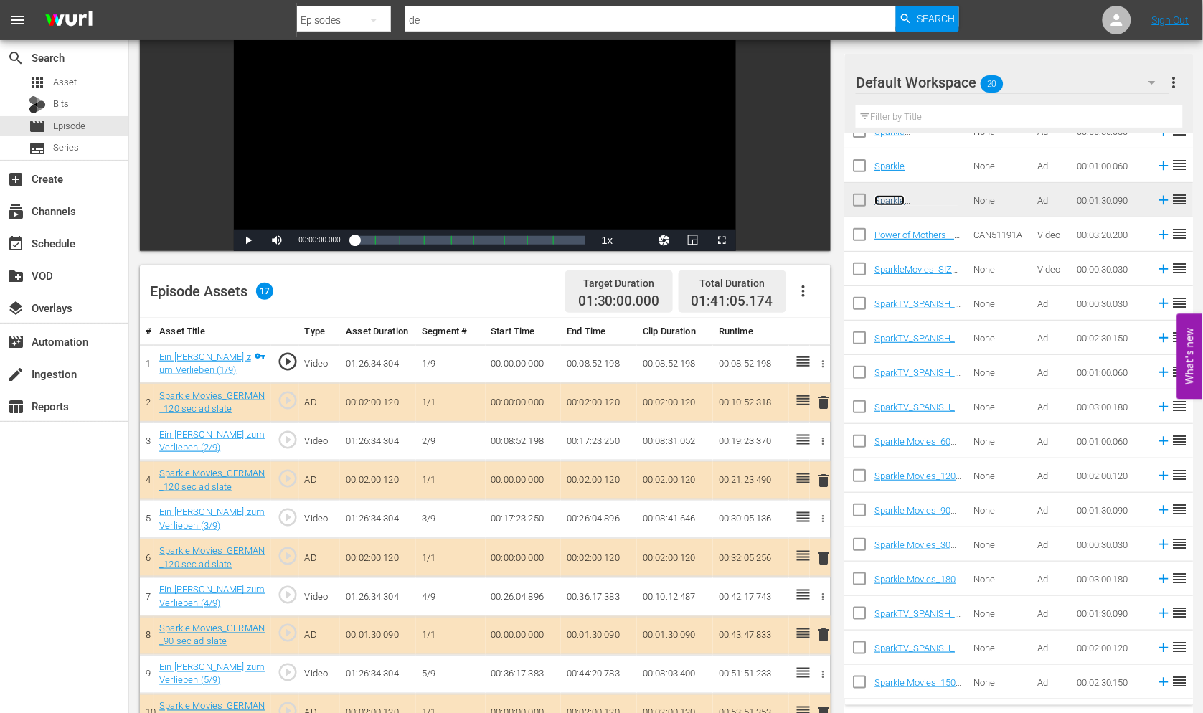
scroll to position [137, 0]
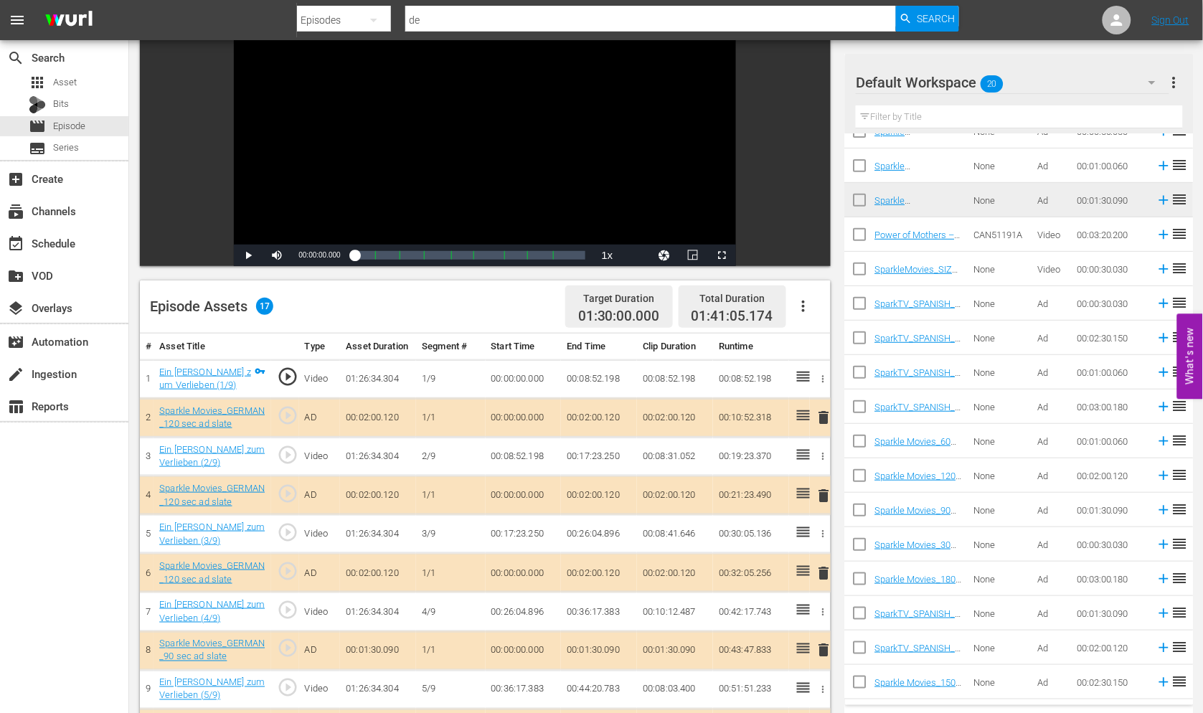
click at [826, 570] on span "delete" at bounding box center [824, 573] width 17 height 17
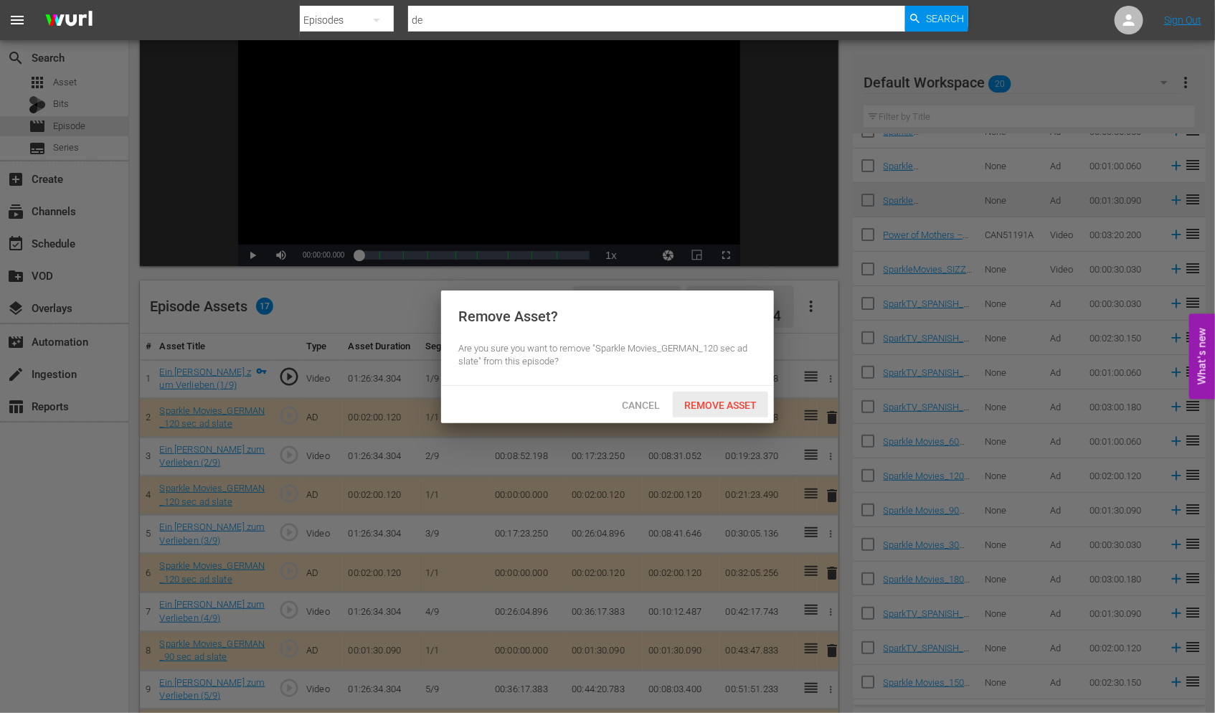
click at [710, 400] on span "Remove Asset" at bounding box center [720, 405] width 95 height 11
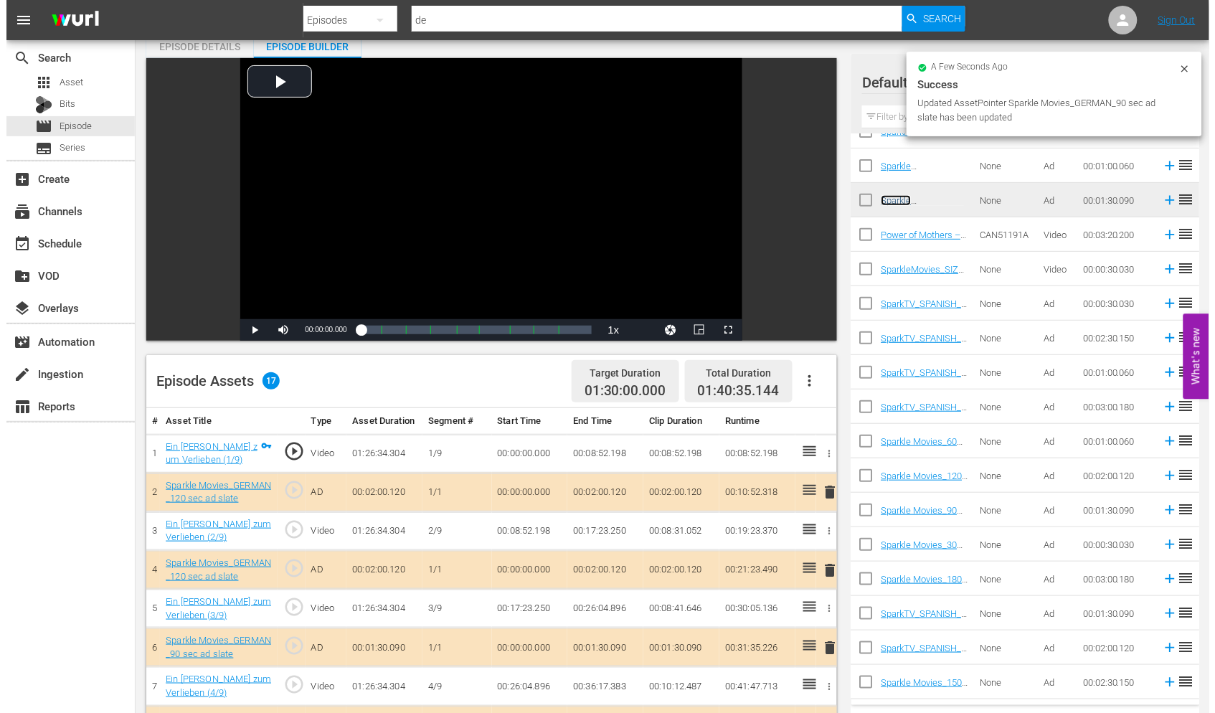
scroll to position [0, 0]
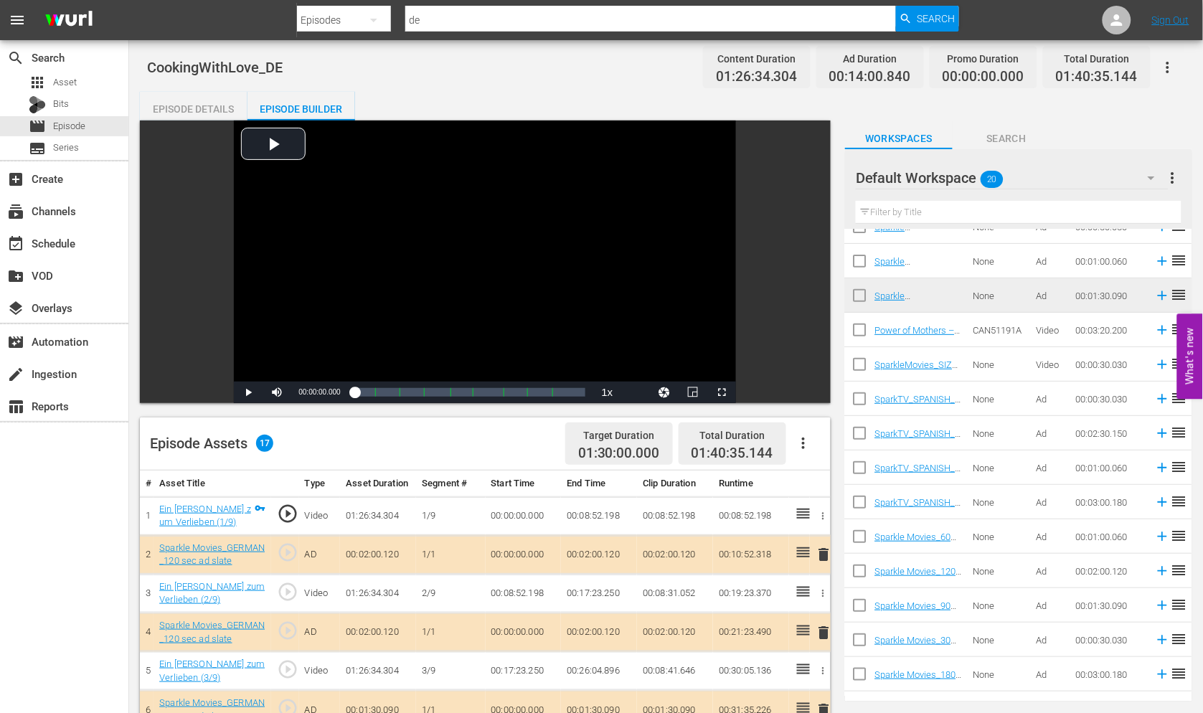
click at [1162, 65] on icon "button" at bounding box center [1167, 67] width 17 height 17
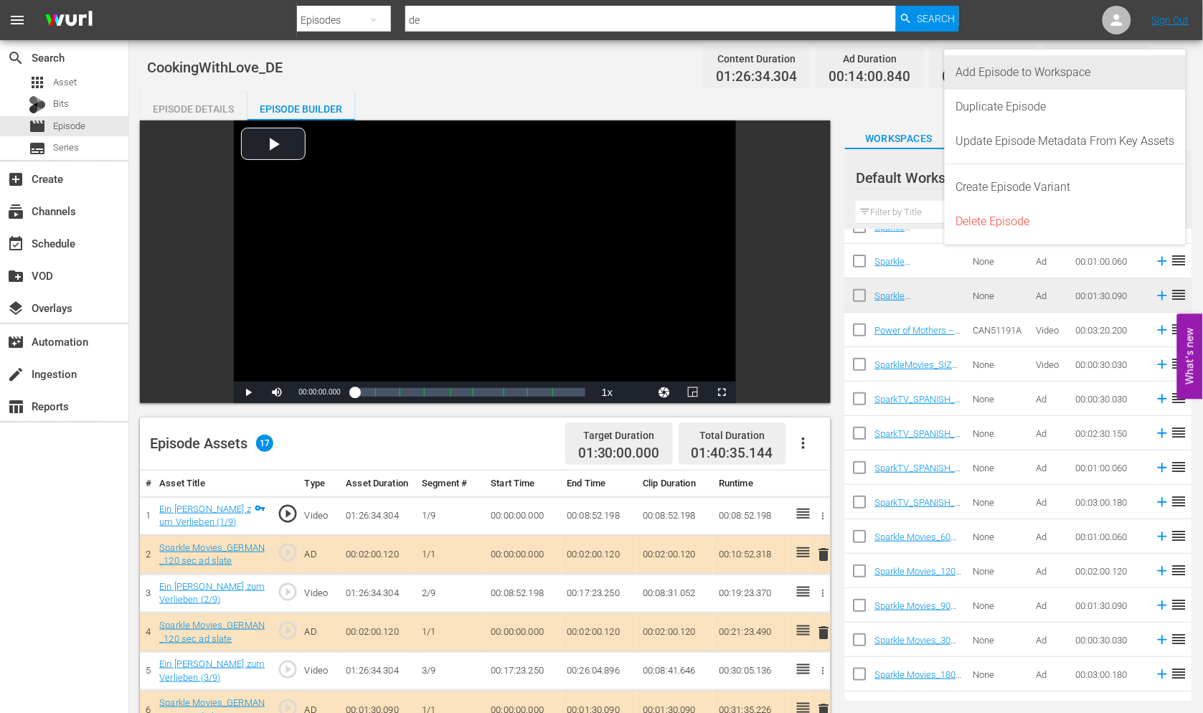
click at [1036, 74] on div "Add Episode to Workspace" at bounding box center [1065, 72] width 219 height 34
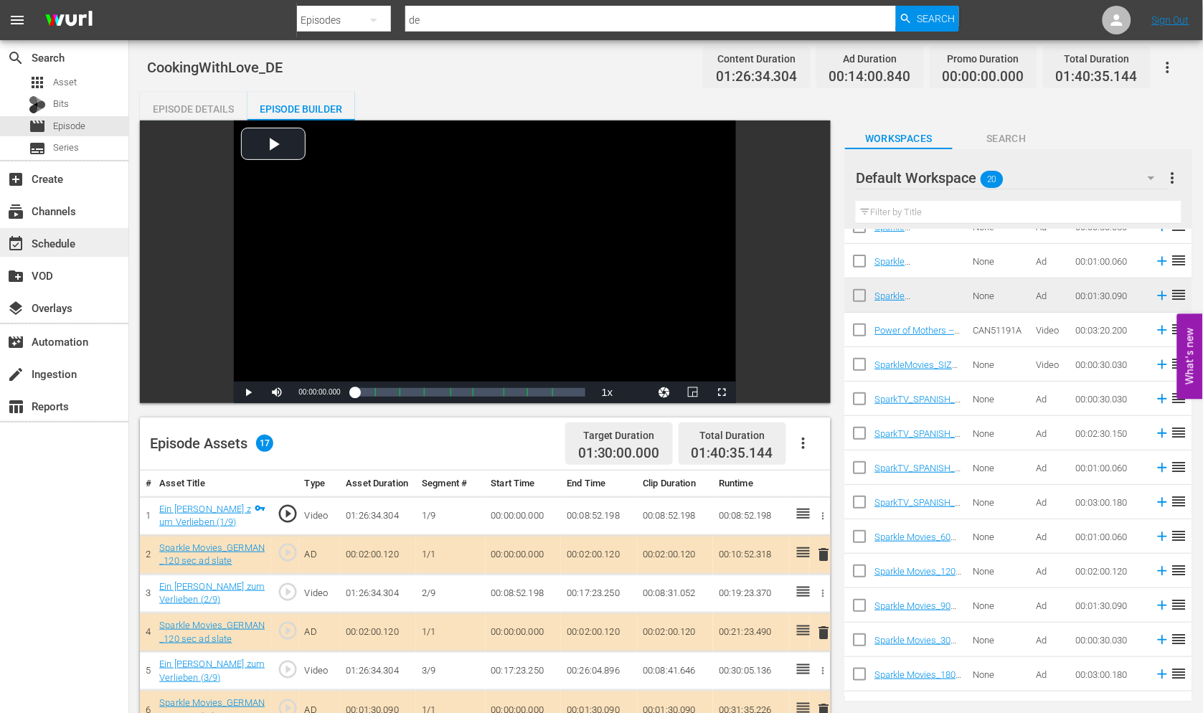
click at [62, 242] on div "event_available Schedule" at bounding box center [40, 241] width 80 height 13
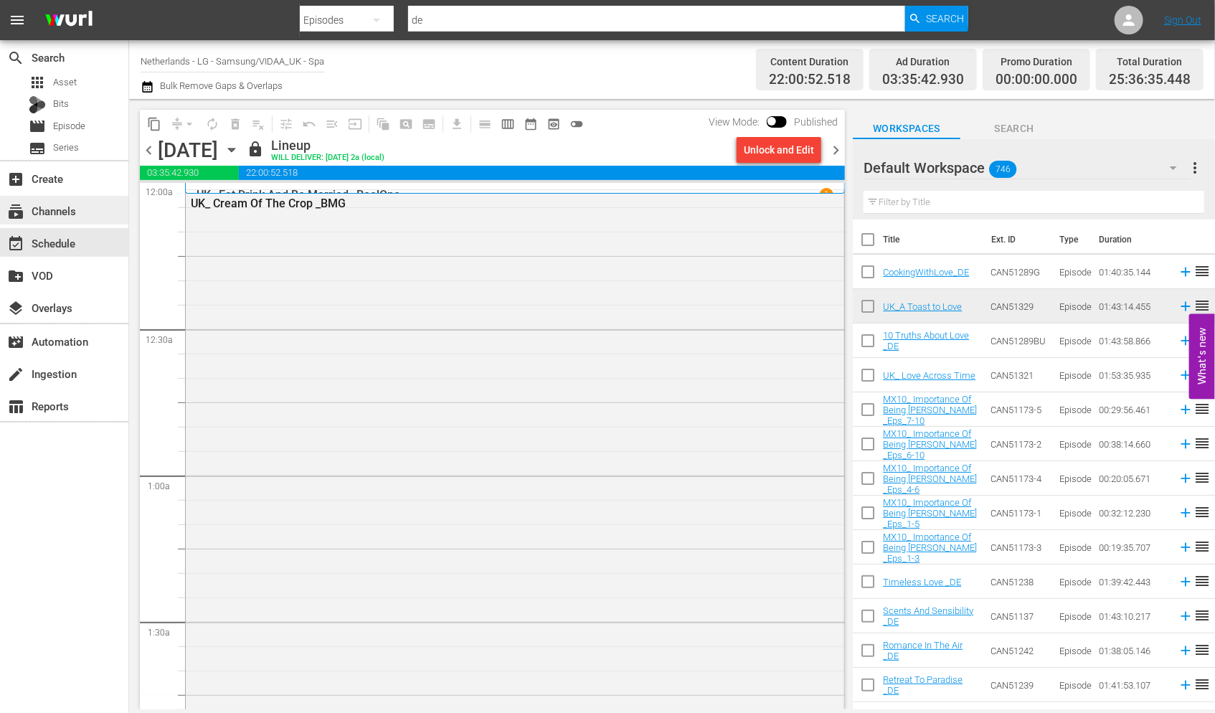
click at [72, 214] on div "subscriptions Channels" at bounding box center [40, 208] width 80 height 13
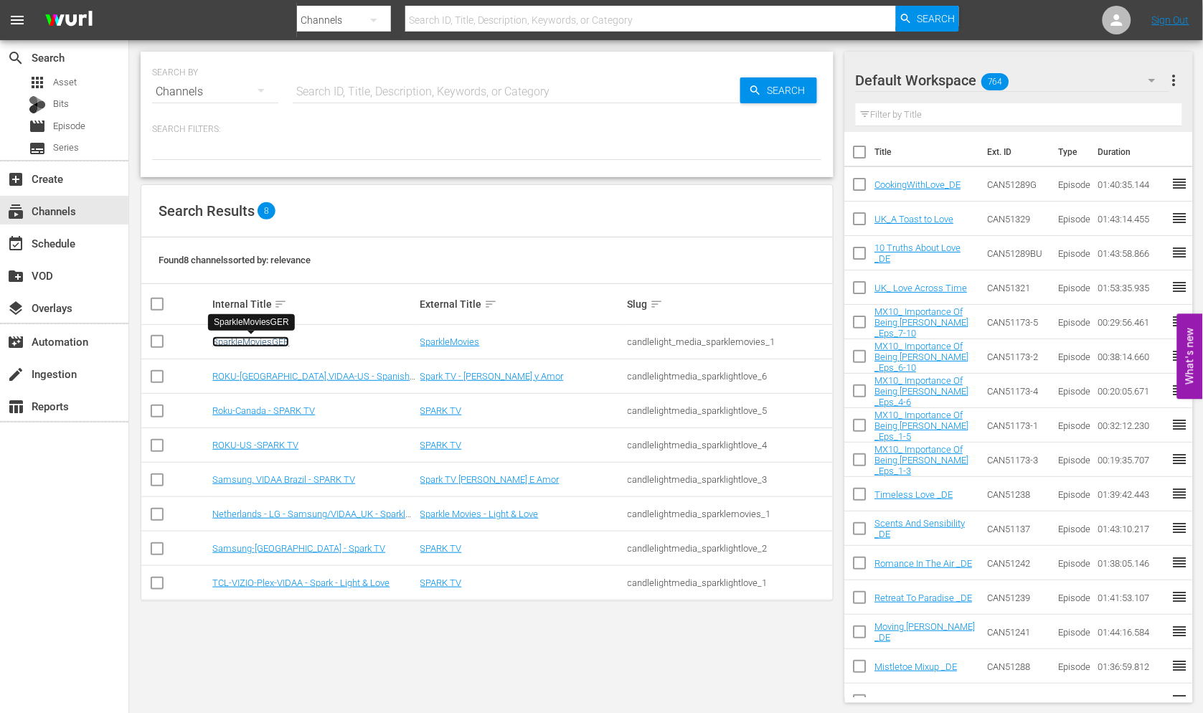
click at [248, 341] on link "SparkleMoviesGER" at bounding box center [250, 341] width 77 height 11
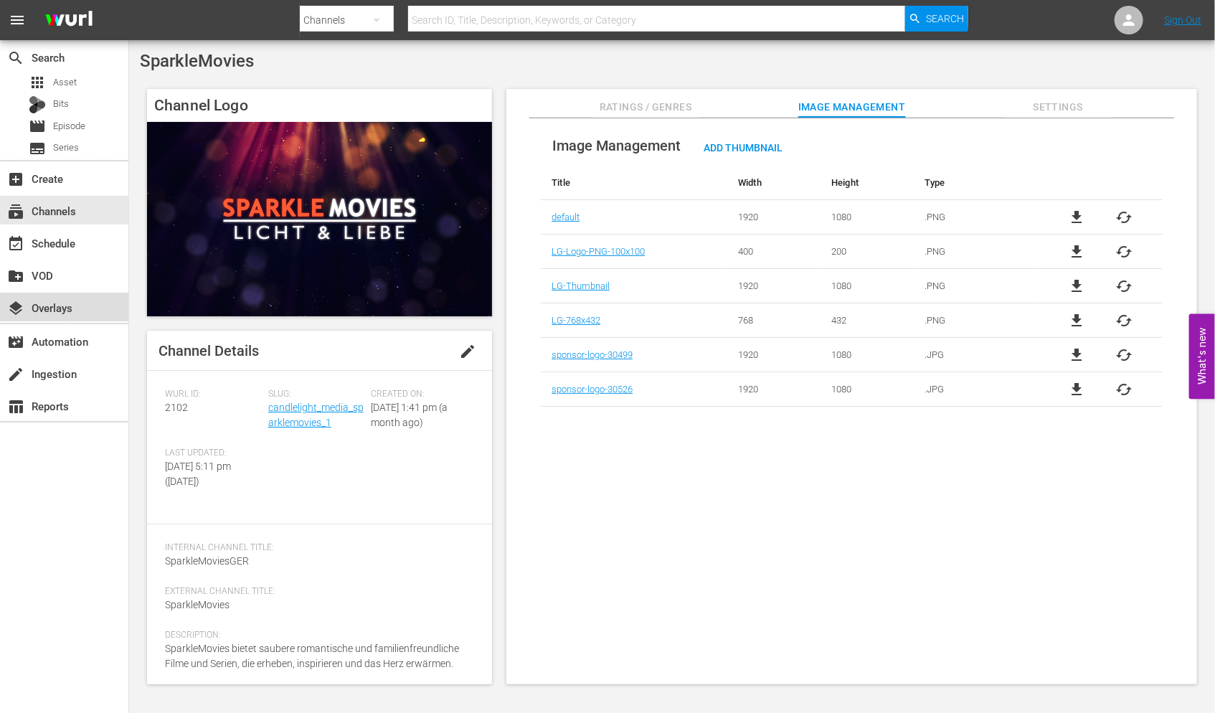
click at [60, 305] on div "layers Overlays" at bounding box center [40, 305] width 80 height 13
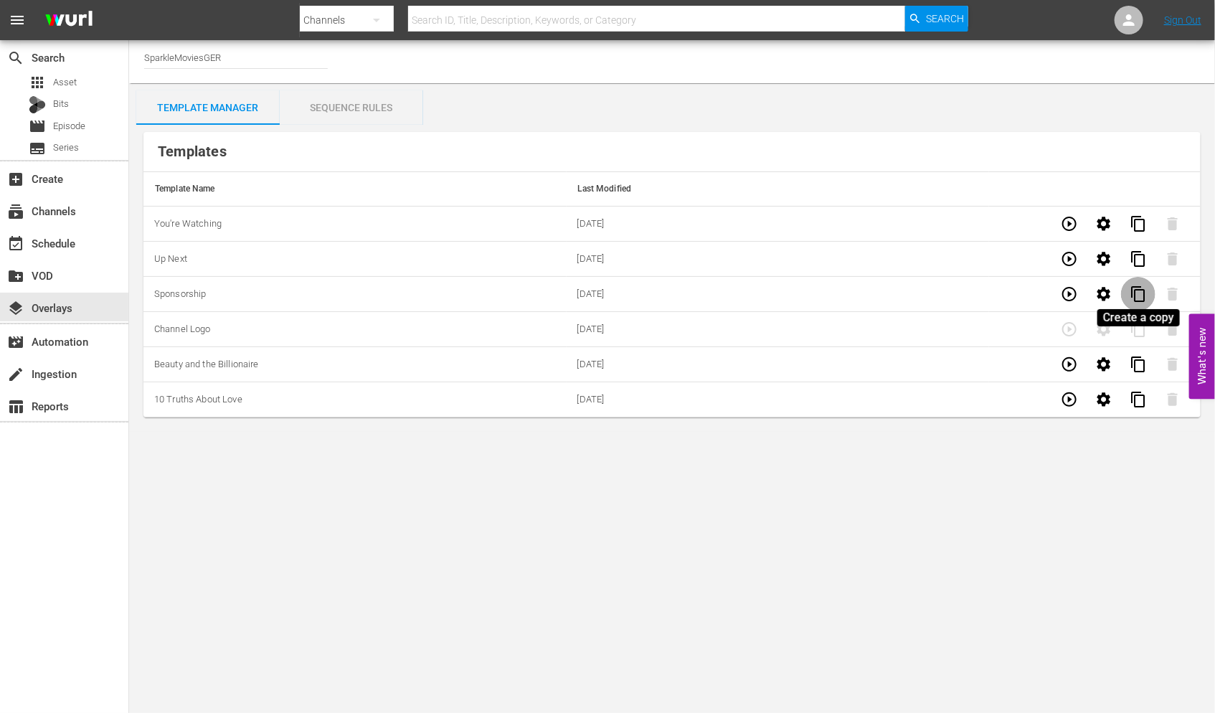
click at [1137, 296] on span "content_copy" at bounding box center [1138, 294] width 17 height 17
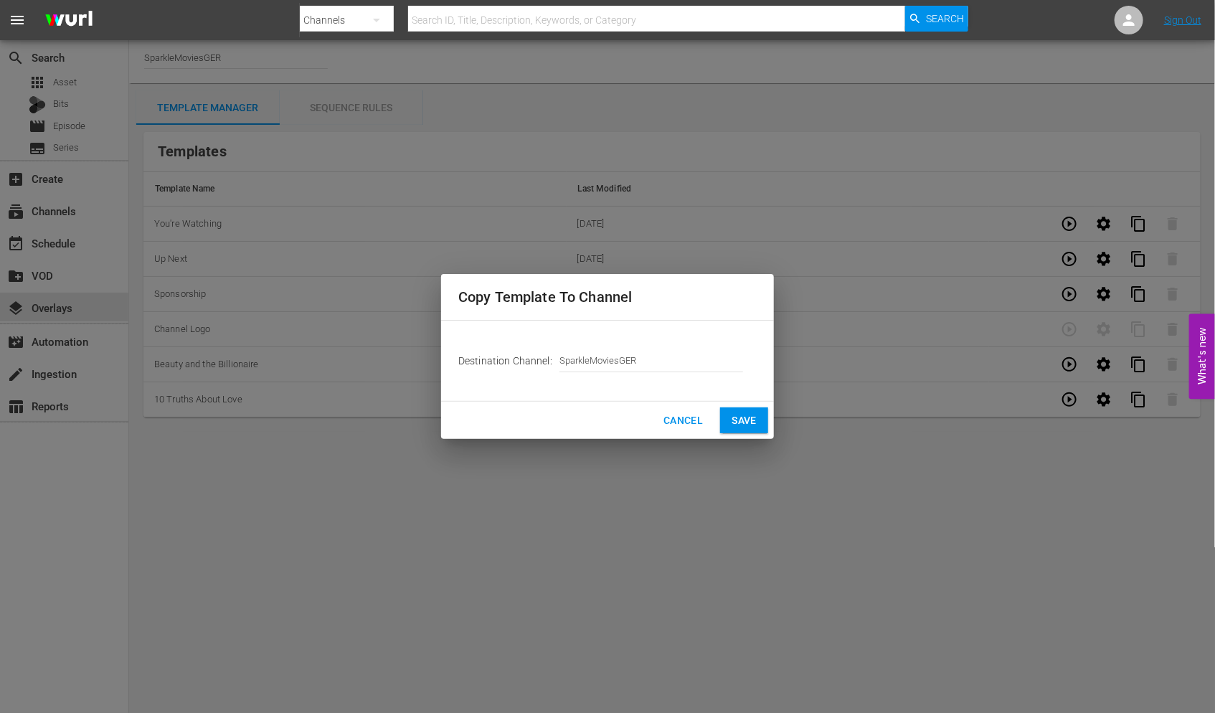
click at [735, 413] on span "Save" at bounding box center [744, 421] width 25 height 18
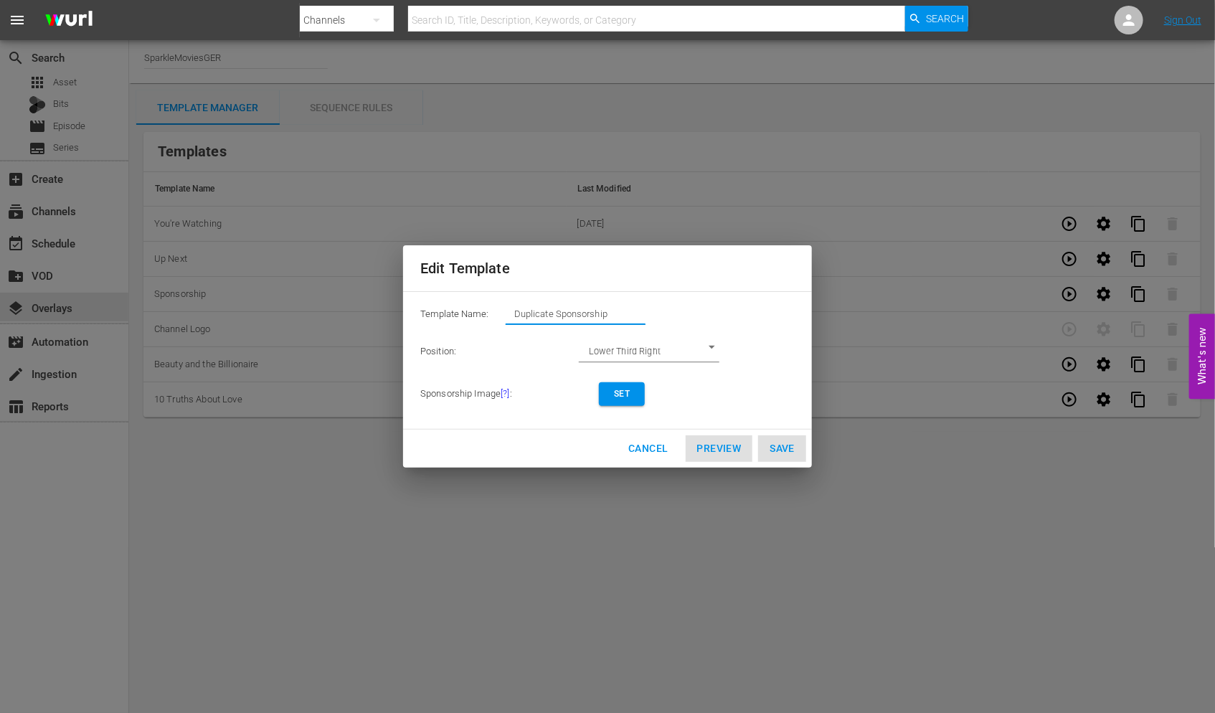
drag, startPoint x: 621, startPoint y: 316, endPoint x: 263, endPoint y: 285, distance: 359.3
click at [263, 285] on div "Edit Template Template Name: Duplicate Sponsorship Position: Lower Third Right …" at bounding box center [608, 357] width 1198 height 696
click at [531, 311] on input "Coiking With Love" at bounding box center [576, 314] width 140 height 20
click at [621, 389] on span "Set" at bounding box center [621, 394] width 23 height 15
click at [649, 392] on span "View/Modify" at bounding box center [639, 394] width 59 height 15
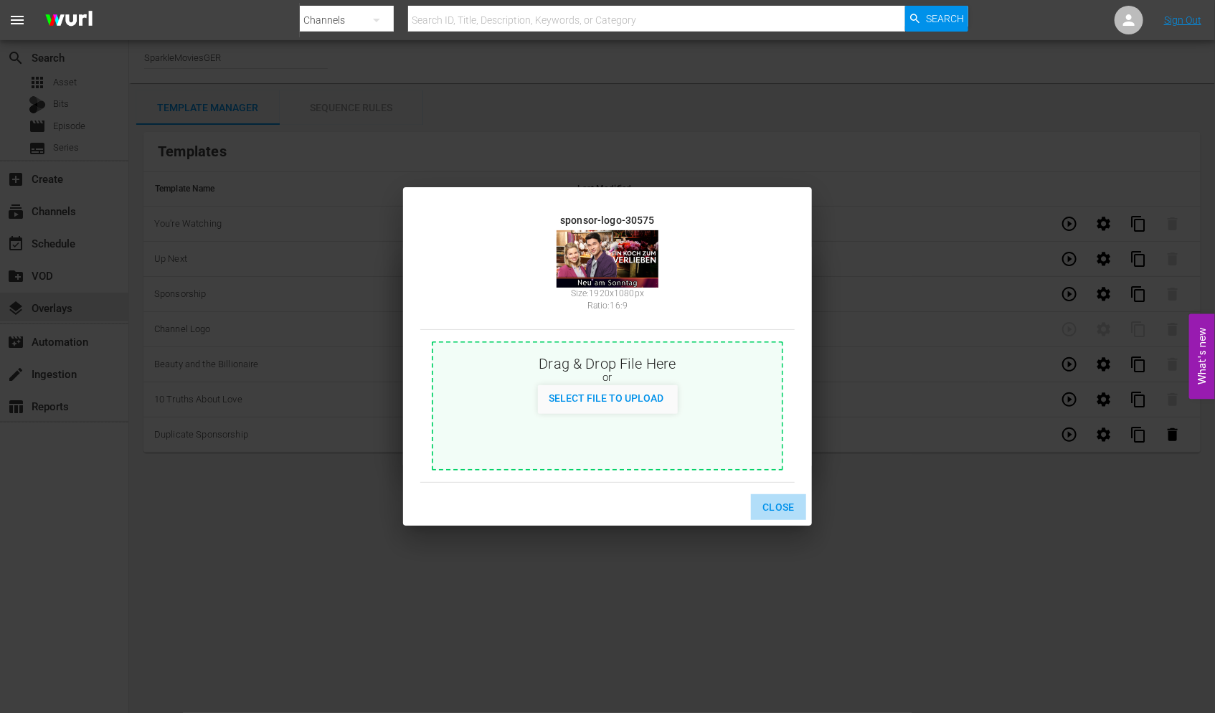
click at [775, 504] on span "Close" at bounding box center [779, 508] width 32 height 18
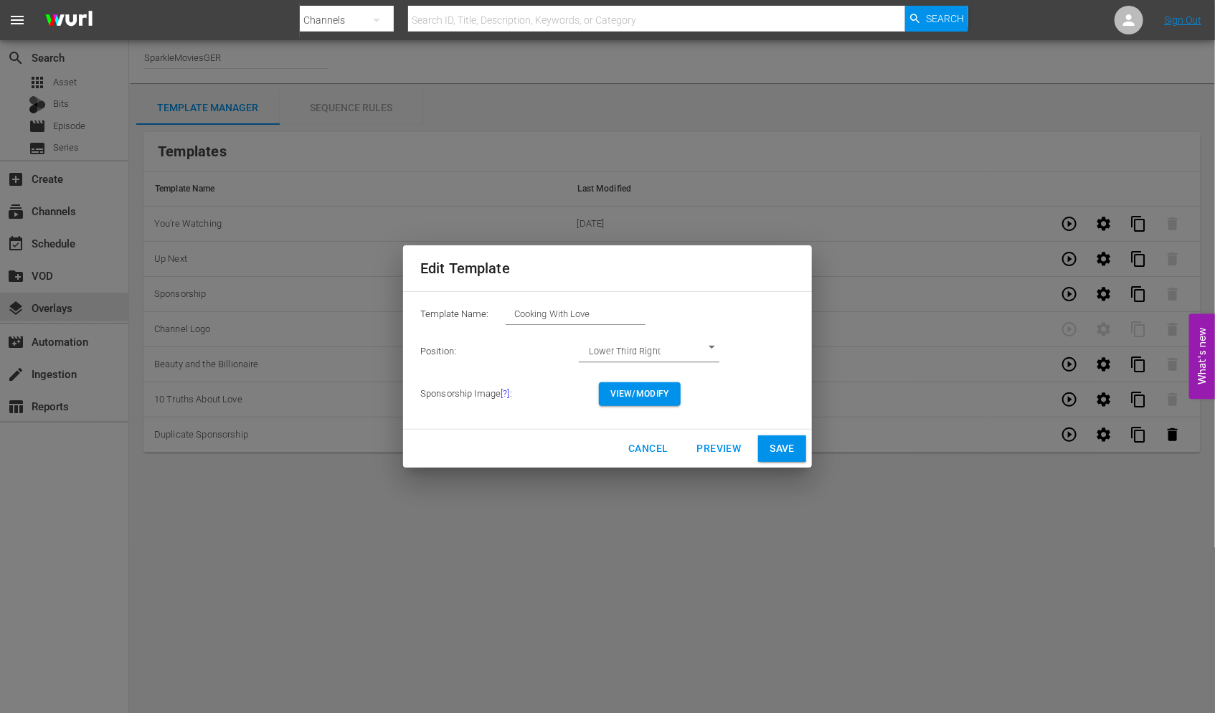
click at [787, 448] on span "Save" at bounding box center [782, 449] width 25 height 18
type input "Duplicate Sponsorship"
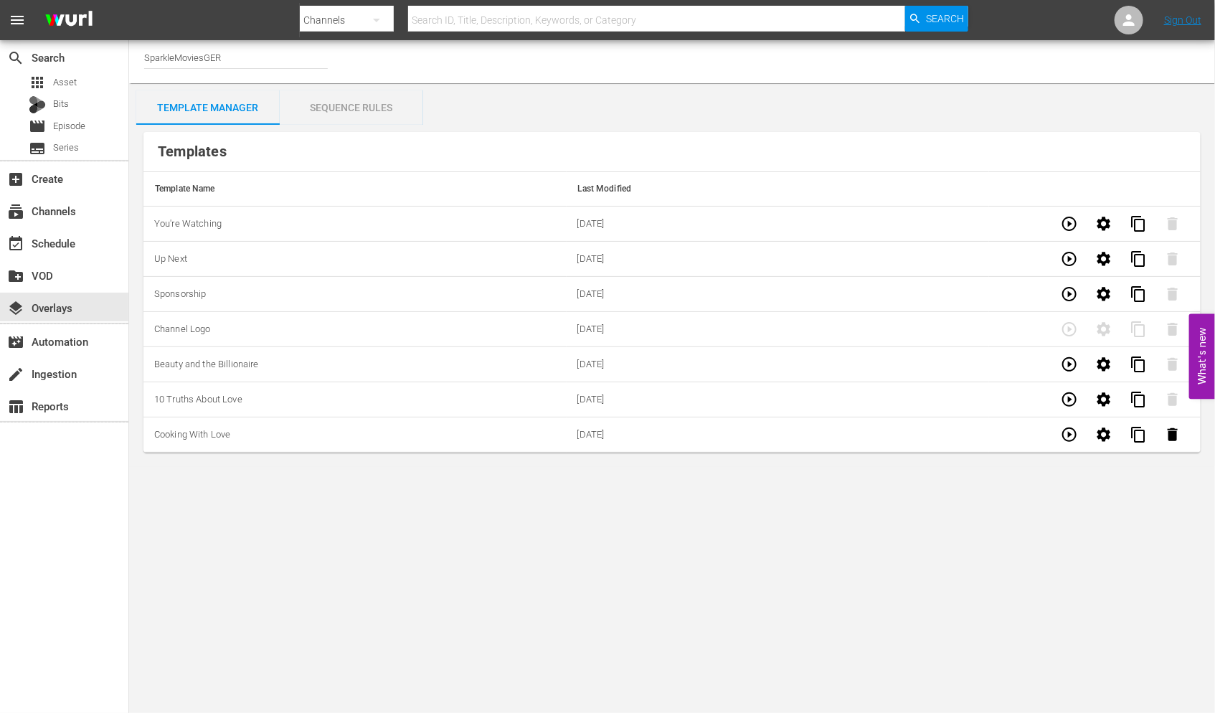
click at [364, 102] on div "Sequence Rules" at bounding box center [351, 107] width 143 height 34
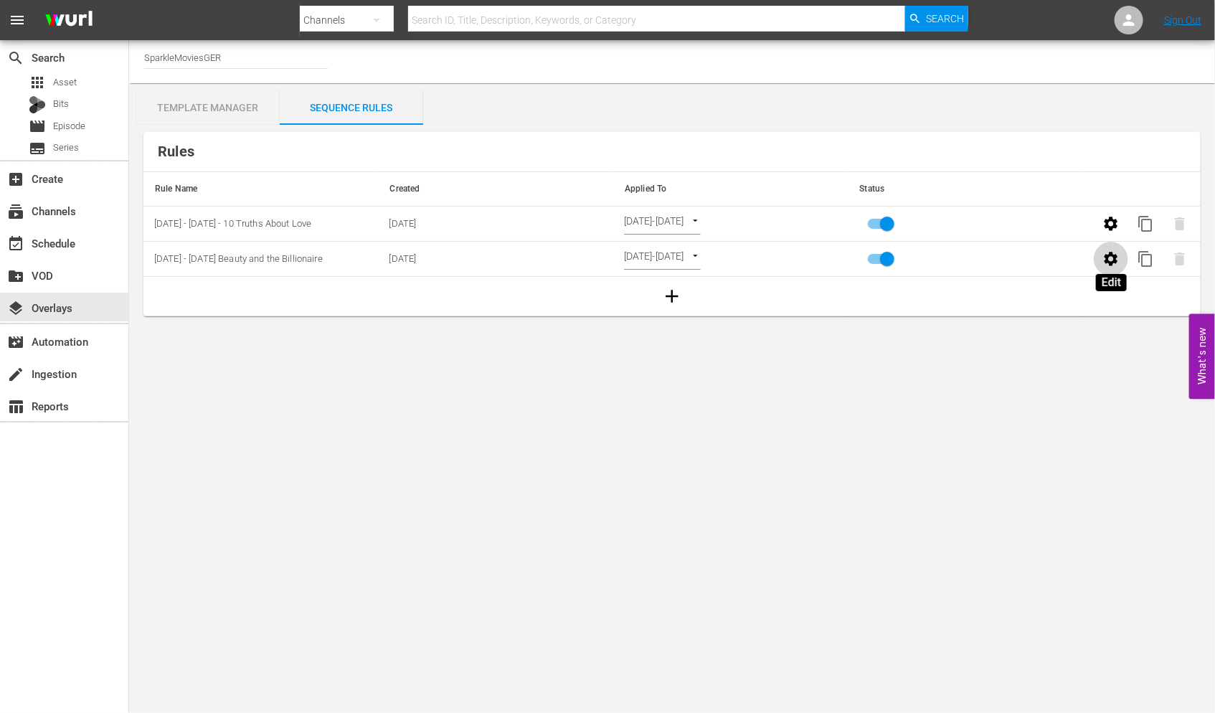
click at [1114, 260] on icon "button" at bounding box center [1112, 259] width 14 height 14
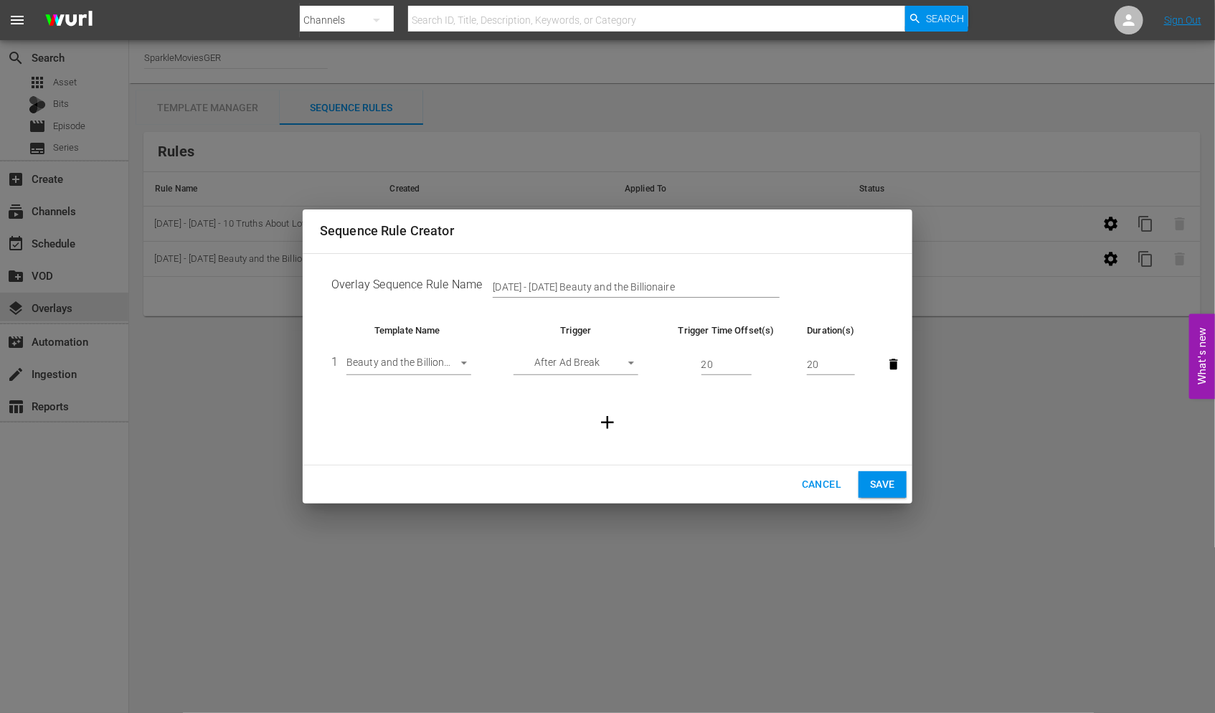
click at [461, 363] on body "menu Search By Channels Search ID, Title, Description, Keywords, or Category Se…" at bounding box center [607, 356] width 1215 height 713
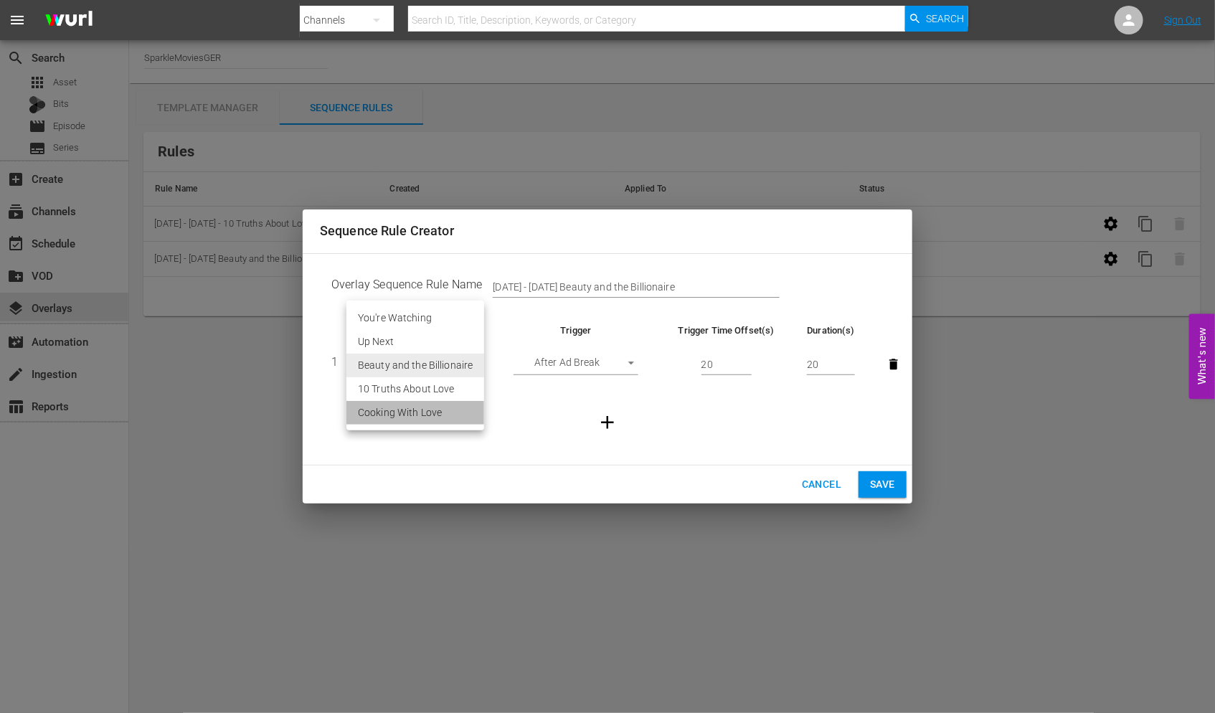
click at [421, 412] on li "Cooking With Love" at bounding box center [415, 413] width 138 height 24
type input "30575"
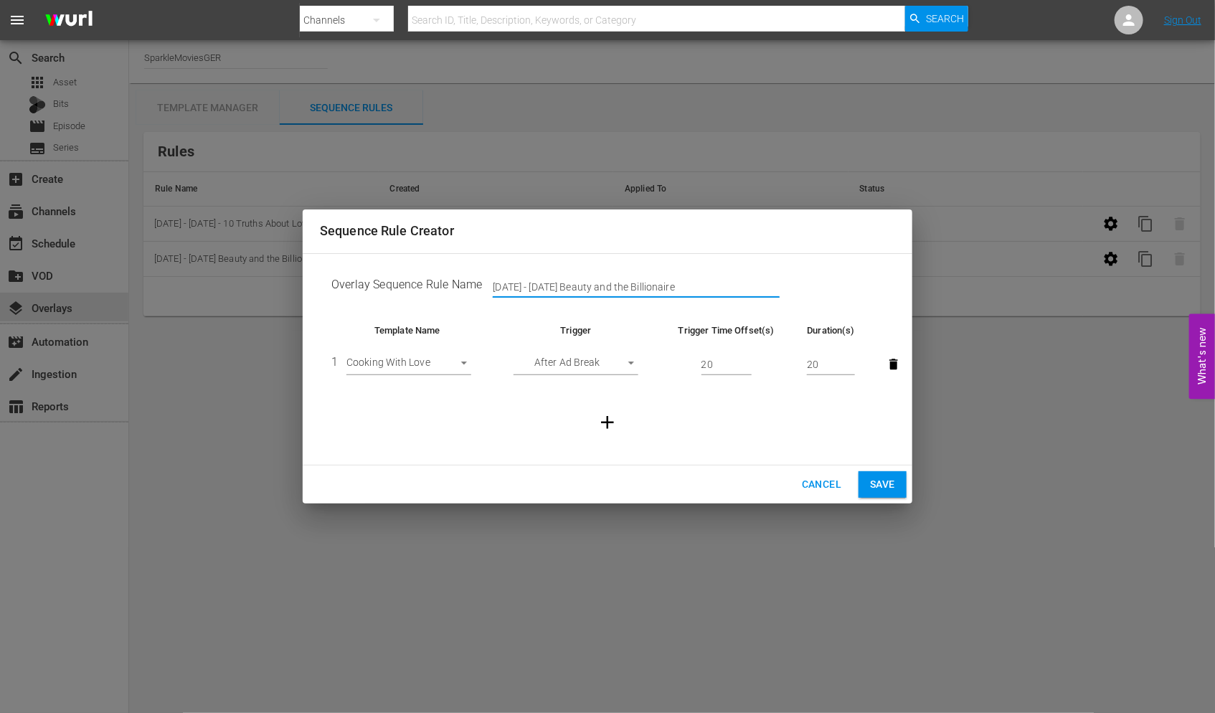
drag, startPoint x: 664, startPoint y: 287, endPoint x: 356, endPoint y: 286, distance: 307.7
click at [356, 286] on td "Overlay Sequence Rule Name [DATE] - [DATE] Beauty and the Billionaire" at bounding box center [607, 287] width 575 height 44
click at [526, 283] on input "Sept" at bounding box center [636, 288] width 287 height 22
type input "[DATE] - [DATE] Cooking with Love"
click at [881, 477] on span "Save" at bounding box center [882, 485] width 25 height 18
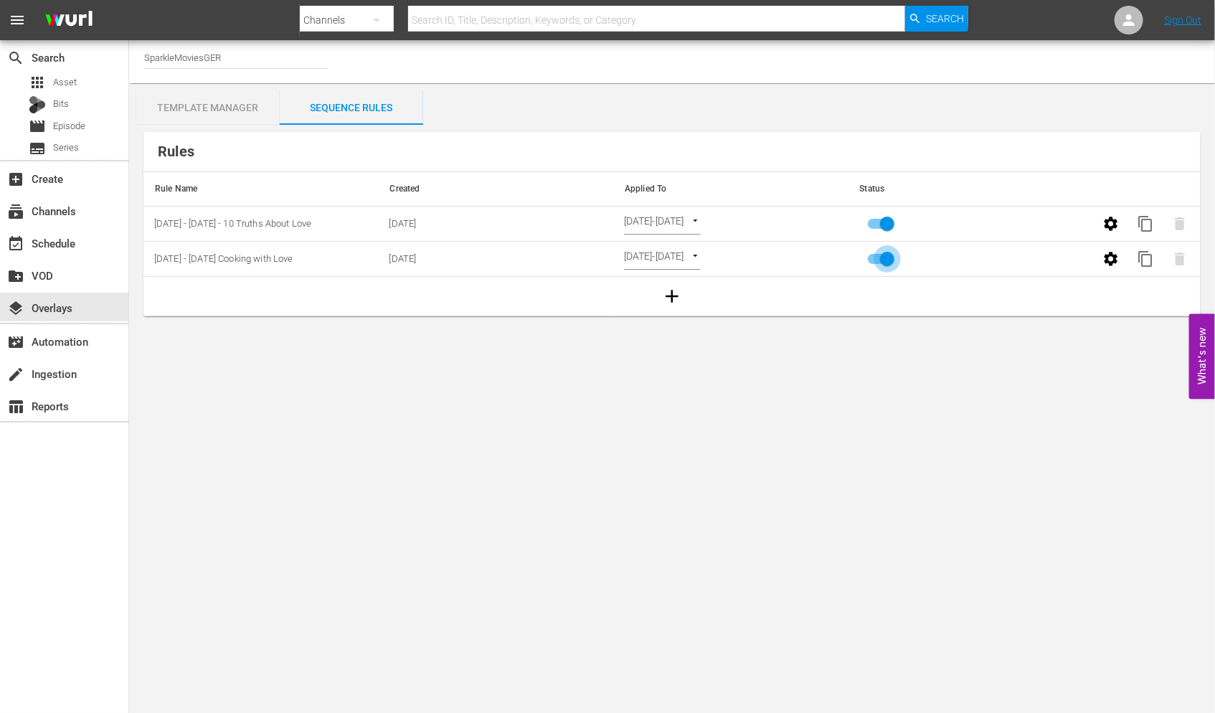
click at [883, 262] on input "primary checkbox" at bounding box center [887, 261] width 82 height 27
click at [883, 262] on input "primary checkbox" at bounding box center [873, 261] width 82 height 27
checkbox input "true"
click at [725, 256] on body "menu Search By Channels Search ID, Title, Description, Keywords, or Category Se…" at bounding box center [607, 356] width 1215 height 713
click at [689, 232] on li "Channel Level" at bounding box center [676, 236] width 104 height 24
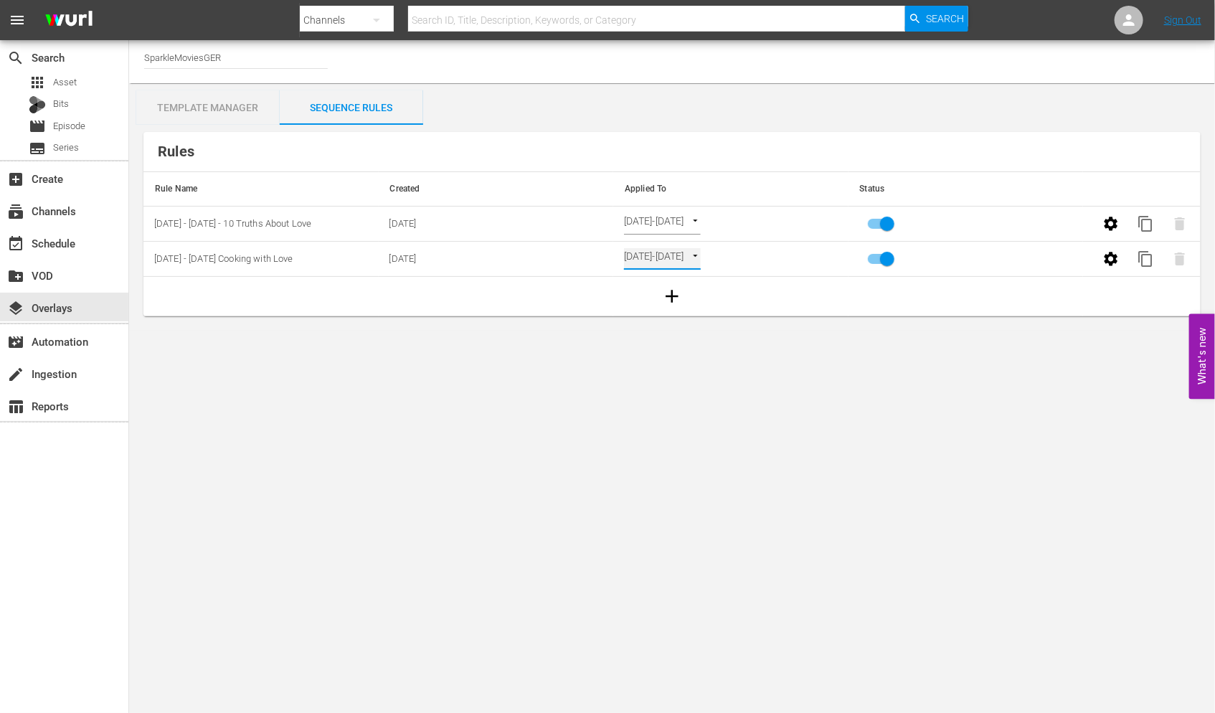
type input "CHANNEL_LEVEL"
click at [699, 258] on body "menu Search By Channels Search ID, Title, Description, Keywords, or Category Se…" at bounding box center [607, 356] width 1215 height 713
click at [673, 285] on li "Select Date" at bounding box center [666, 283] width 85 height 24
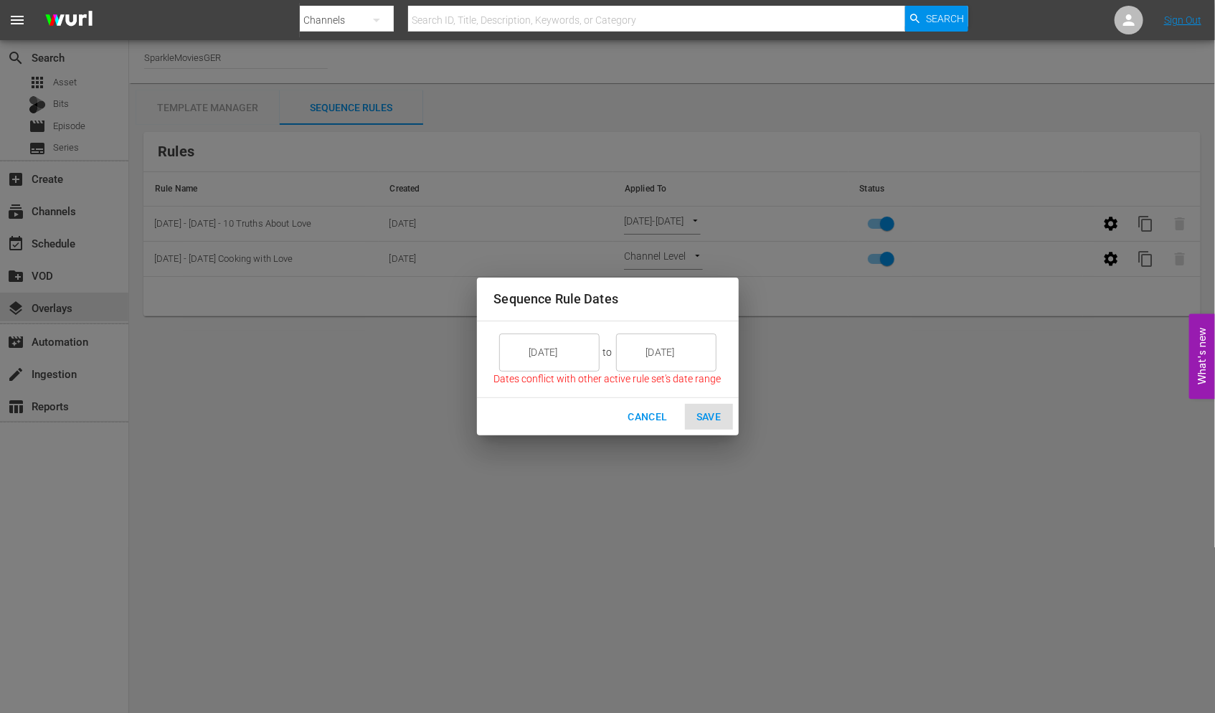
click at [570, 350] on input "[DATE]" at bounding box center [559, 352] width 80 height 39
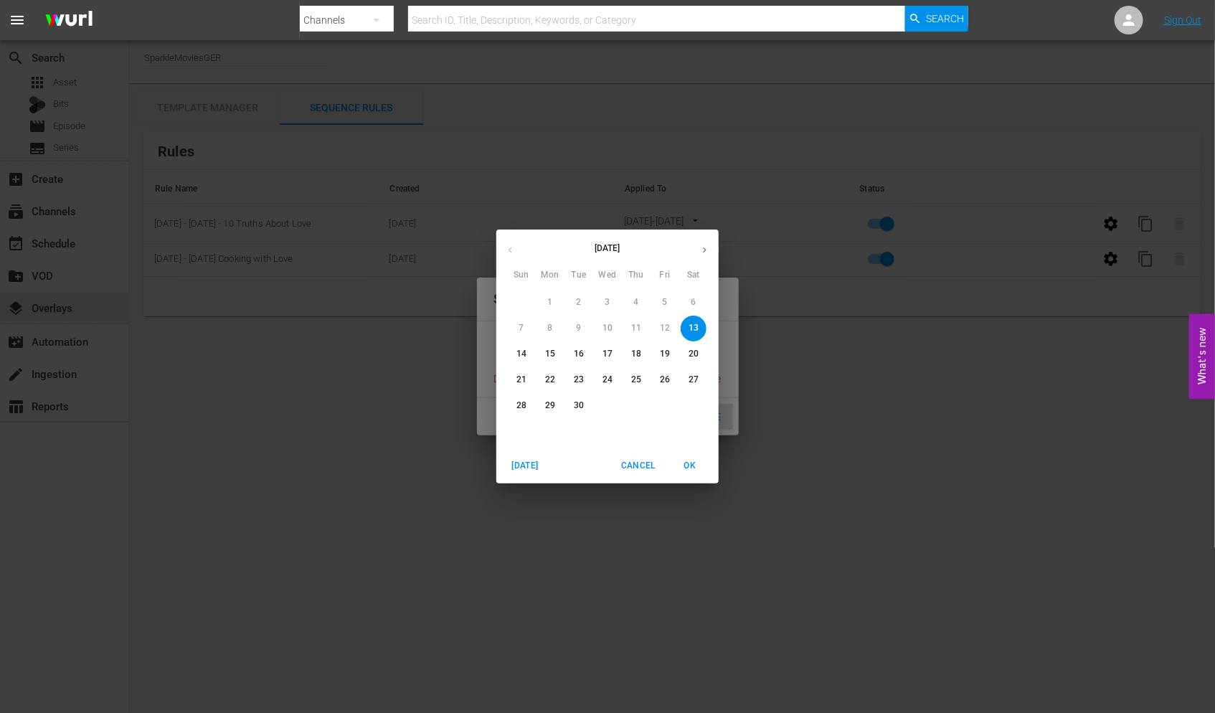
click at [549, 353] on p "15" at bounding box center [550, 354] width 10 height 12
type input "[DATE]"
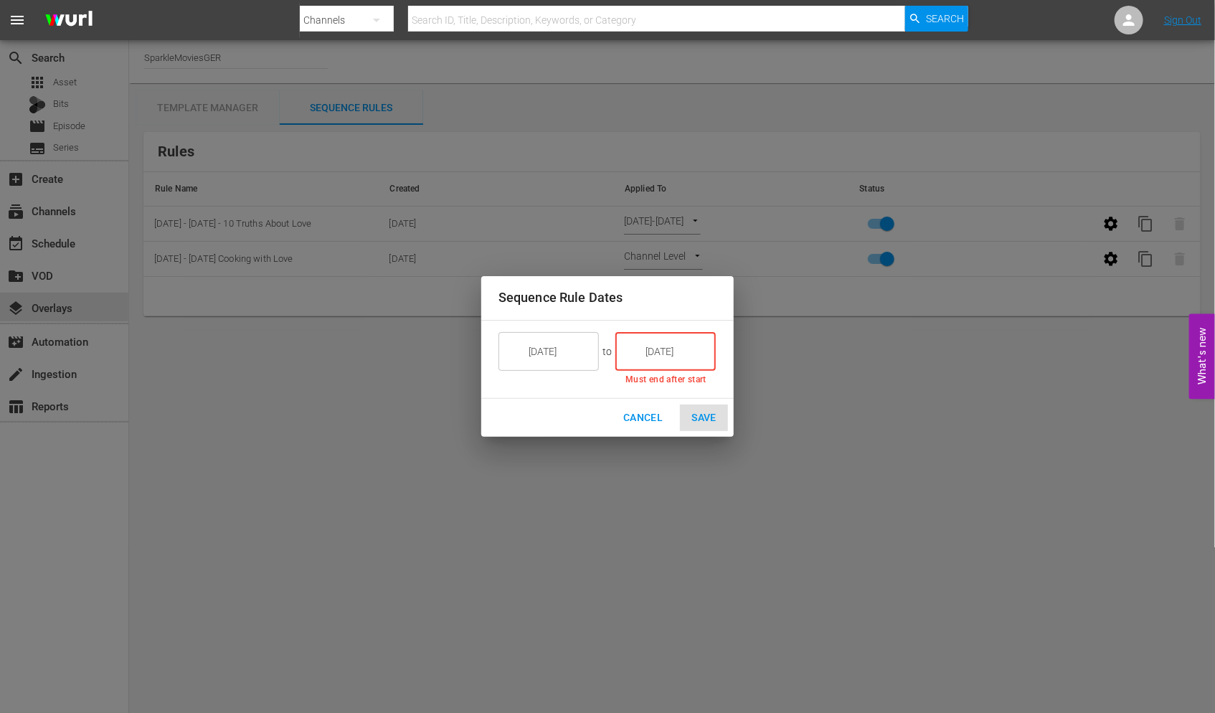
click at [684, 343] on input "[DATE]" at bounding box center [676, 351] width 80 height 39
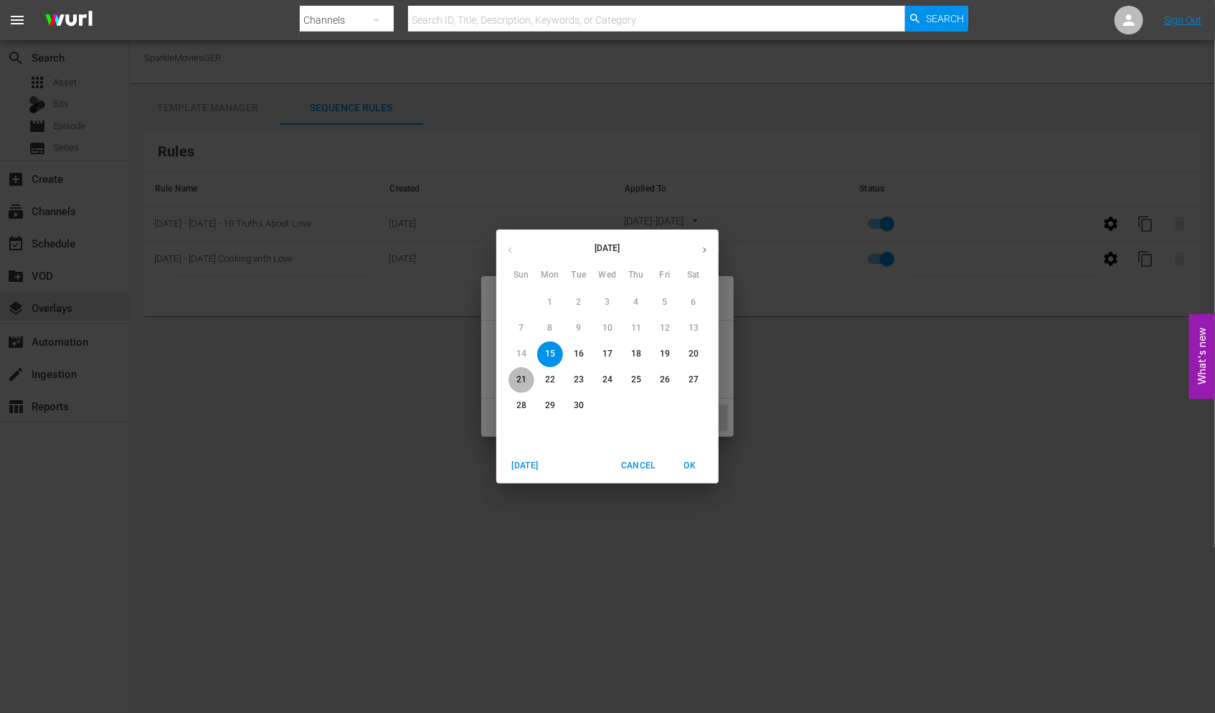
drag, startPoint x: 522, startPoint y: 379, endPoint x: 651, endPoint y: 416, distance: 134.4
click at [522, 379] on p "21" at bounding box center [521, 380] width 10 height 12
type input "[DATE]"
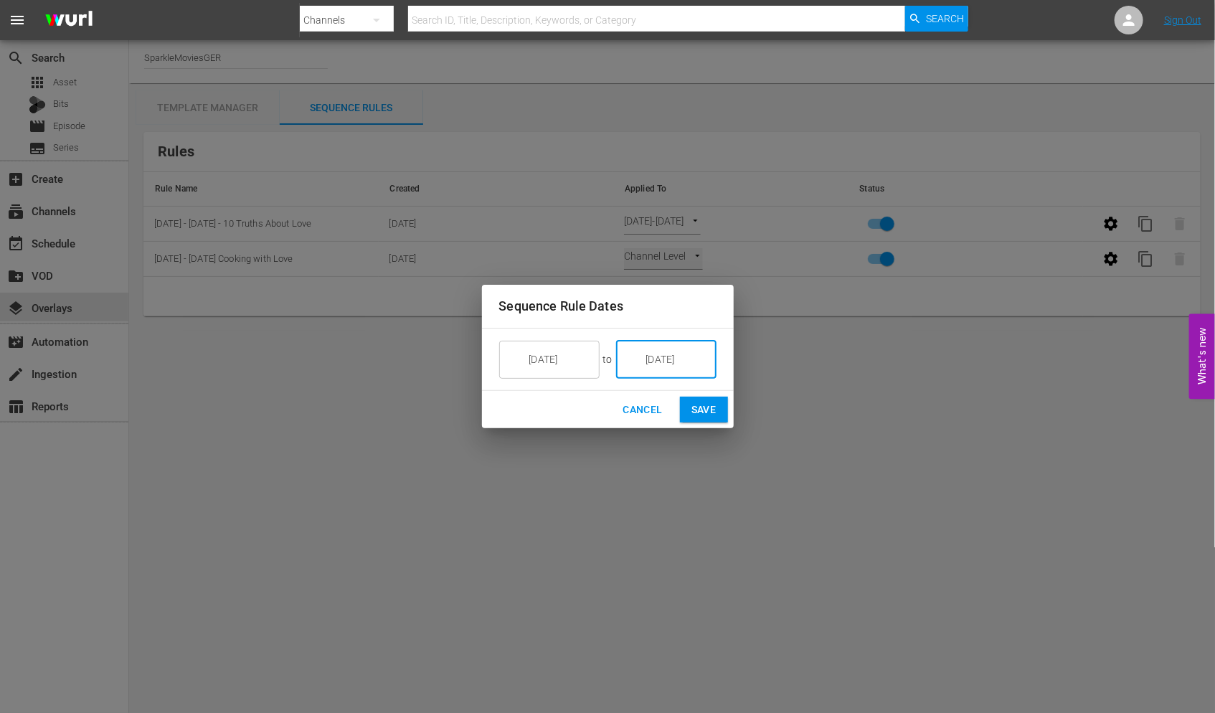
click at [797, 427] on div "Sequence Rule Dates [DATE] ​ to [DATE] ​ Cancel Save" at bounding box center [607, 356] width 1215 height 713
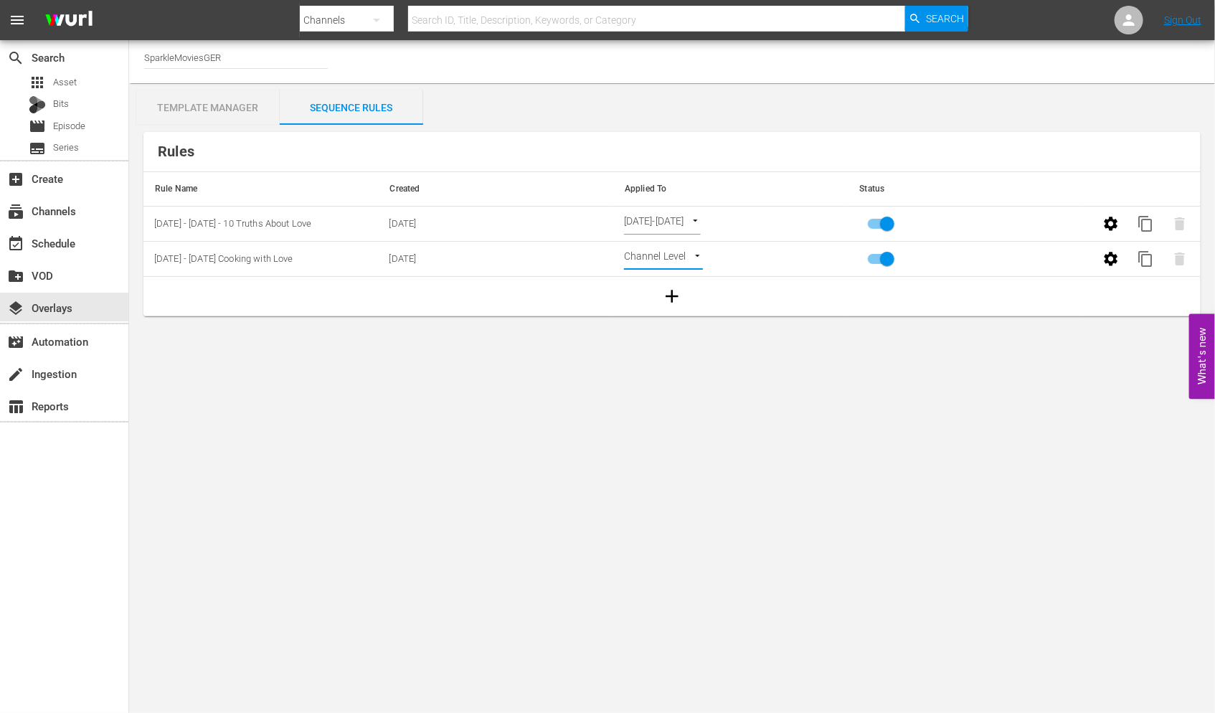
click at [697, 254] on body "menu Search By Channels Search ID, Title, Description, Keywords, or Category Se…" at bounding box center [607, 356] width 1215 height 713
click at [665, 281] on li "Select Date" at bounding box center [666, 283] width 85 height 24
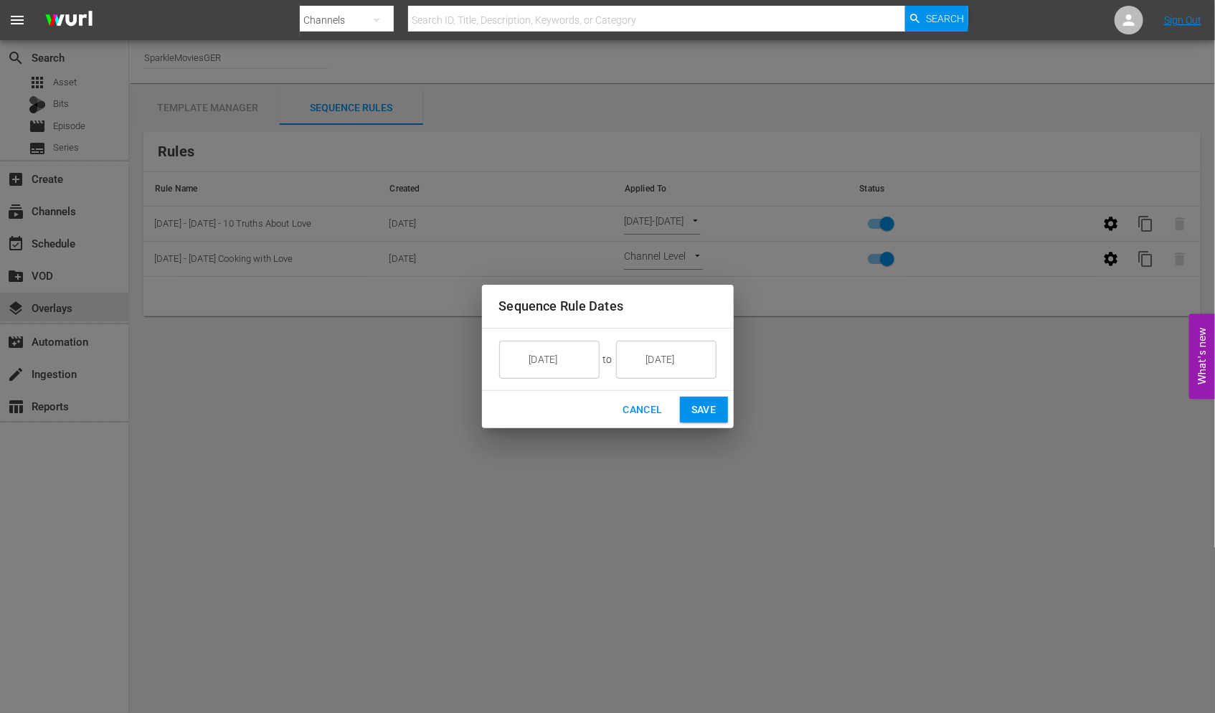
click at [697, 397] on button "Save" at bounding box center [704, 410] width 48 height 27
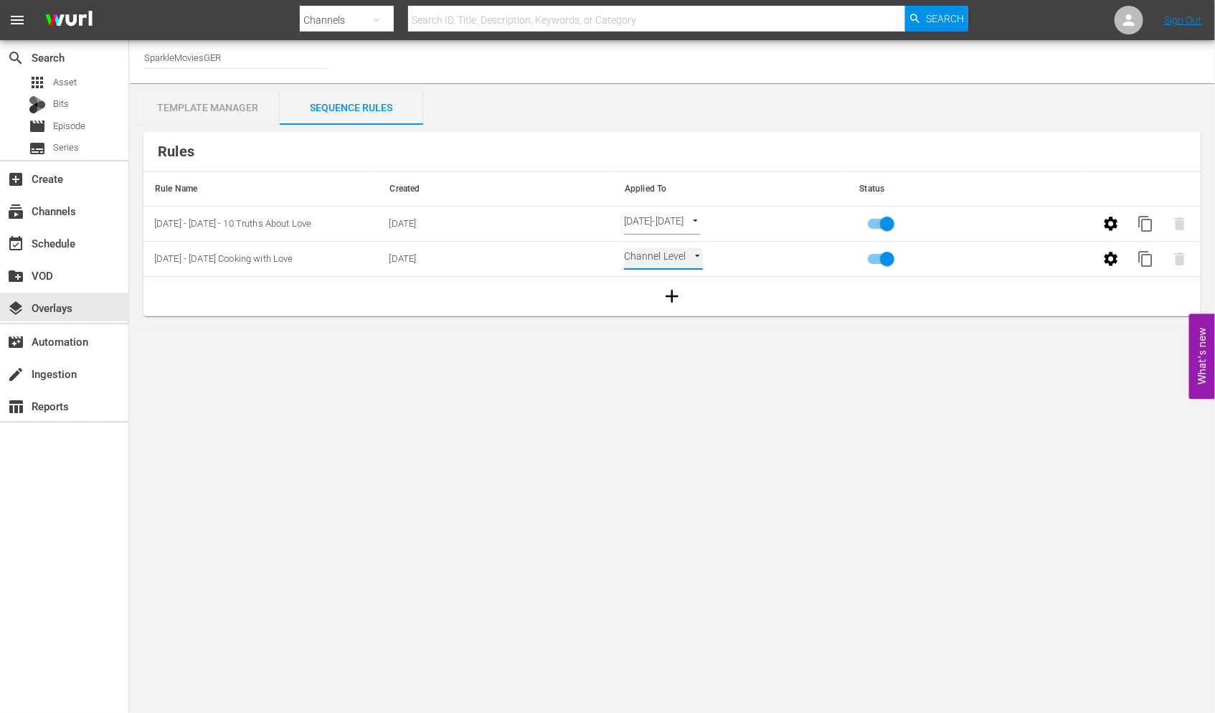
type input "SELECT_DATE"
click at [58, 238] on div "event_available Schedule" at bounding box center [40, 241] width 80 height 13
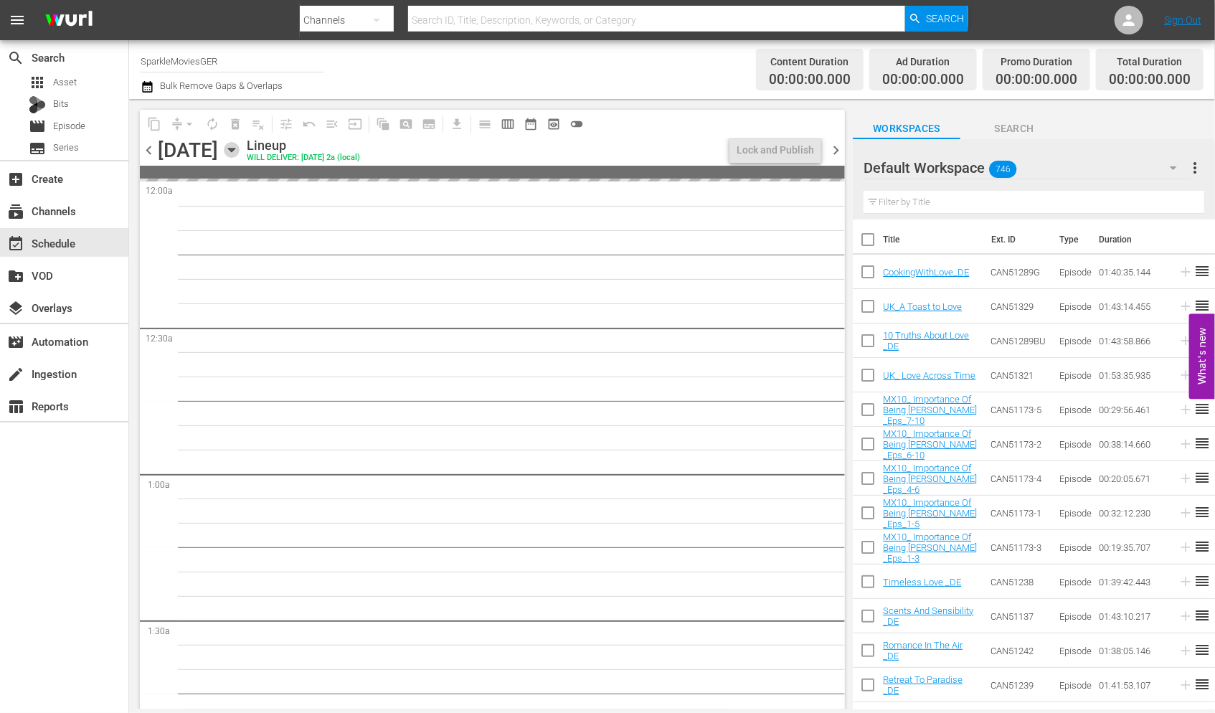
click at [240, 153] on icon "button" at bounding box center [232, 150] width 16 height 16
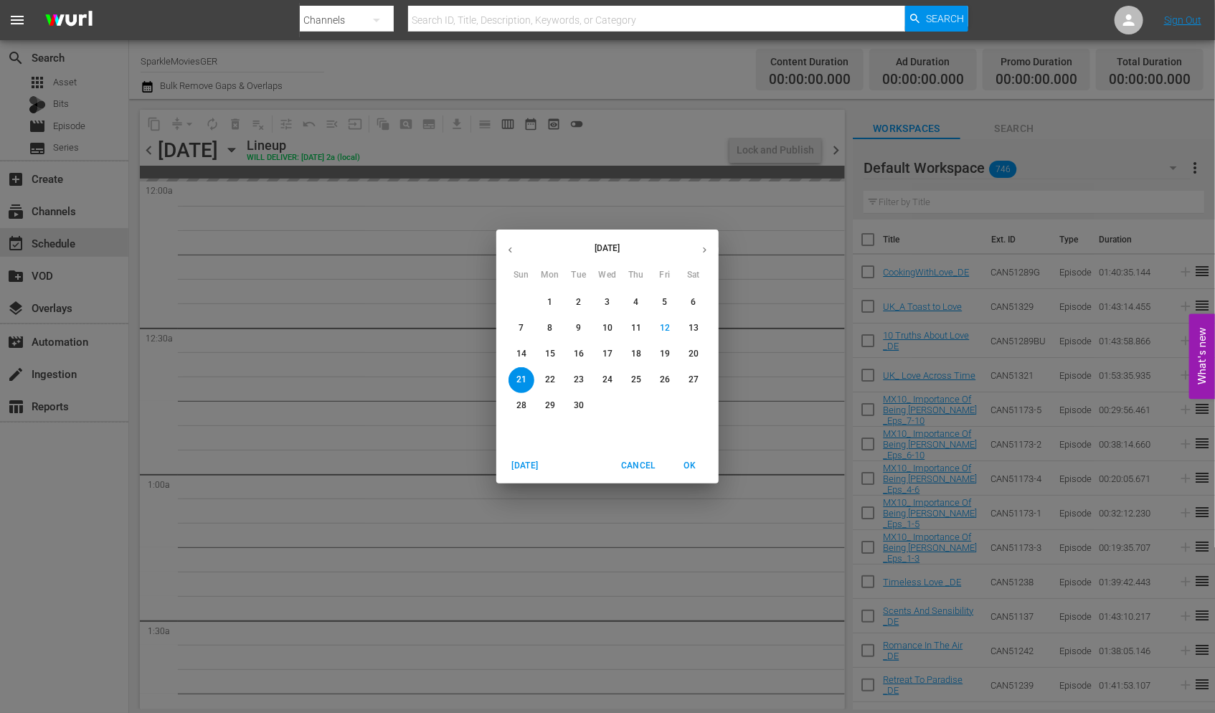
click at [547, 351] on p "15" at bounding box center [550, 354] width 10 height 12
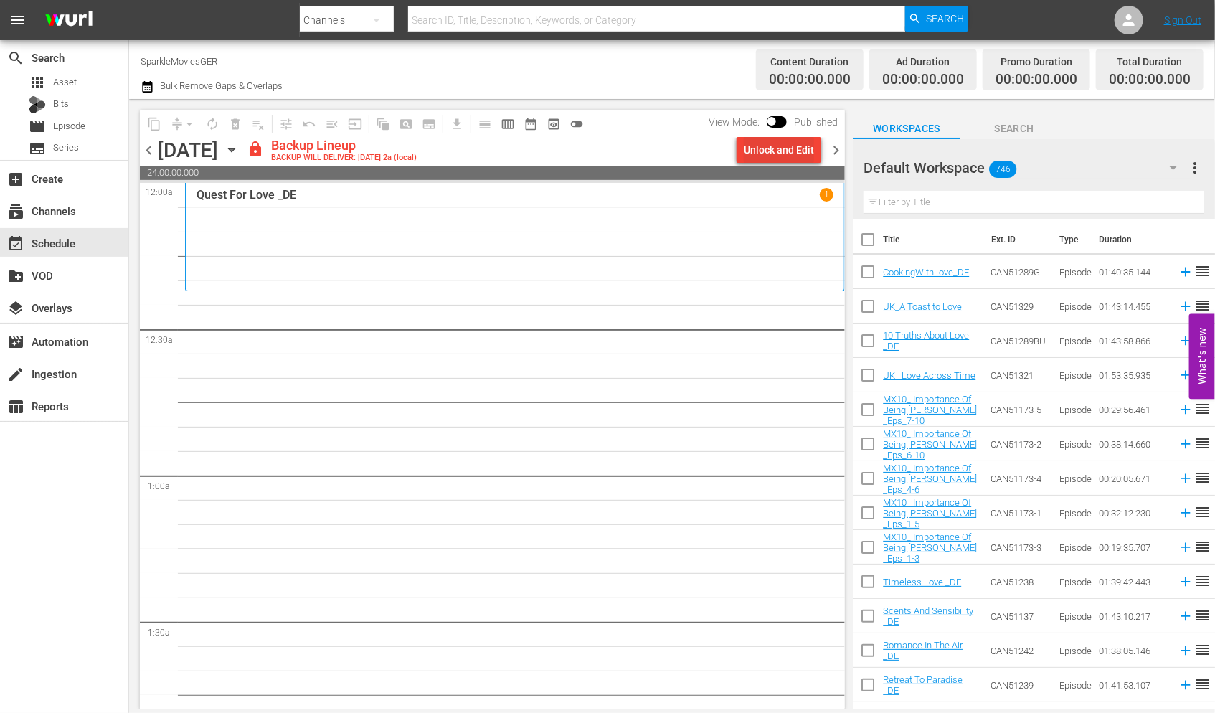
click at [749, 153] on div "Unlock and Edit" at bounding box center [779, 150] width 70 height 26
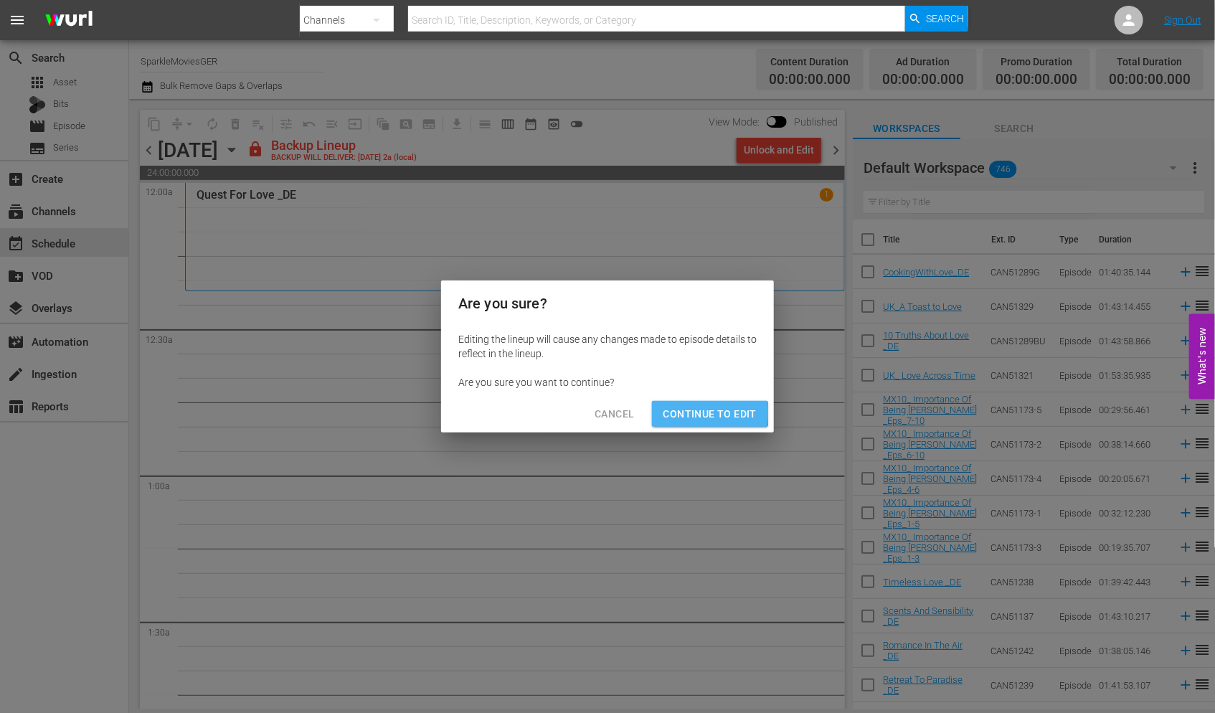
click at [677, 412] on span "Continue to Edit" at bounding box center [710, 414] width 93 height 18
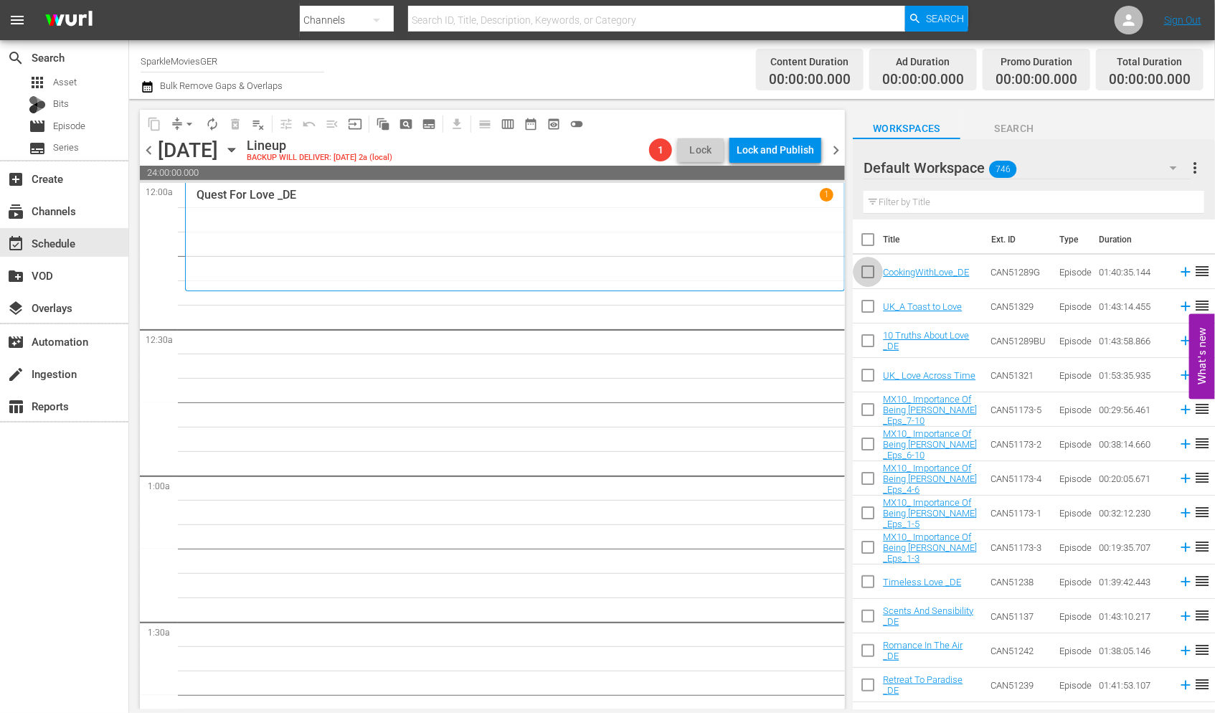
click at [866, 269] on input "checkbox" at bounding box center [868, 275] width 30 height 30
checkbox input "true"
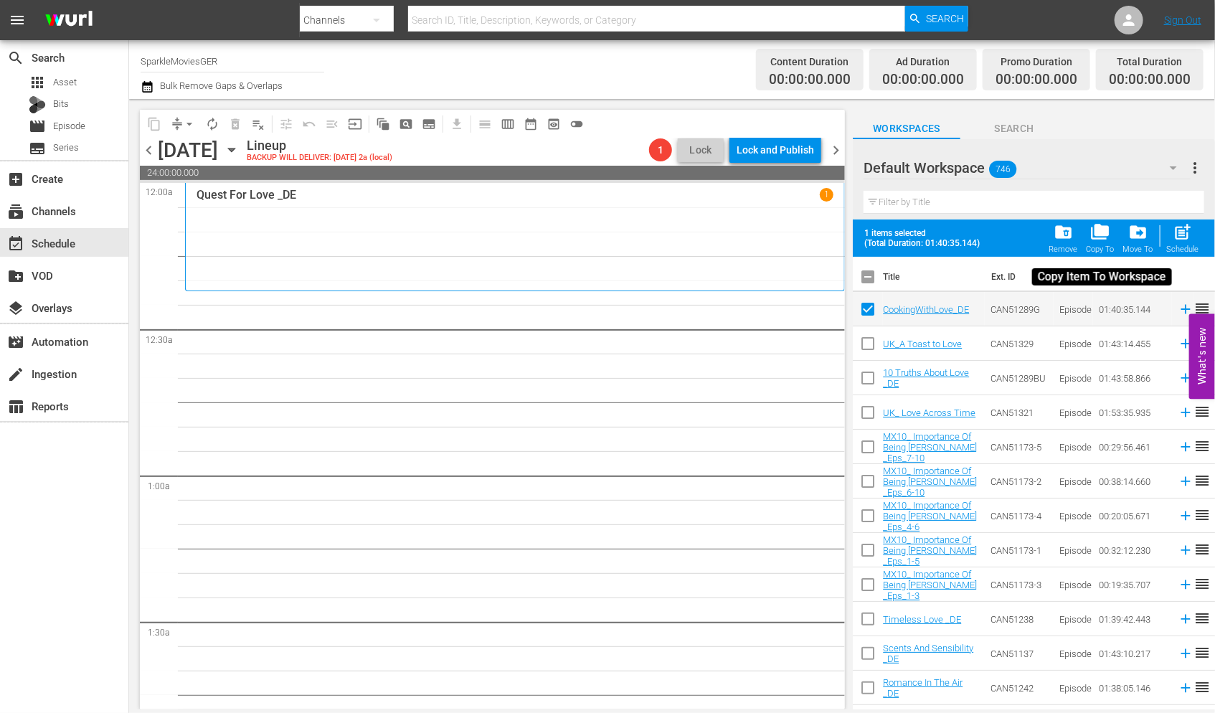
click at [1100, 232] on span "folder_copy" at bounding box center [1100, 231] width 19 height 19
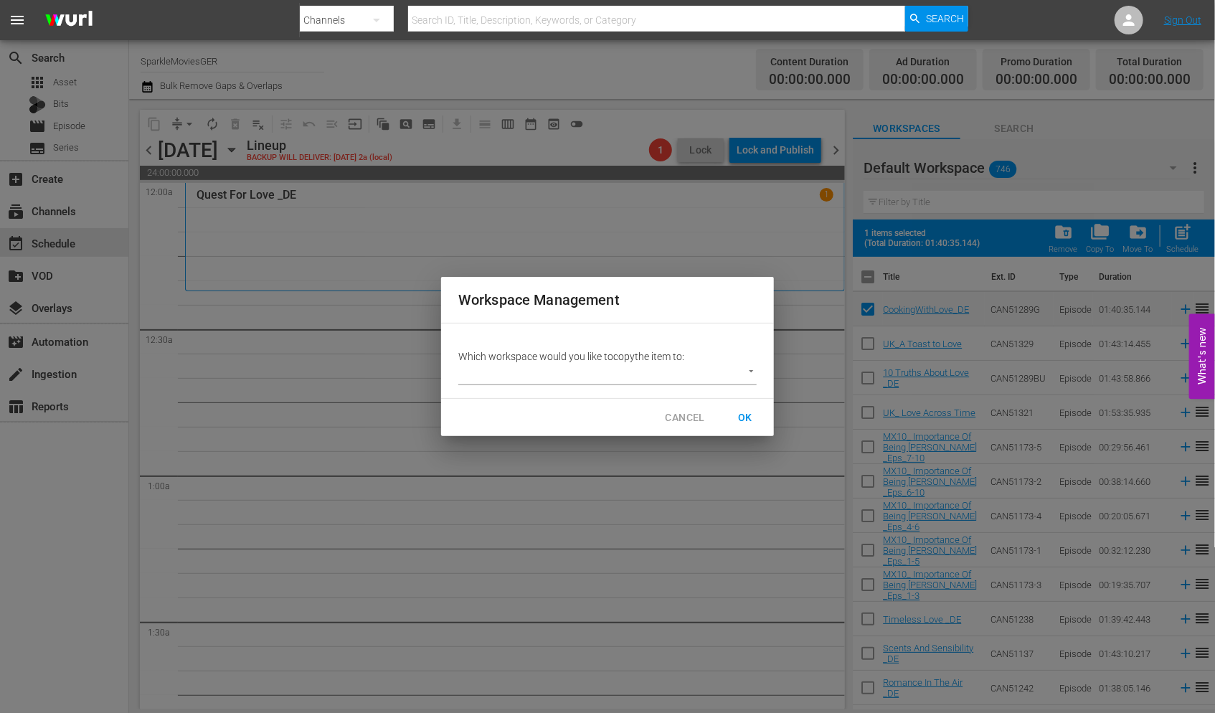
click at [748, 369] on body "menu Search By Channels Search ID, Title, Description, Keywords, or Category Se…" at bounding box center [607, 356] width 1215 height 713
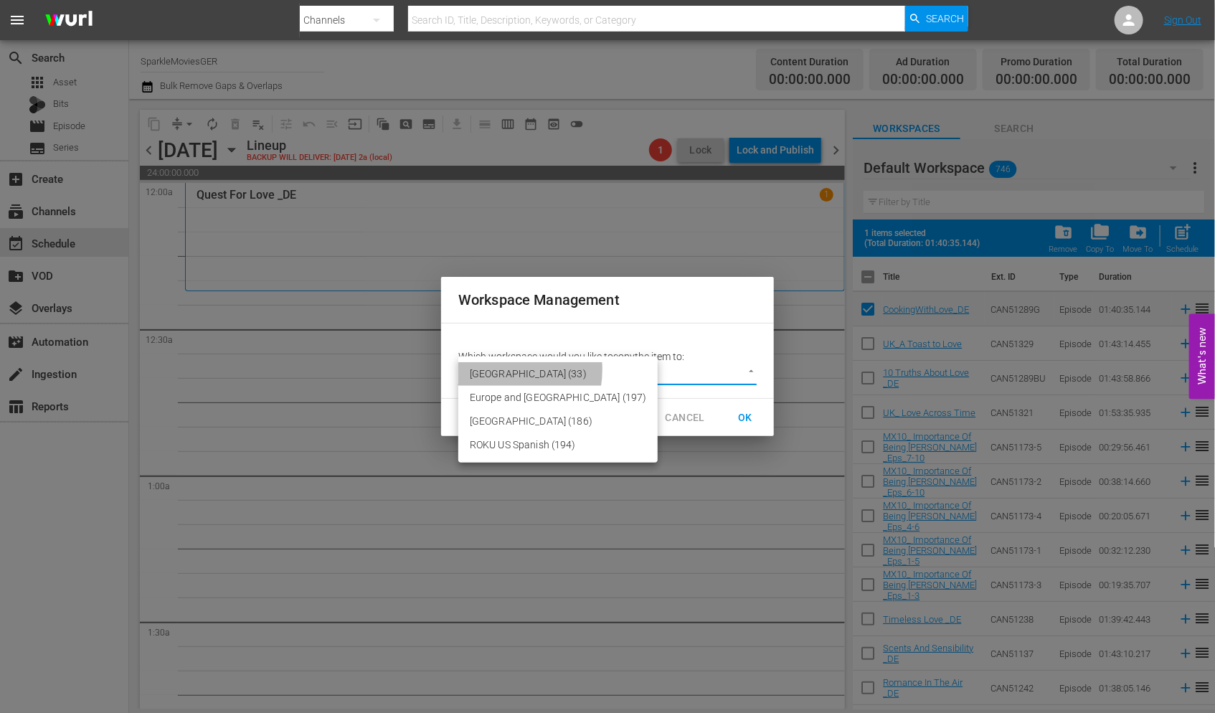
click at [492, 369] on li "[GEOGRAPHIC_DATA] (33)" at bounding box center [557, 374] width 199 height 24
type input "3600"
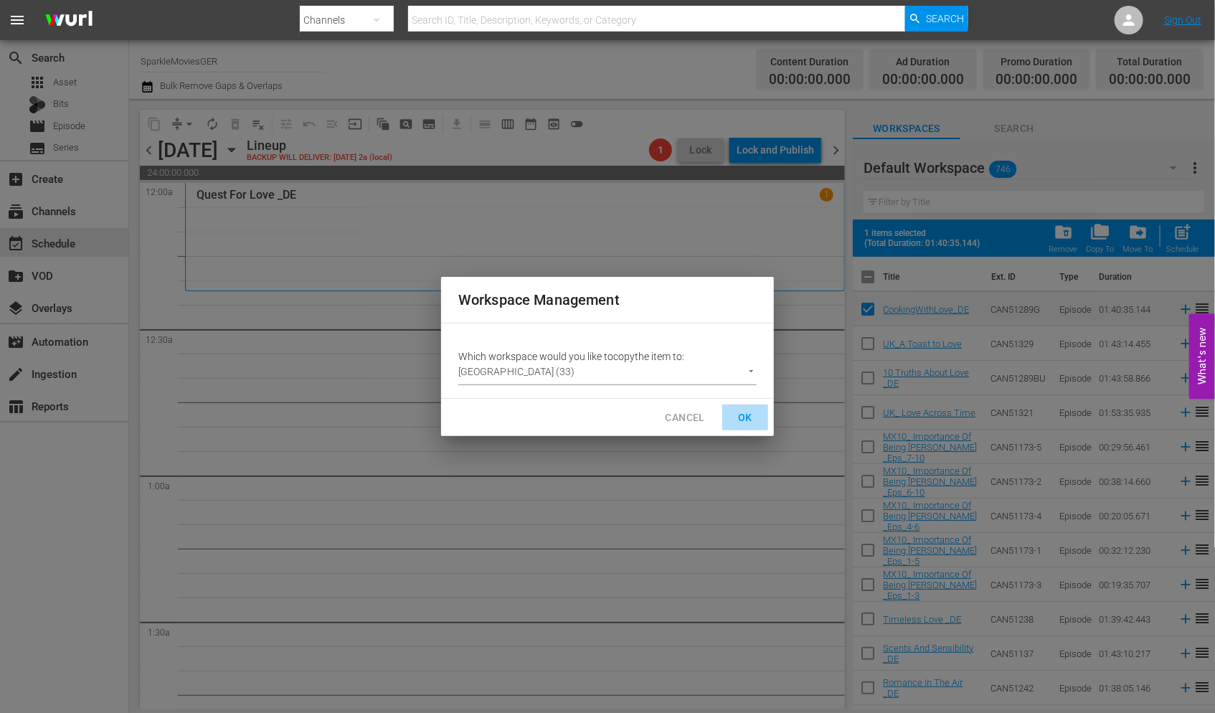
click at [743, 417] on span "OK" at bounding box center [745, 418] width 23 height 18
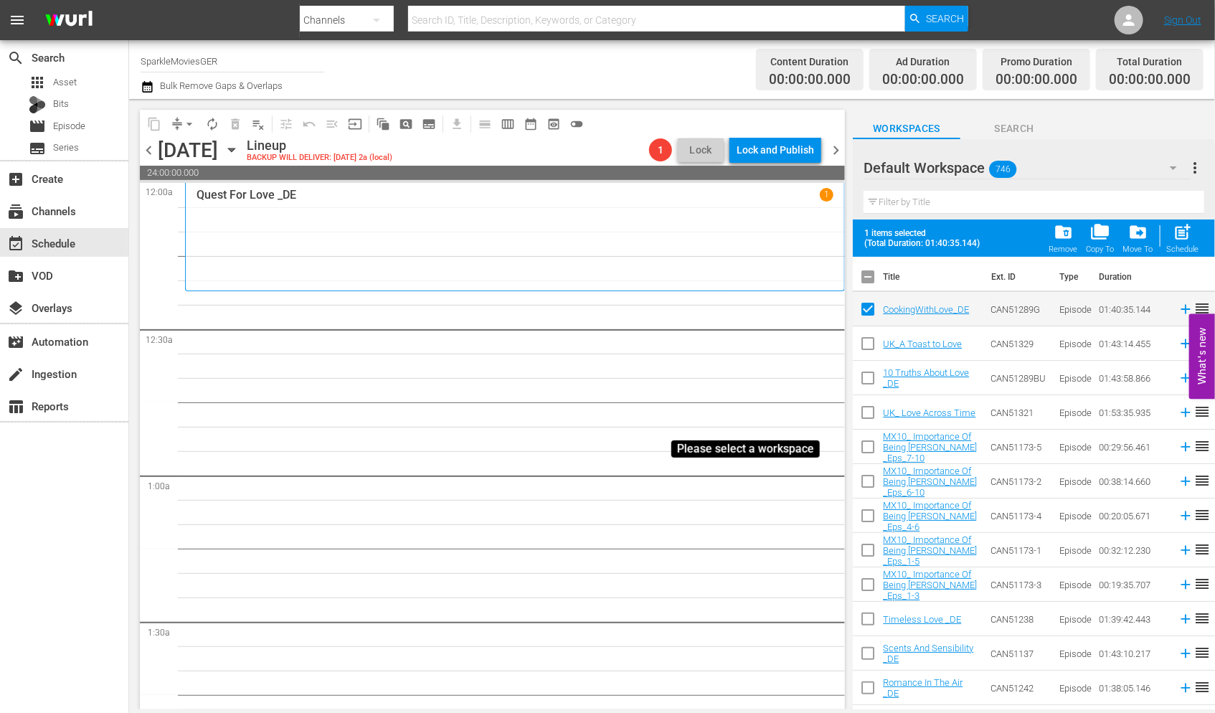
checkbox input "false"
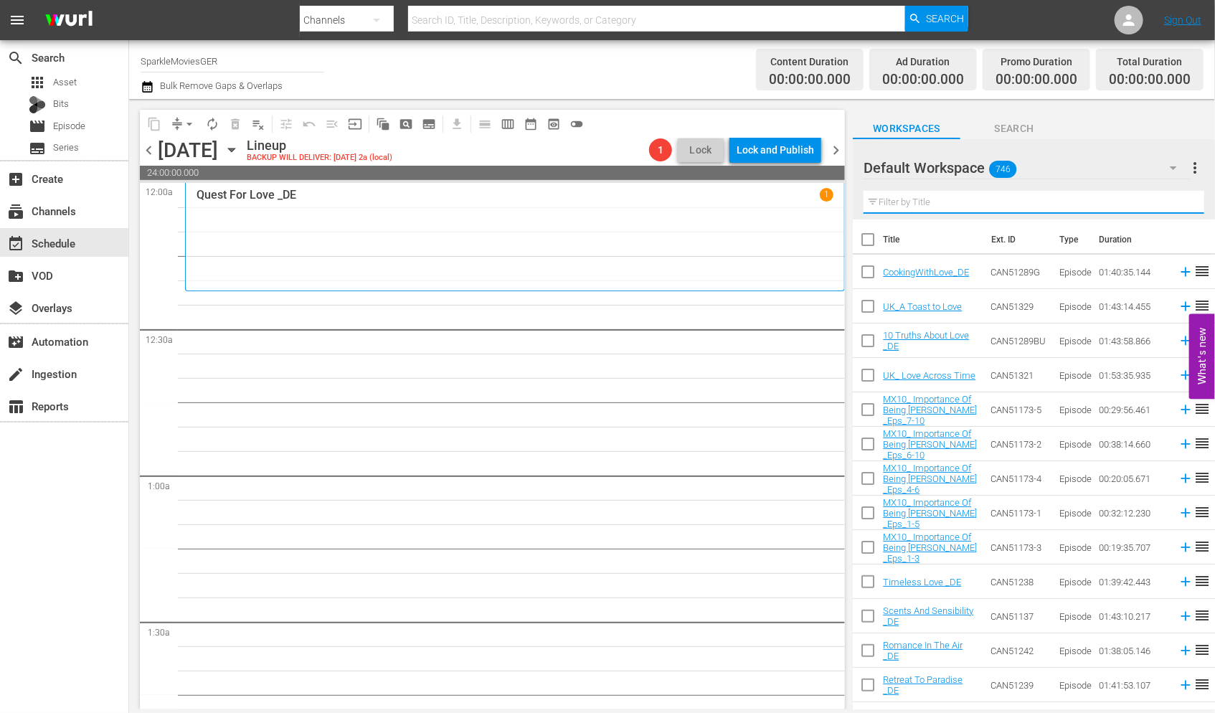
click at [909, 204] on input "text" at bounding box center [1034, 202] width 341 height 23
click at [1172, 169] on icon "button" at bounding box center [1173, 167] width 17 height 17
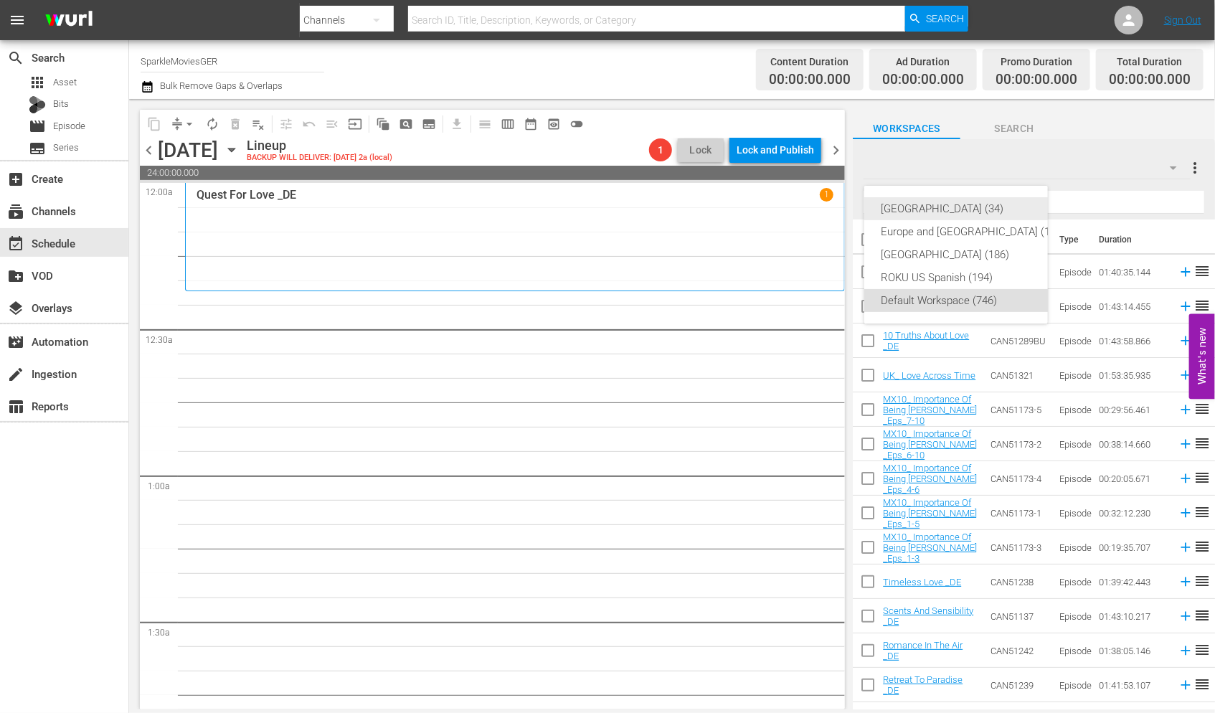
click at [948, 210] on div "[GEOGRAPHIC_DATA] (34)" at bounding box center [974, 208] width 184 height 23
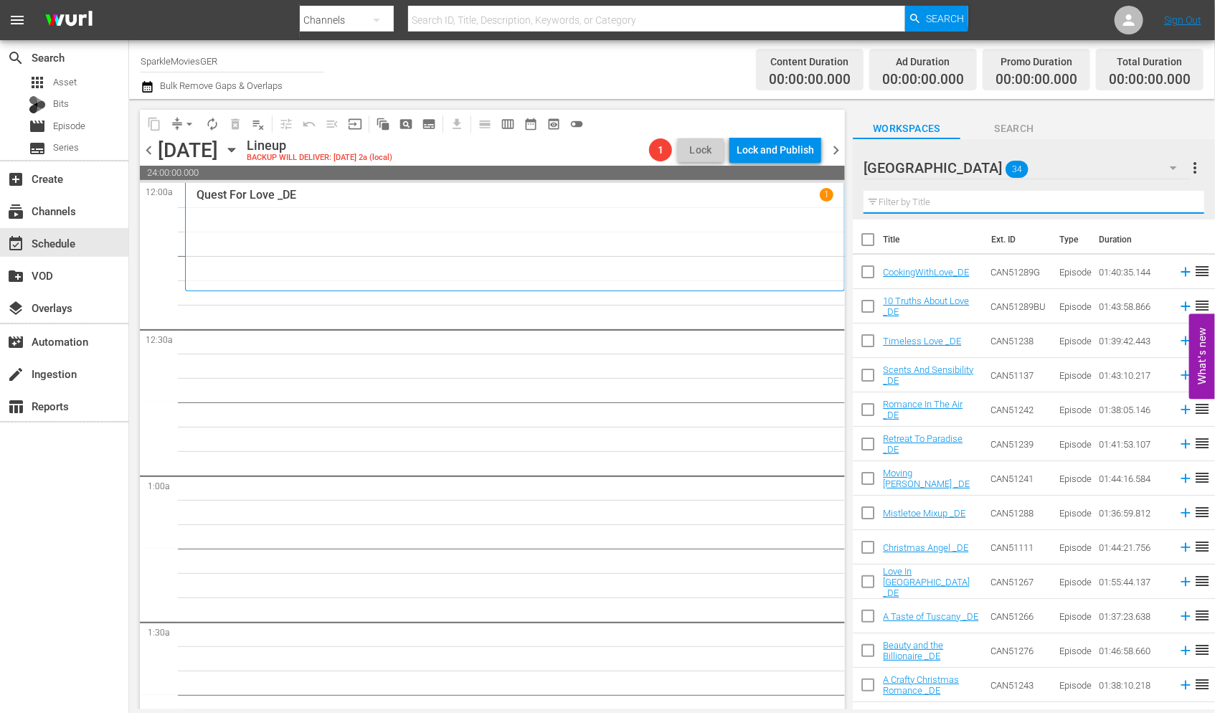
click at [895, 198] on input "text" at bounding box center [1034, 202] width 341 height 23
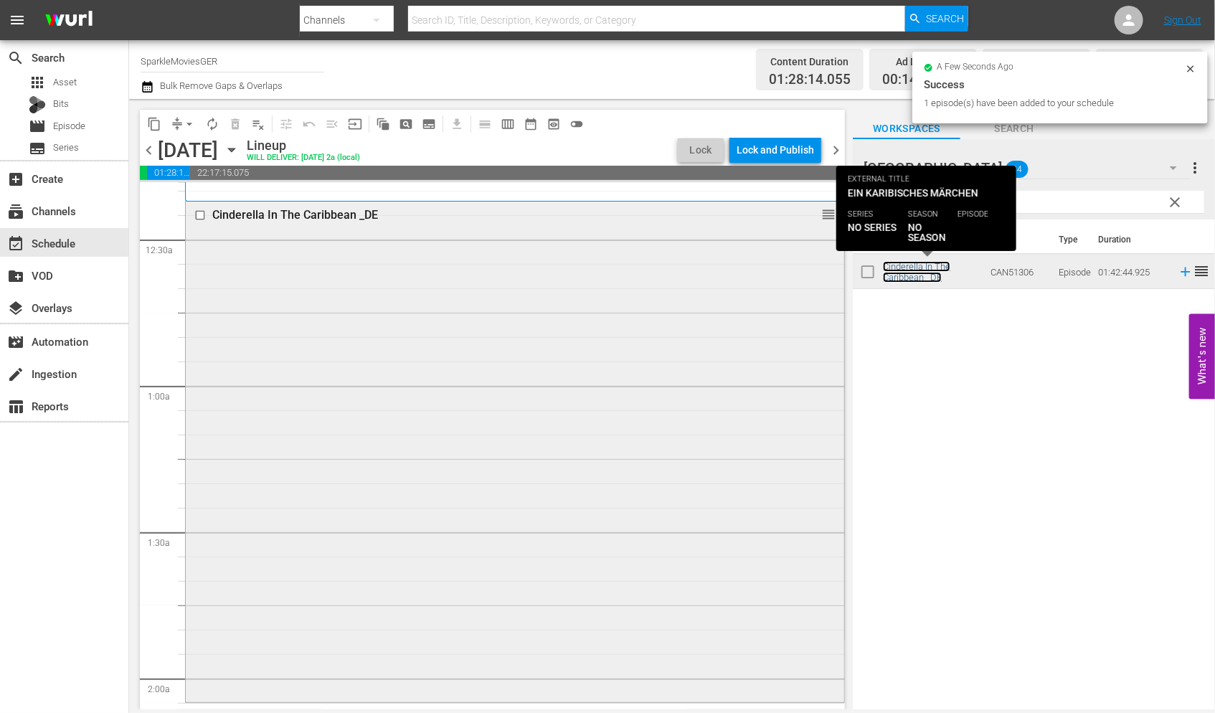
scroll to position [398, 0]
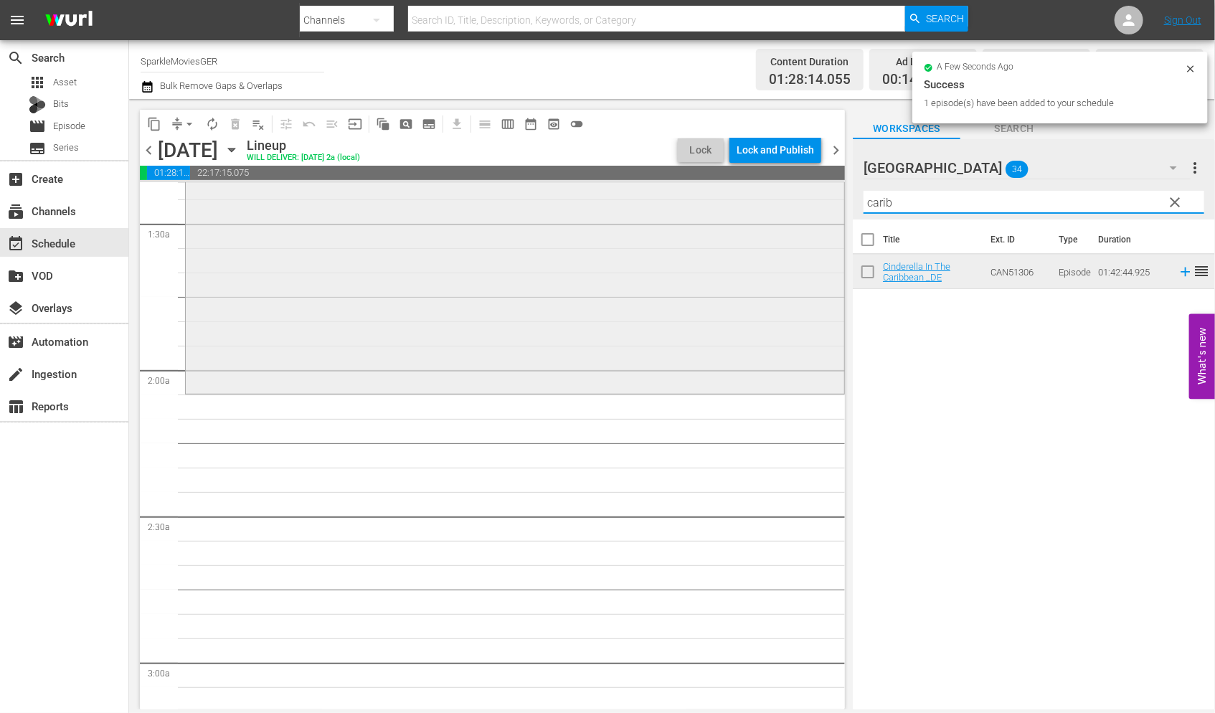
drag, startPoint x: 910, startPoint y: 206, endPoint x: 769, endPoint y: 199, distance: 140.8
click at [772, 199] on div "content_copy compress arrow_drop_down autorenew_outlined delete_forever_outline…" at bounding box center [672, 404] width 1086 height 610
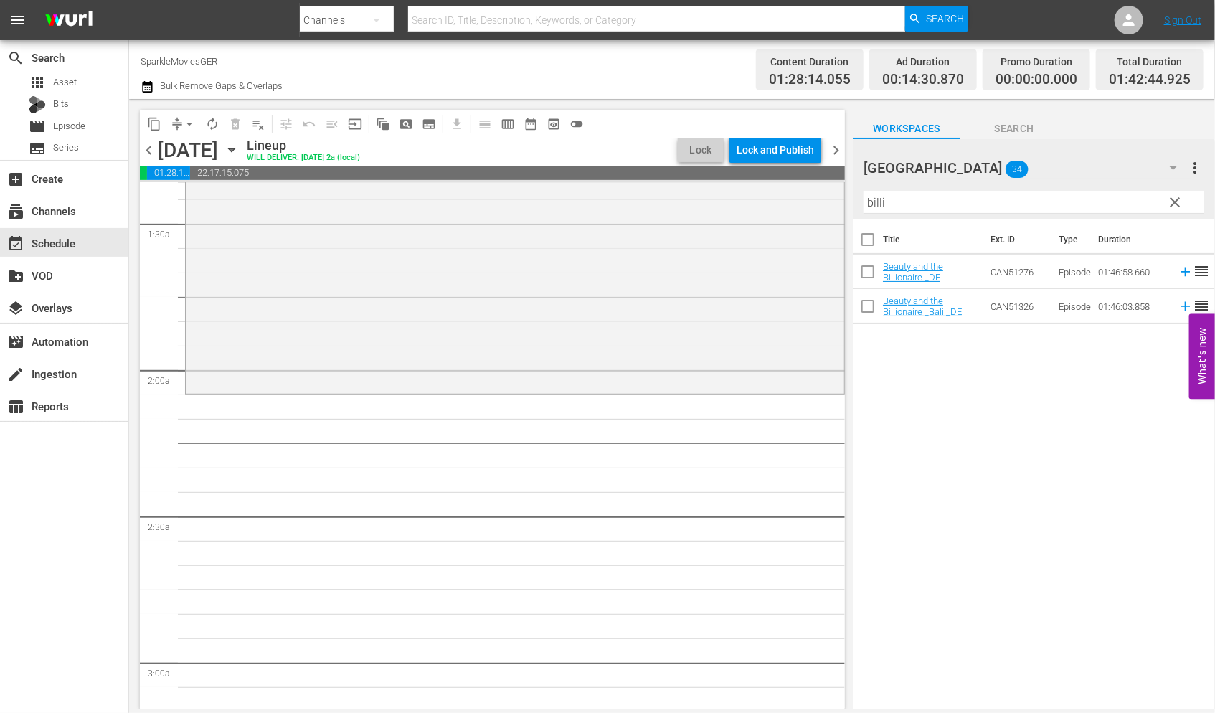
click at [920, 373] on div "Title Ext. ID Type Duration Beauty and the Billionaire _DE CAN51276 Episode 01:…" at bounding box center [1034, 466] width 362 height 492
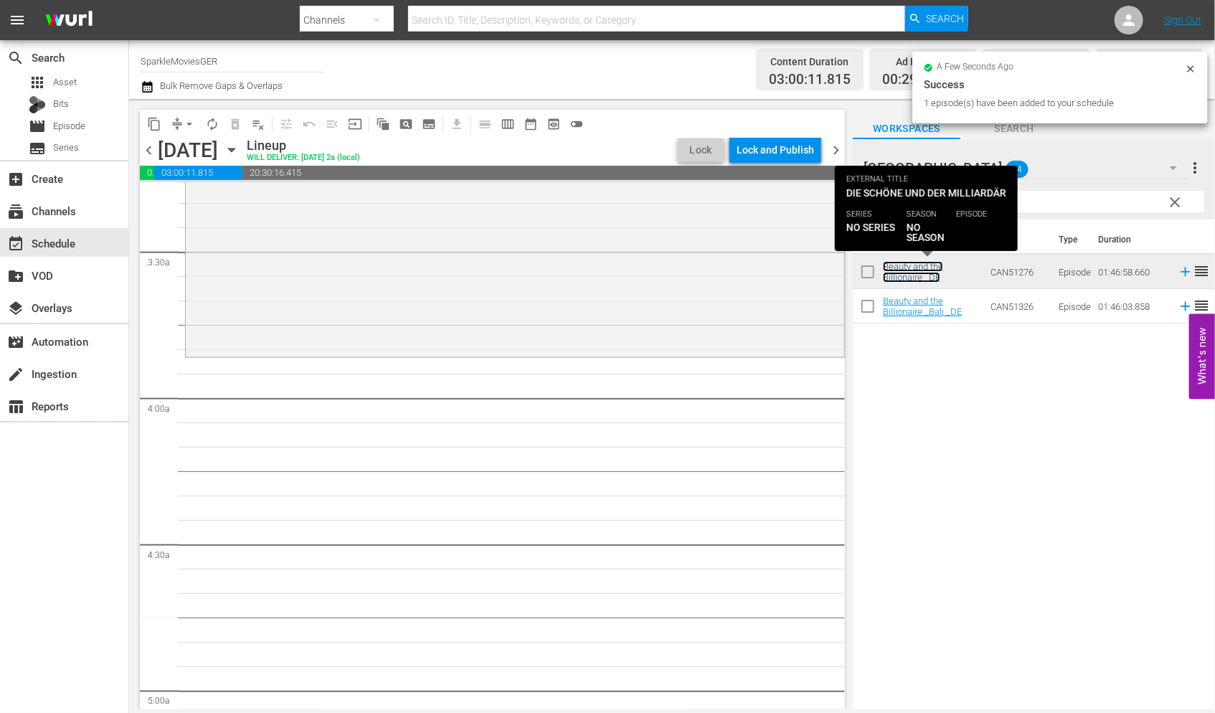
scroll to position [956, 0]
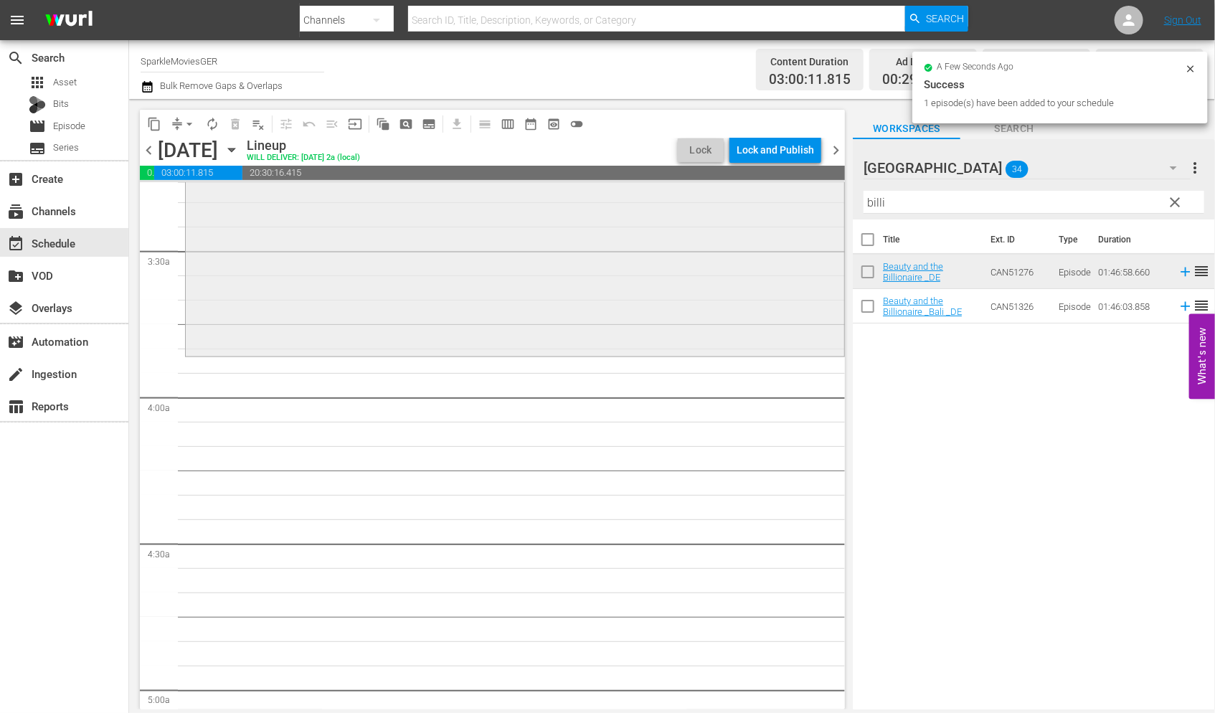
drag, startPoint x: 925, startPoint y: 202, endPoint x: 704, endPoint y: 202, distance: 220.9
click at [704, 202] on div "content_copy compress arrow_drop_down autorenew_outlined delete_forever_outline…" at bounding box center [672, 404] width 1086 height 610
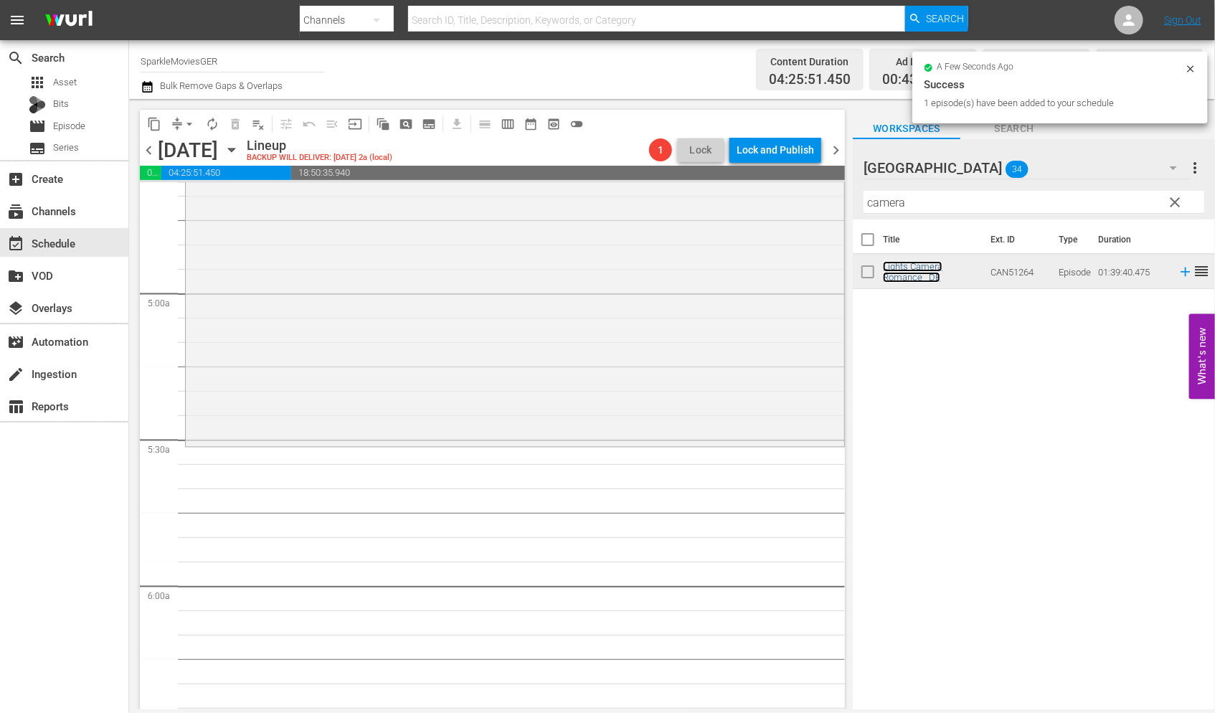
scroll to position [1354, 0]
drag, startPoint x: 920, startPoint y: 205, endPoint x: 710, endPoint y: 189, distance: 210.1
click at [711, 189] on div "content_copy compress arrow_drop_down autorenew_outlined delete_forever_outline…" at bounding box center [672, 404] width 1086 height 610
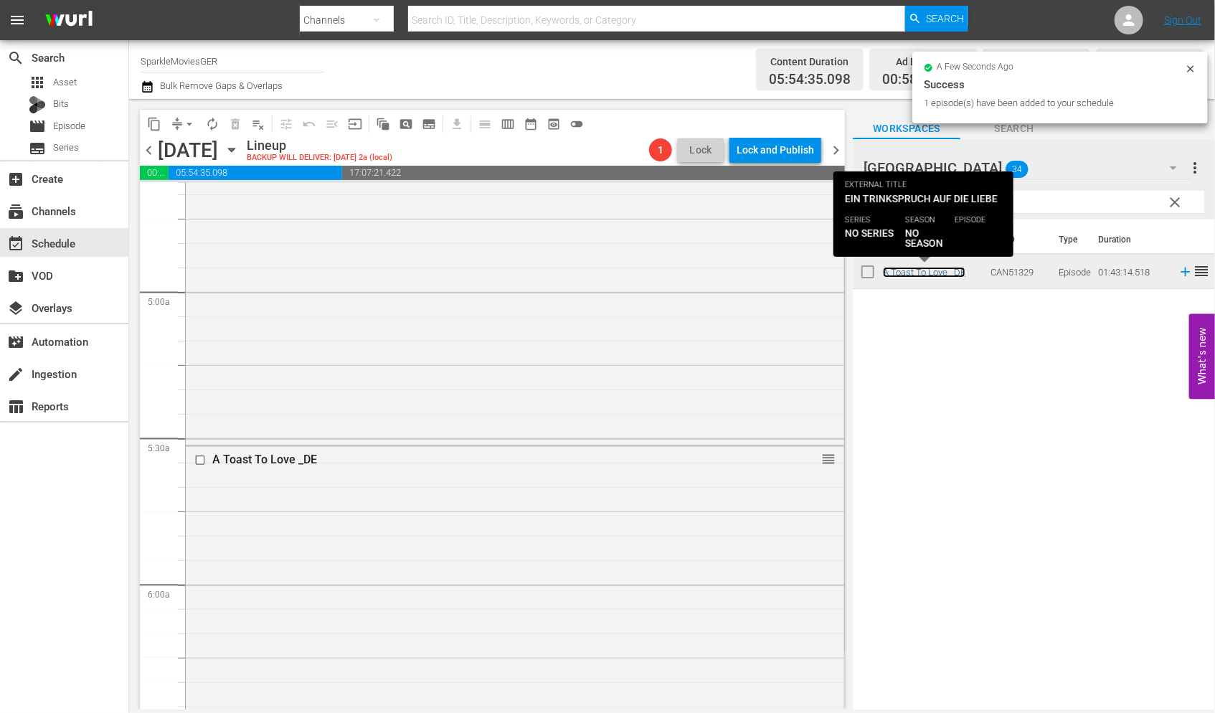
scroll to position [1833, 0]
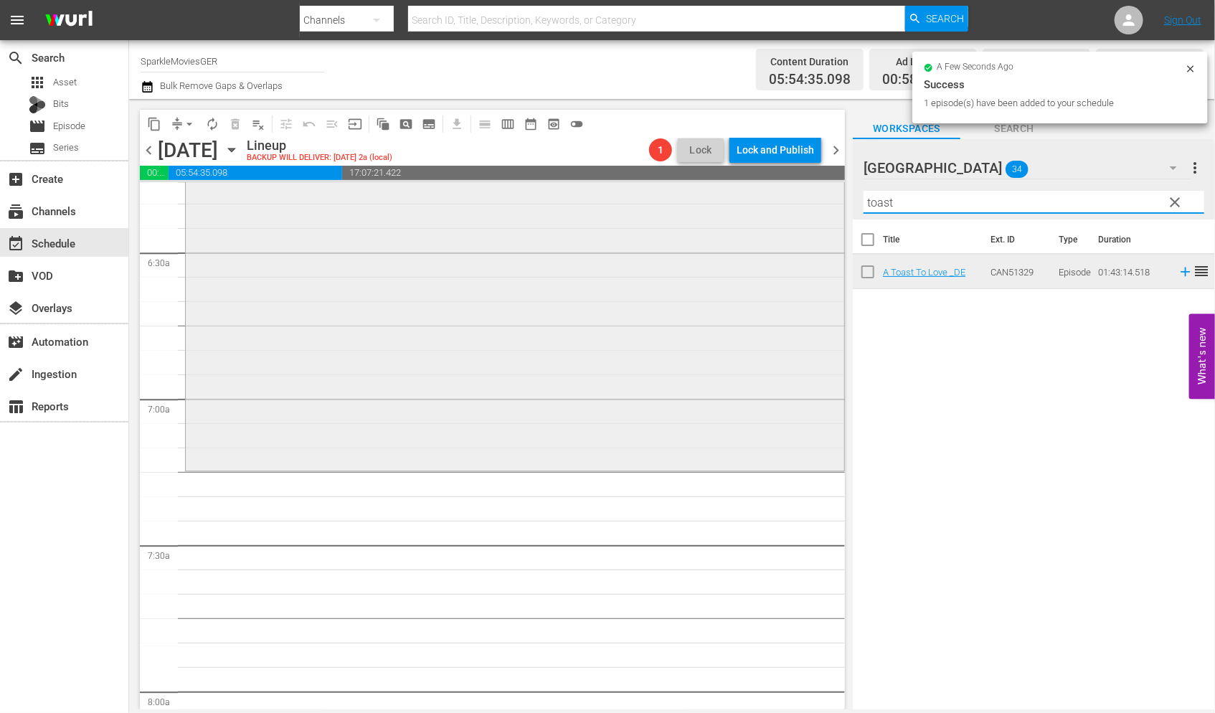
drag, startPoint x: 924, startPoint y: 204, endPoint x: 743, endPoint y: 196, distance: 181.0
click at [743, 196] on div "content_copy compress arrow_drop_down autorenew_outlined delete_forever_outline…" at bounding box center [672, 404] width 1086 height 610
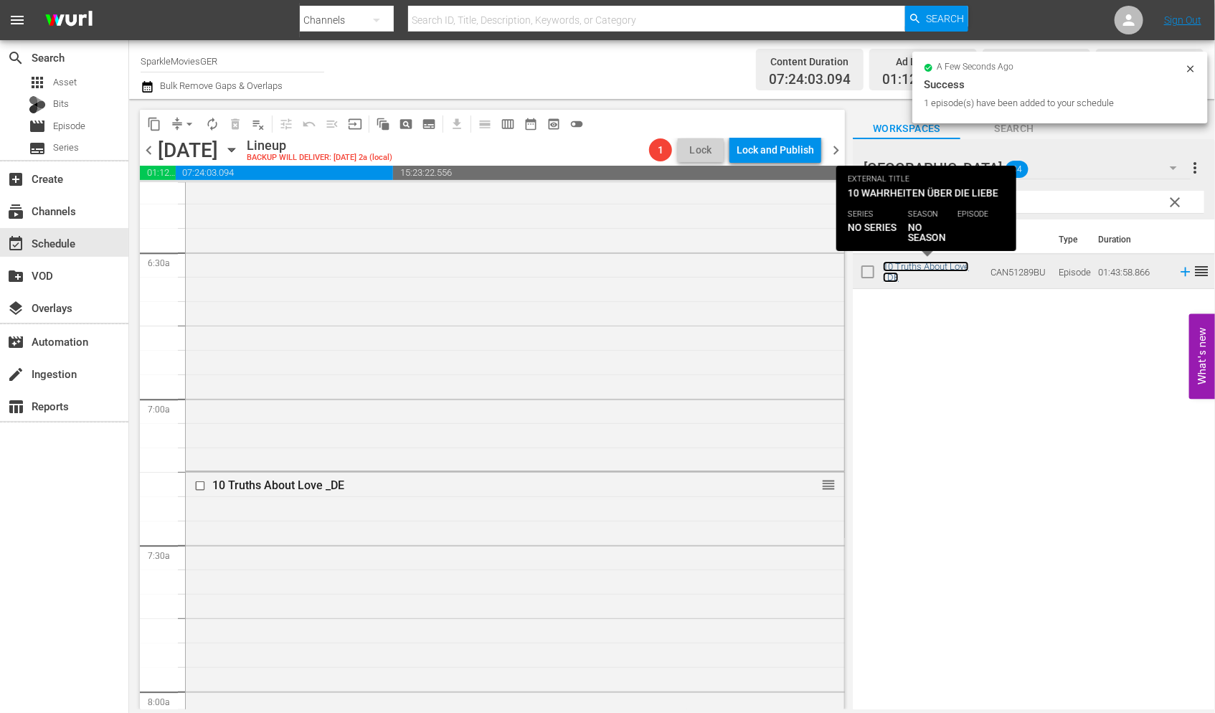
scroll to position [2311, 0]
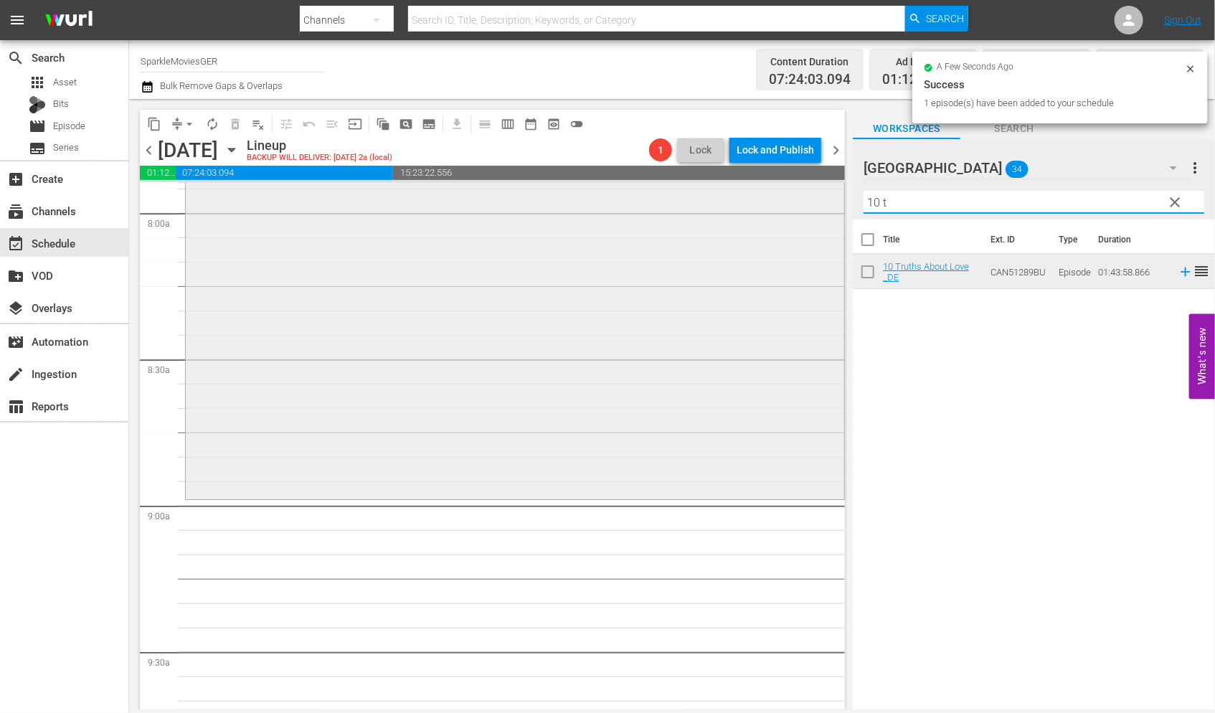
drag, startPoint x: 907, startPoint y: 204, endPoint x: 694, endPoint y: 204, distance: 212.3
click at [698, 204] on div "content_copy compress arrow_drop_down autorenew_outlined delete_forever_outline…" at bounding box center [672, 404] width 1086 height 610
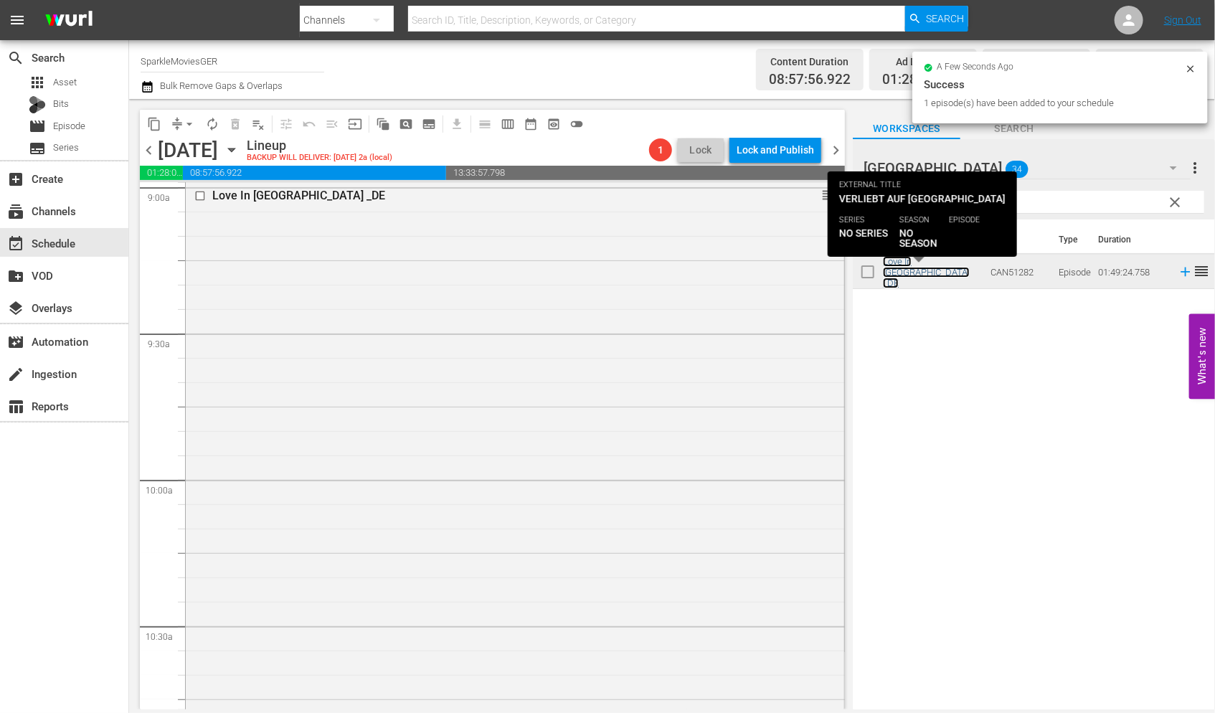
scroll to position [2869, 0]
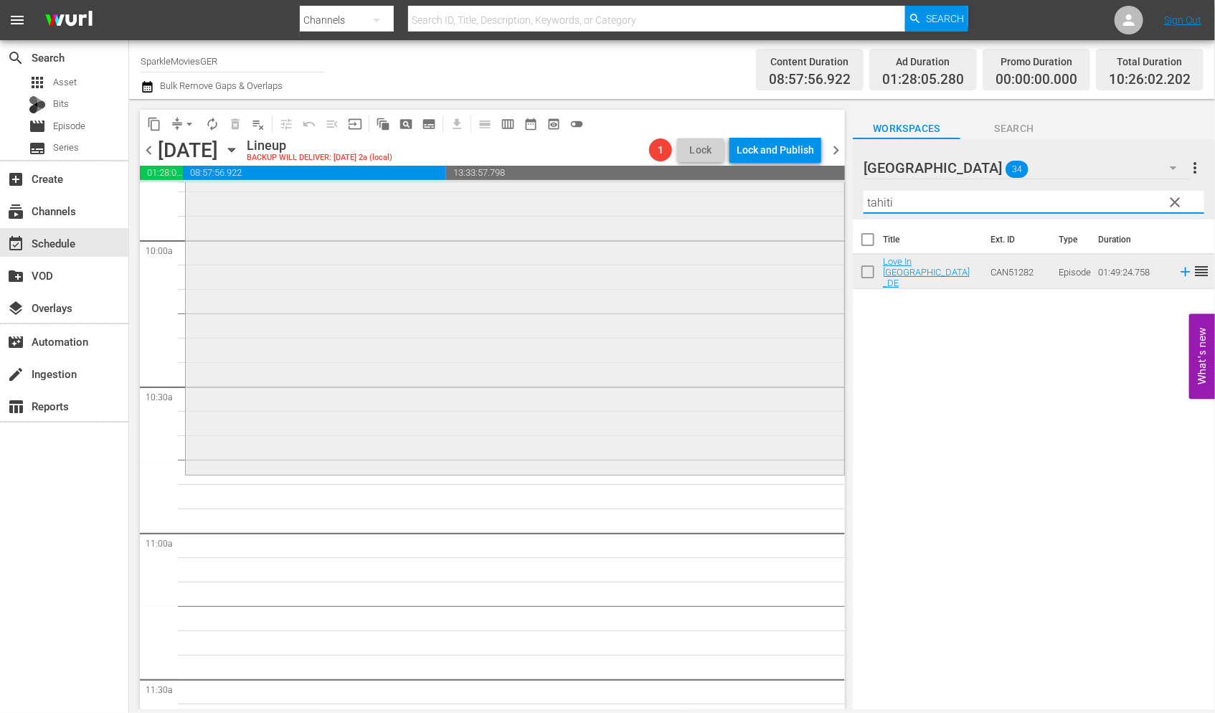
drag, startPoint x: 938, startPoint y: 205, endPoint x: 727, endPoint y: 190, distance: 211.4
click at [727, 190] on div "content_copy compress arrow_drop_down autorenew_outlined delete_forever_outline…" at bounding box center [672, 404] width 1086 height 610
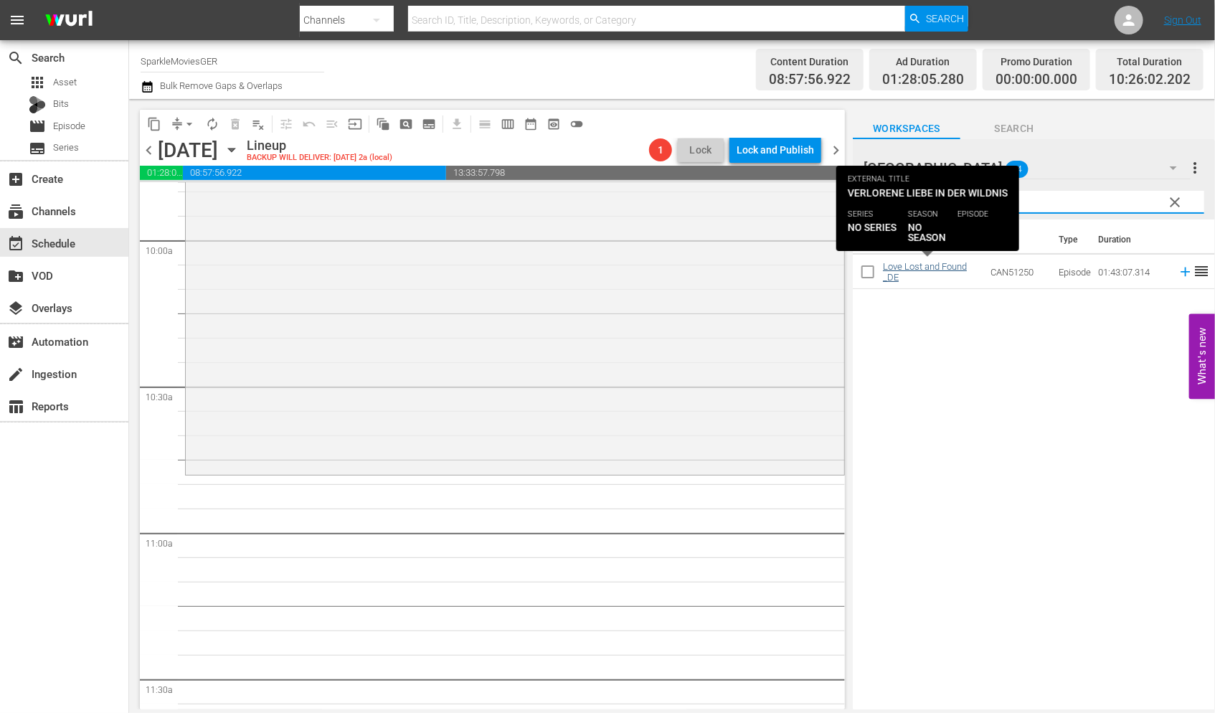
type input "found"
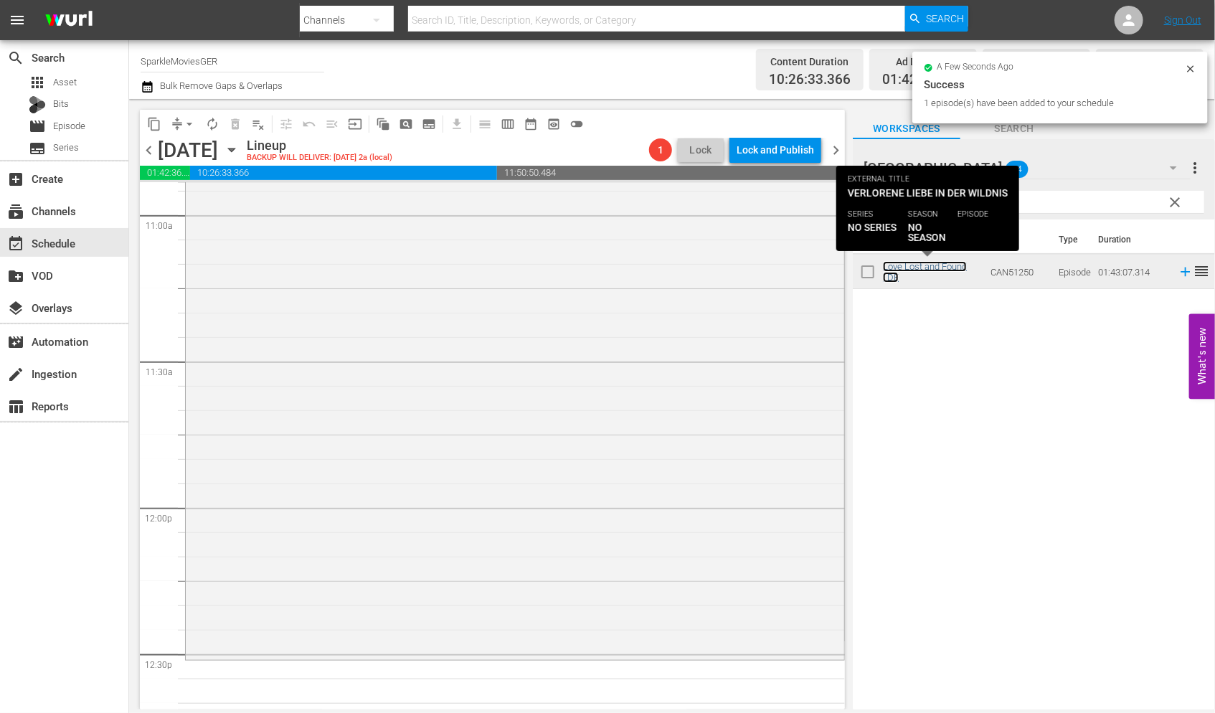
scroll to position [3188, 0]
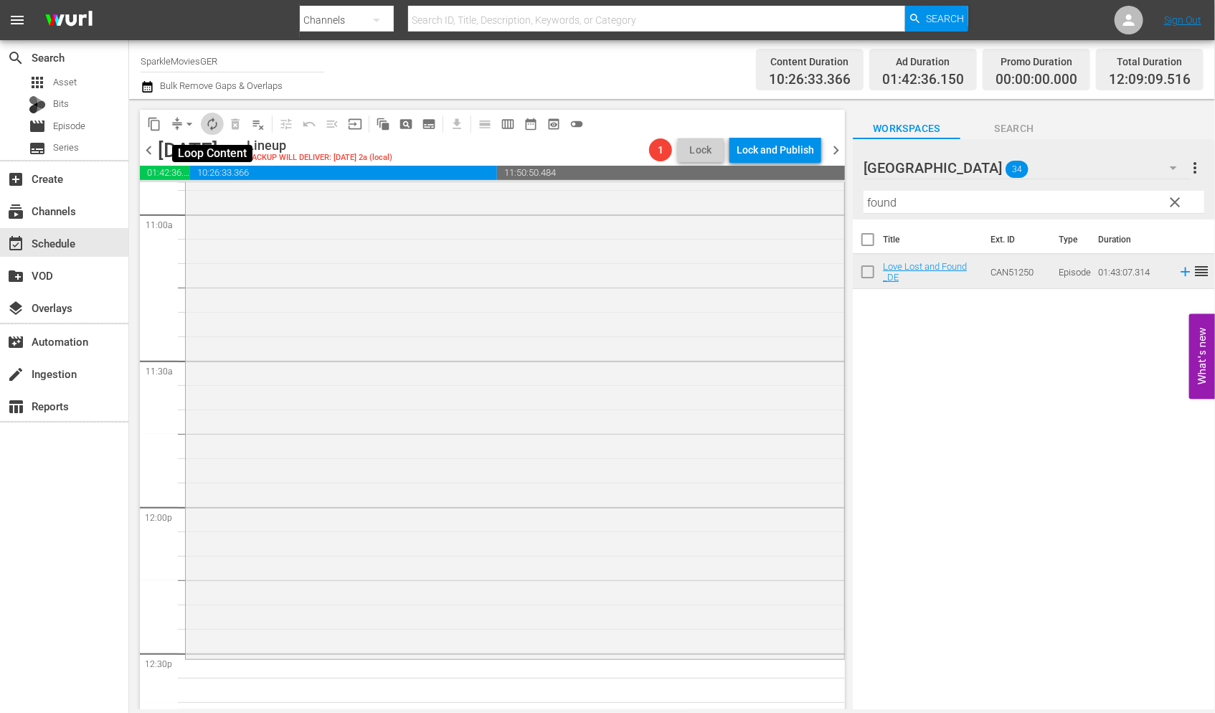
click at [209, 127] on span "autorenew_outlined" at bounding box center [212, 124] width 14 height 14
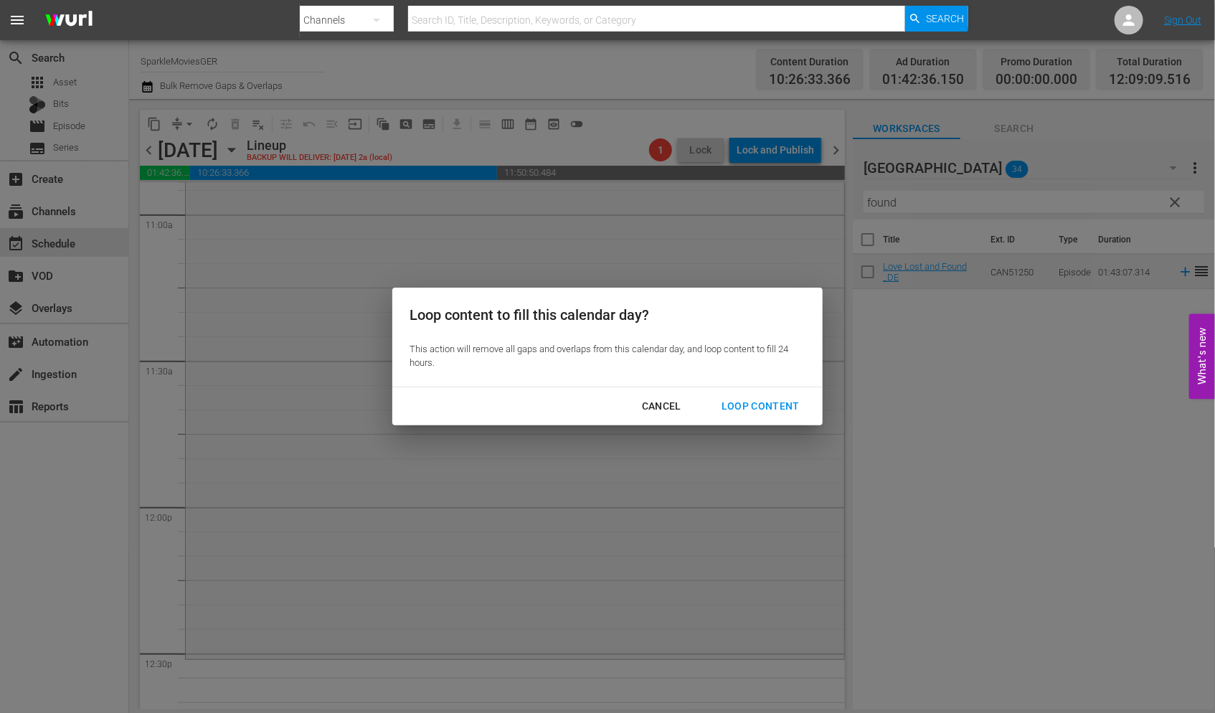
drag, startPoint x: 762, startPoint y: 400, endPoint x: 783, endPoint y: 410, distance: 23.5
click at [764, 400] on div "Loop Content" at bounding box center [760, 406] width 101 height 18
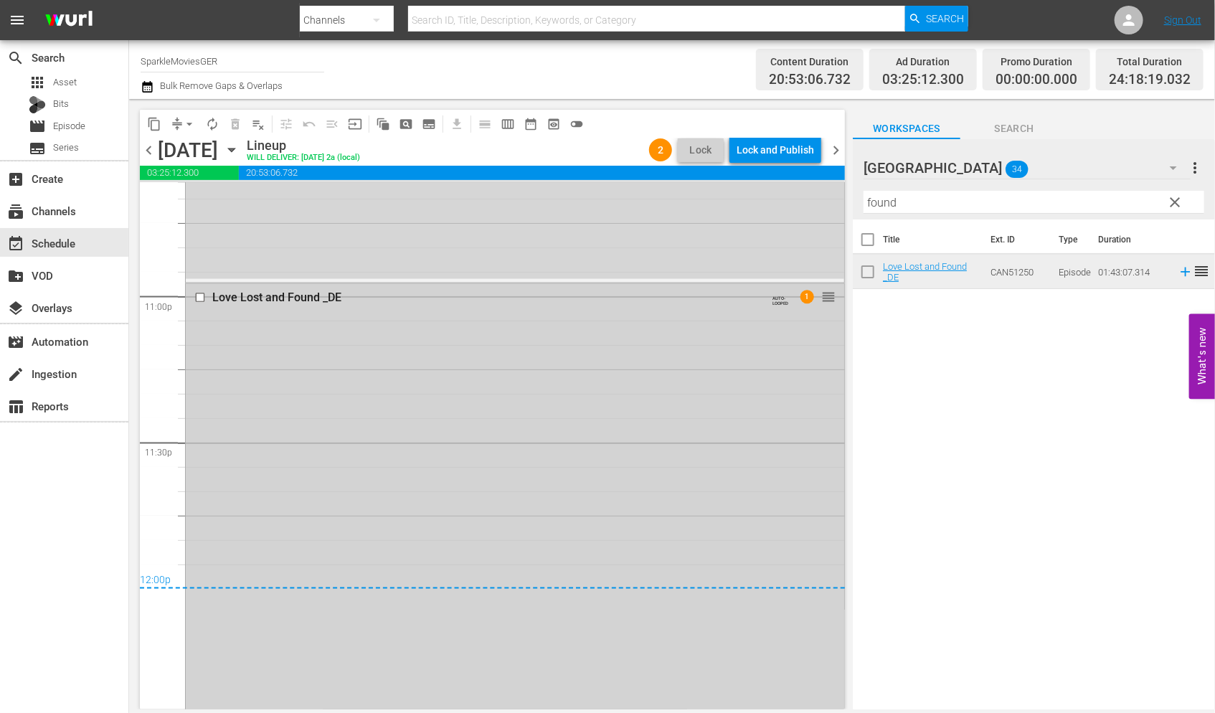
scroll to position [6694, 0]
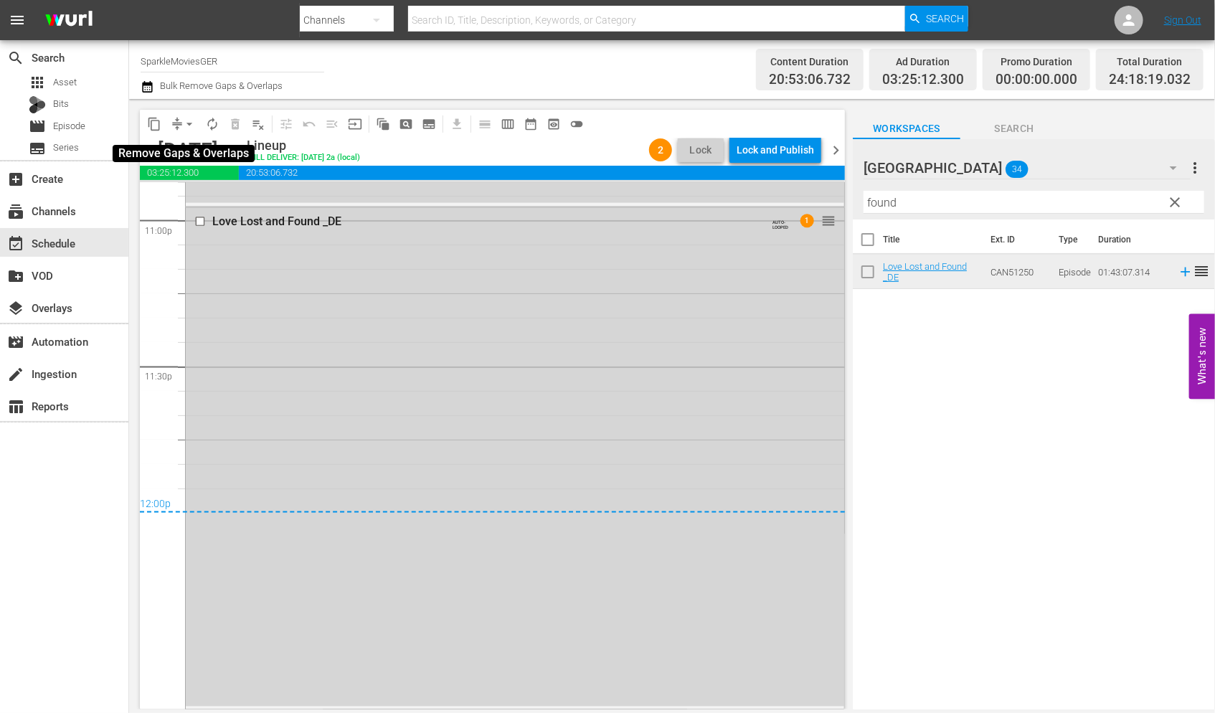
click at [188, 126] on span "arrow_drop_down" at bounding box center [189, 124] width 14 height 14
click at [188, 194] on li "Align to End of Previous Day" at bounding box center [190, 200] width 151 height 24
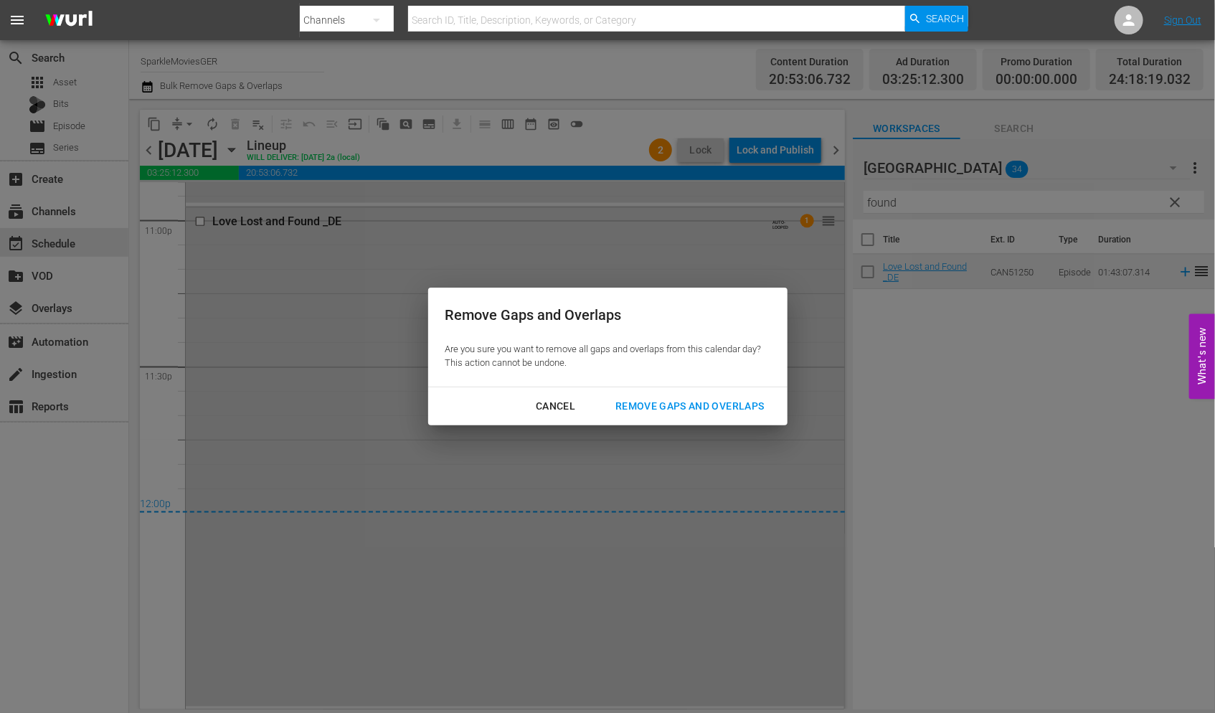
click at [742, 402] on div "Remove Gaps and Overlaps" at bounding box center [689, 406] width 171 height 18
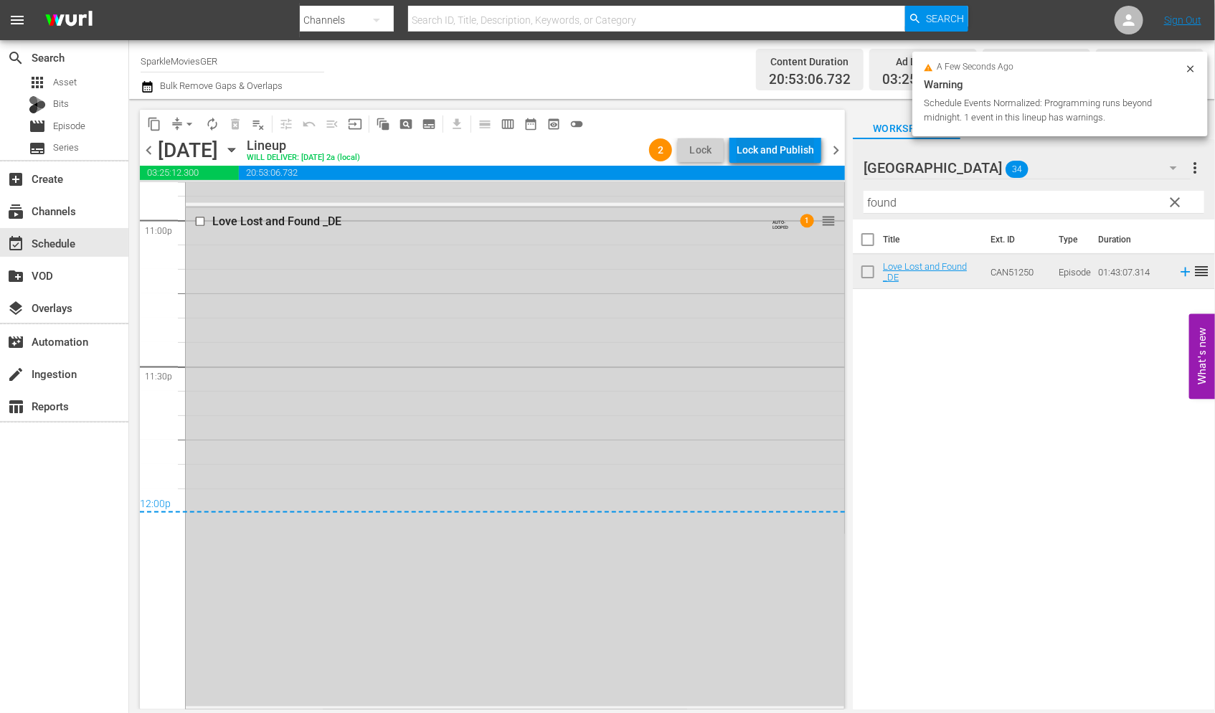
click at [770, 147] on div "Lock and Publish" at bounding box center [775, 150] width 77 height 26
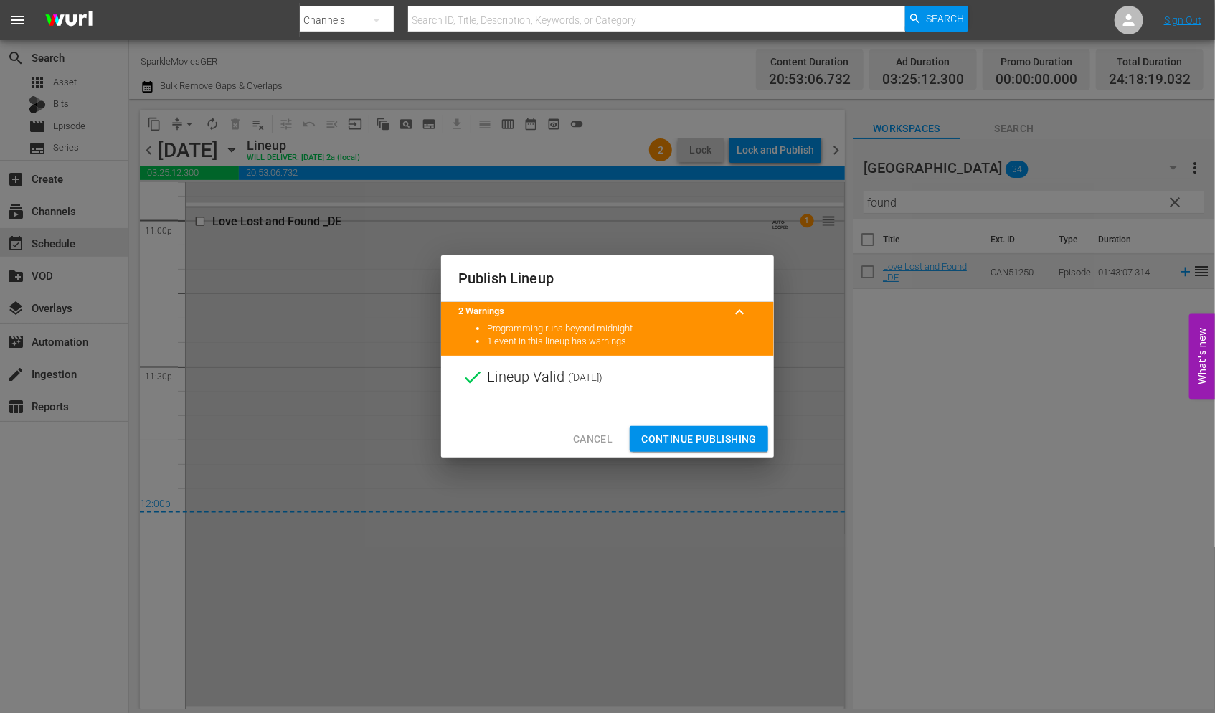
click at [699, 435] on span "Continue Publishing" at bounding box center [698, 439] width 115 height 18
